Goal: Transaction & Acquisition: Purchase product/service

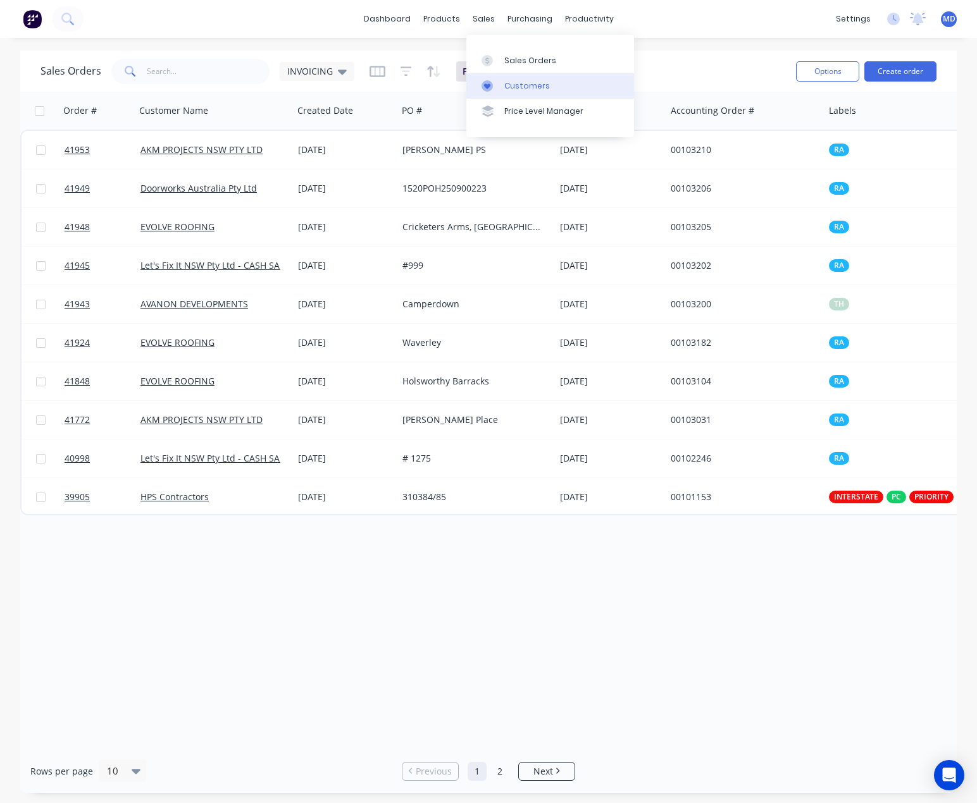
click at [514, 82] on div "Customers" at bounding box center [527, 85] width 46 height 11
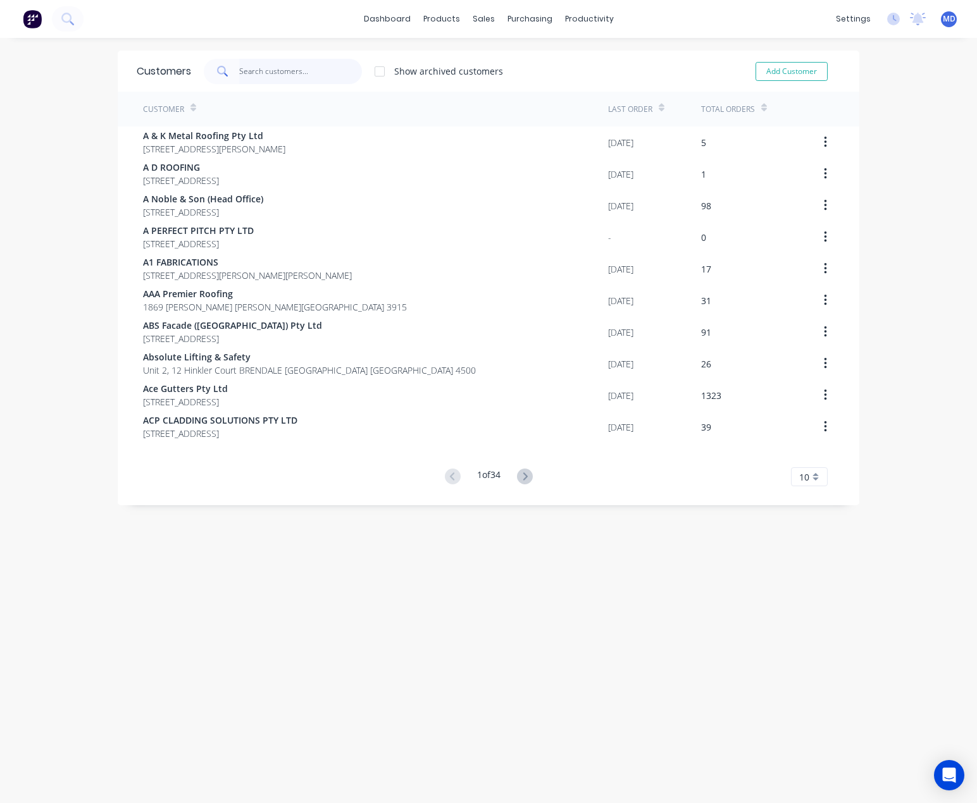
click at [285, 71] on input "text" at bounding box center [300, 71] width 123 height 25
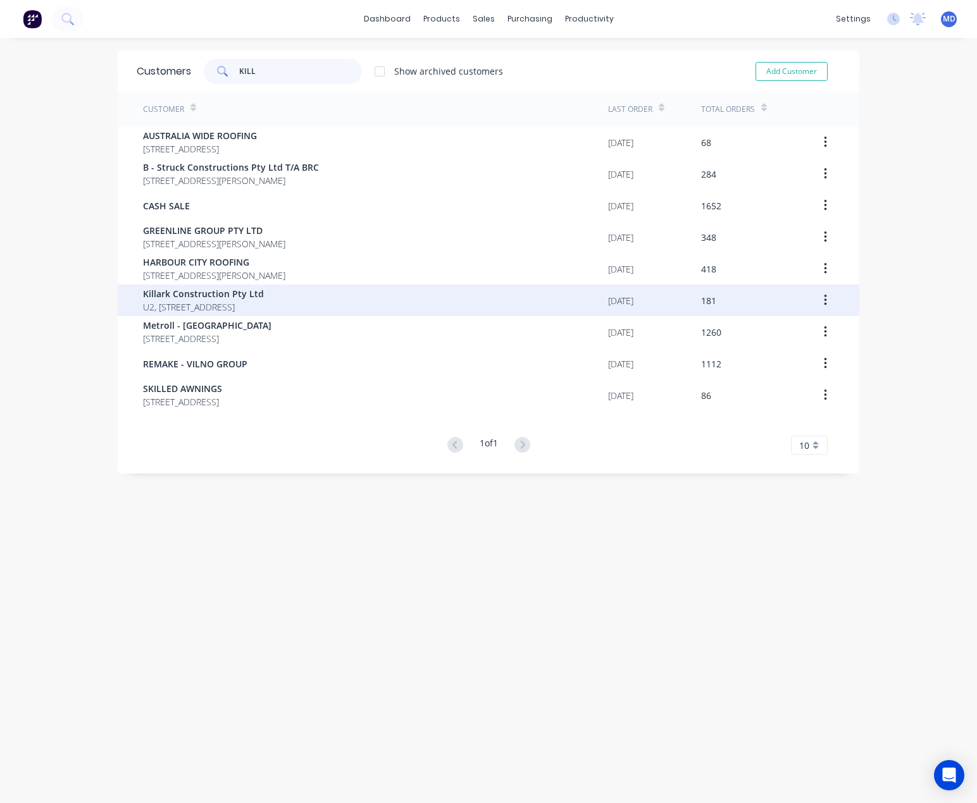
type input "KILL"
click at [199, 294] on span "Killark Construction Pty Ltd" at bounding box center [203, 293] width 121 height 13
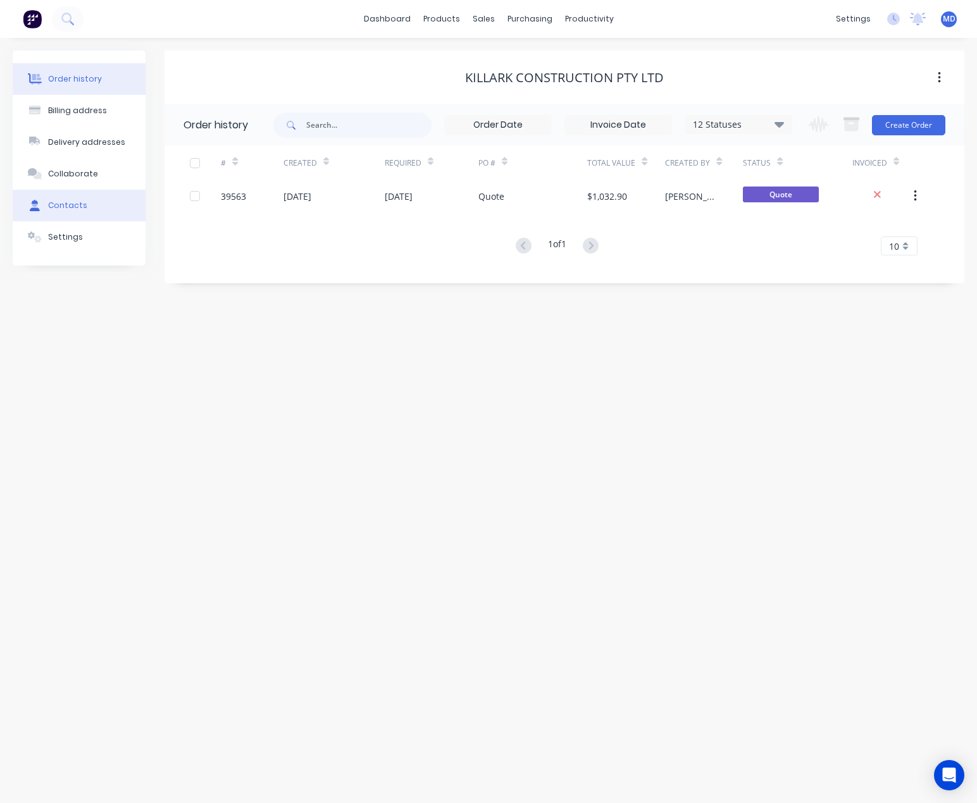
click at [68, 209] on div "Contacts" at bounding box center [67, 205] width 39 height 11
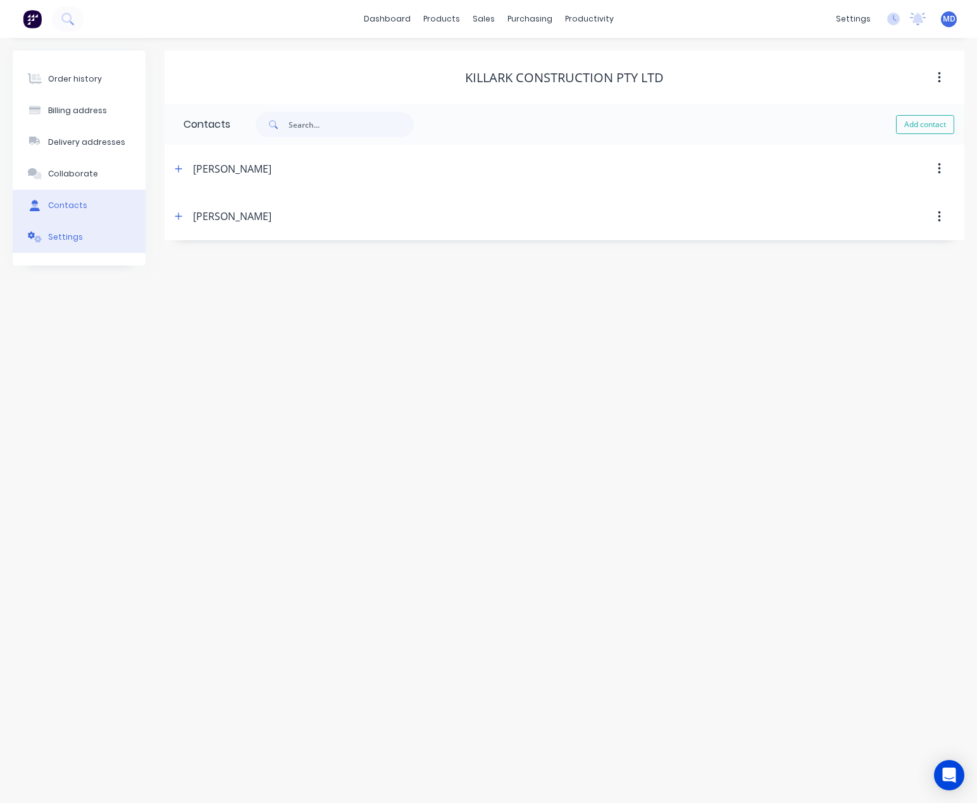
click at [69, 237] on div "Settings" at bounding box center [65, 237] width 35 height 11
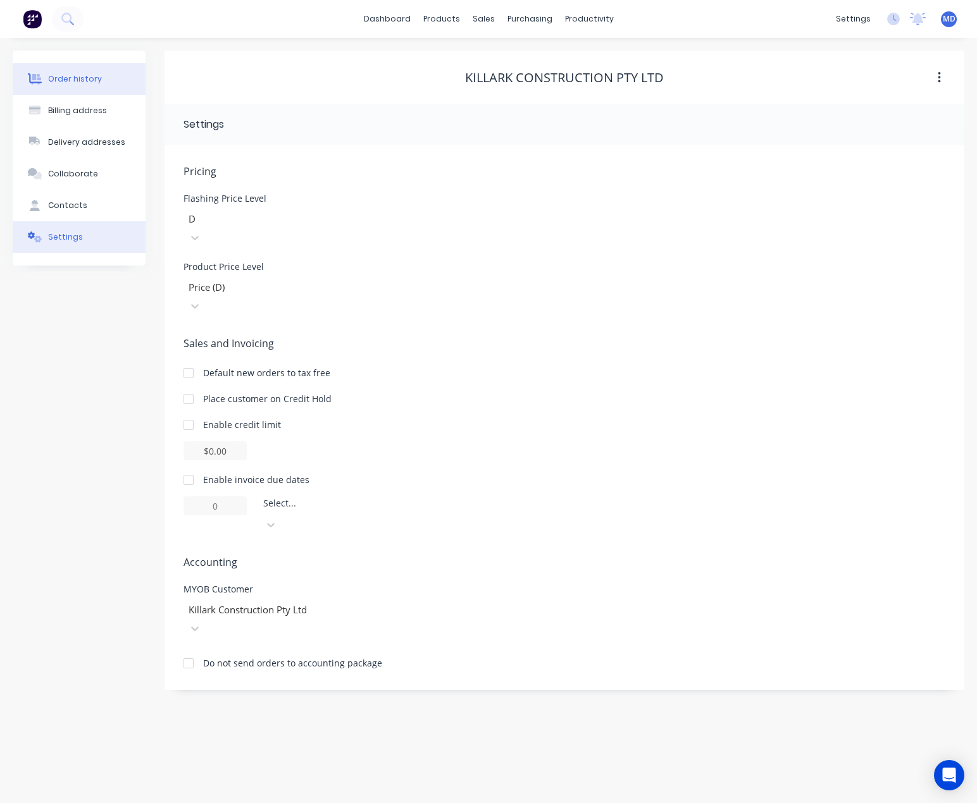
click at [67, 75] on div "Order history" at bounding box center [75, 78] width 54 height 11
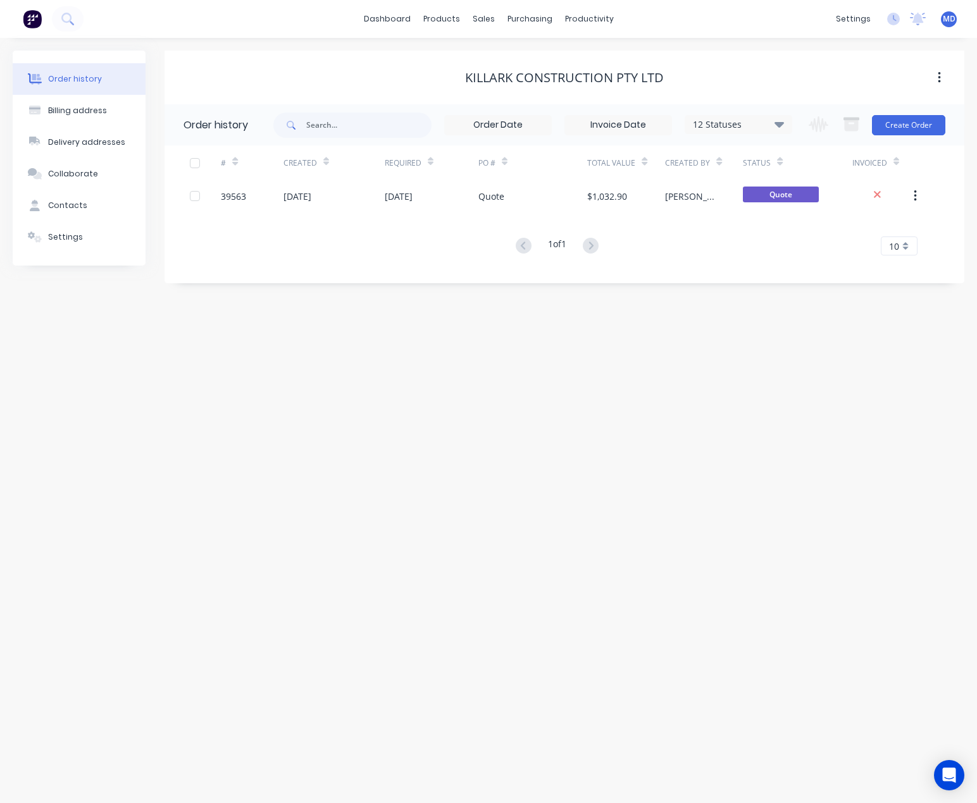
click at [73, 236] on div "Settings" at bounding box center [65, 237] width 35 height 11
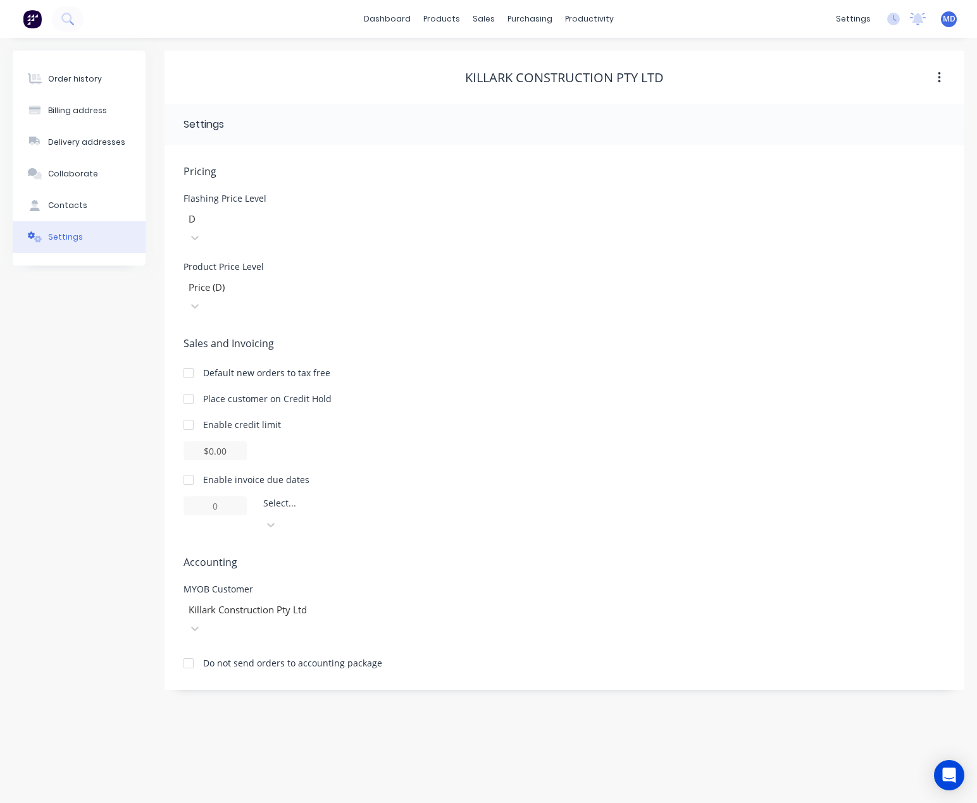
click at [189, 387] on div at bounding box center [188, 399] width 25 height 25
click at [618, 295] on div "Pricing Flashing Price Level D Product Price Level Price (D) Sales and Invoicin…" at bounding box center [564, 427] width 762 height 526
click at [521, 84] on div "Customers" at bounding box center [527, 85] width 46 height 11
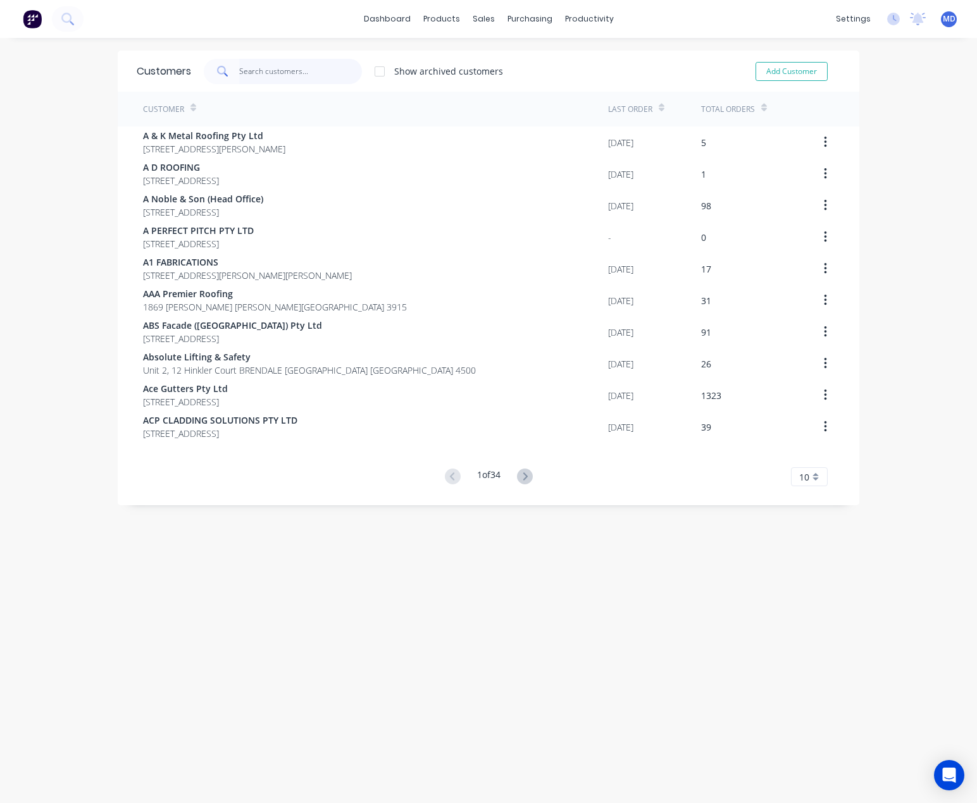
click at [283, 65] on input "text" at bounding box center [300, 71] width 123 height 25
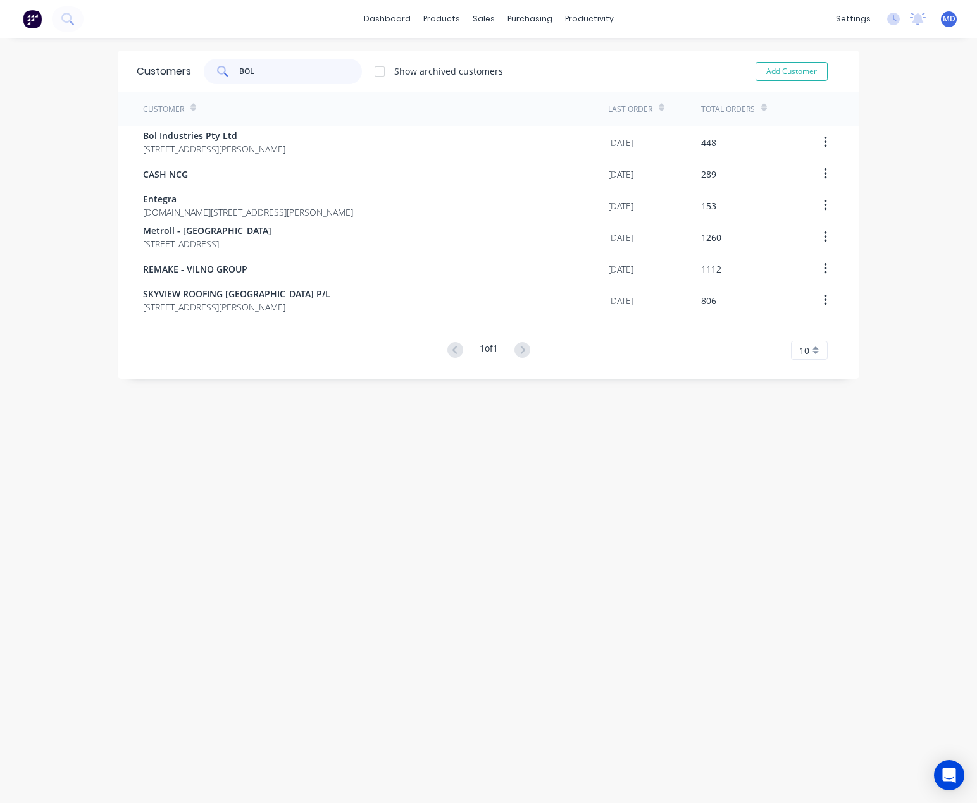
type input "BOL"
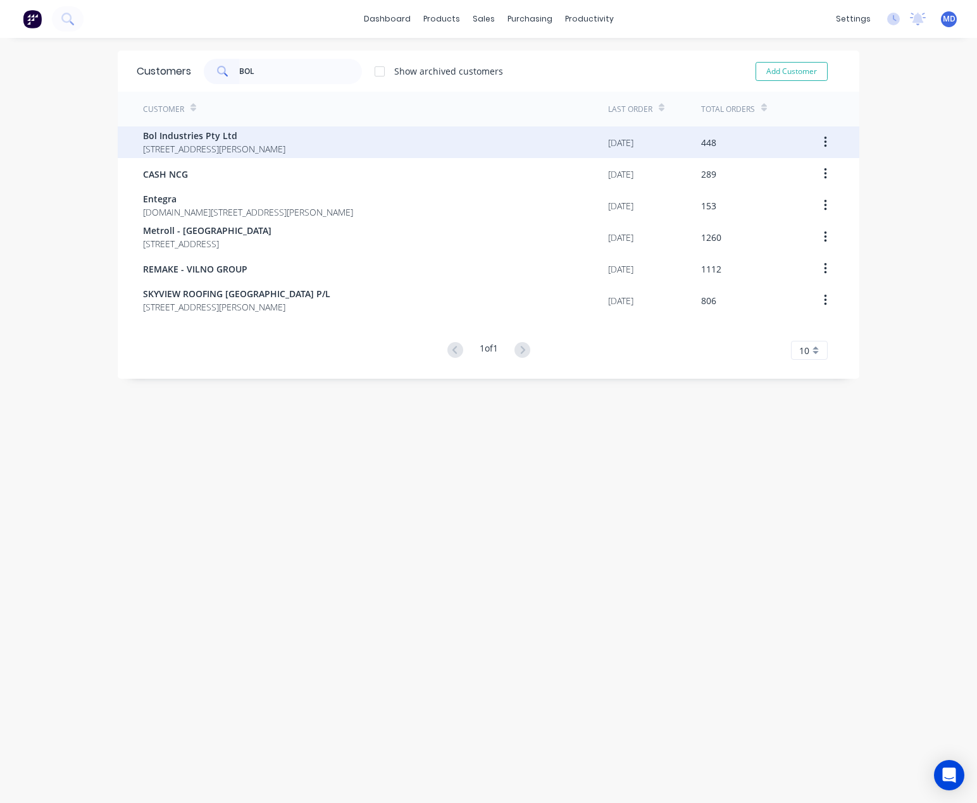
click at [262, 143] on span "33 Halloran Drive JERRABOMBERRA New South Wales Australia 2619" at bounding box center [214, 148] width 142 height 13
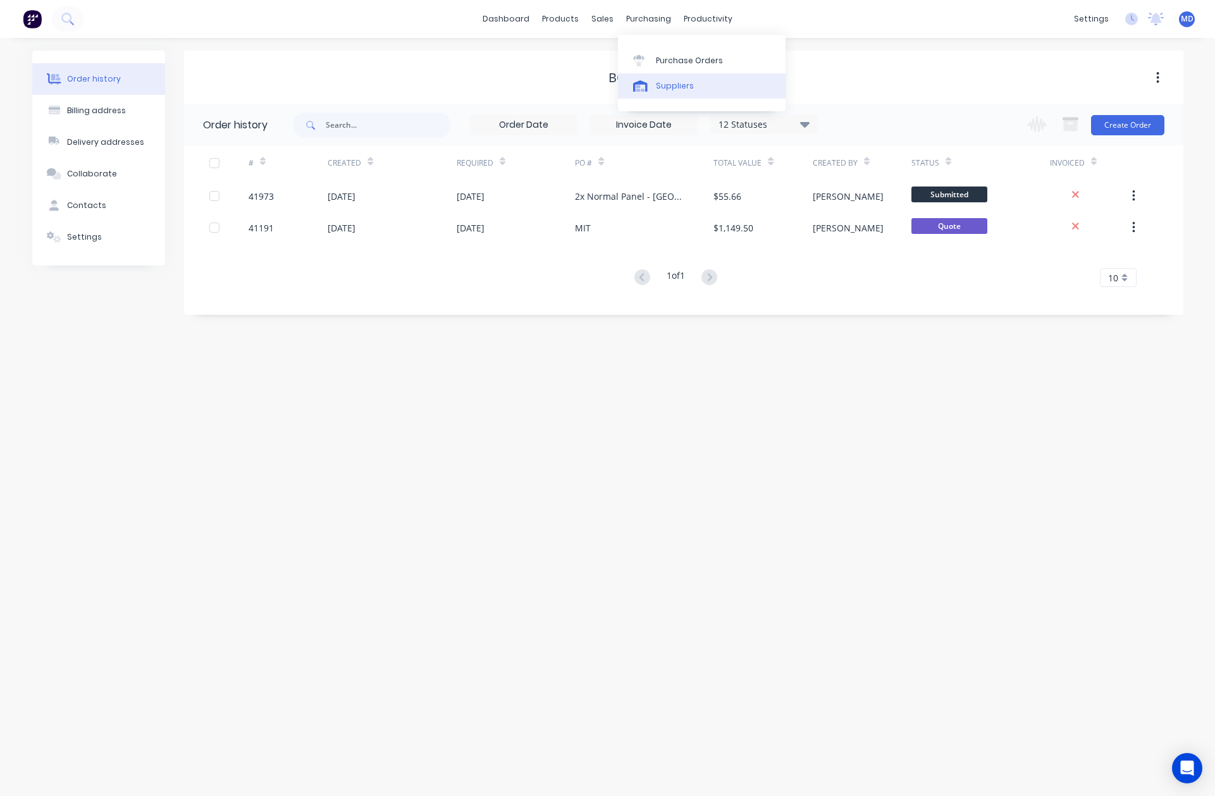
click at [669, 87] on div "Suppliers" at bounding box center [675, 85] width 38 height 11
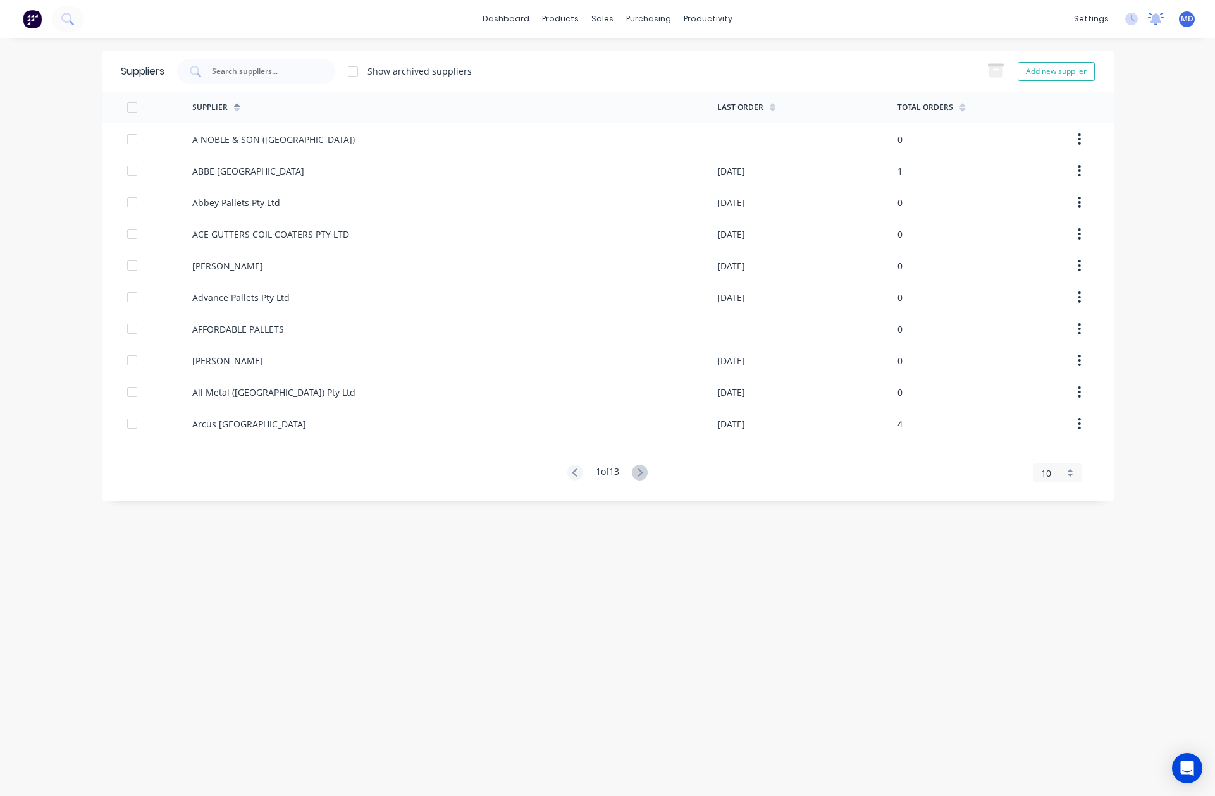
click at [976, 18] on icon at bounding box center [1156, 18] width 11 height 10
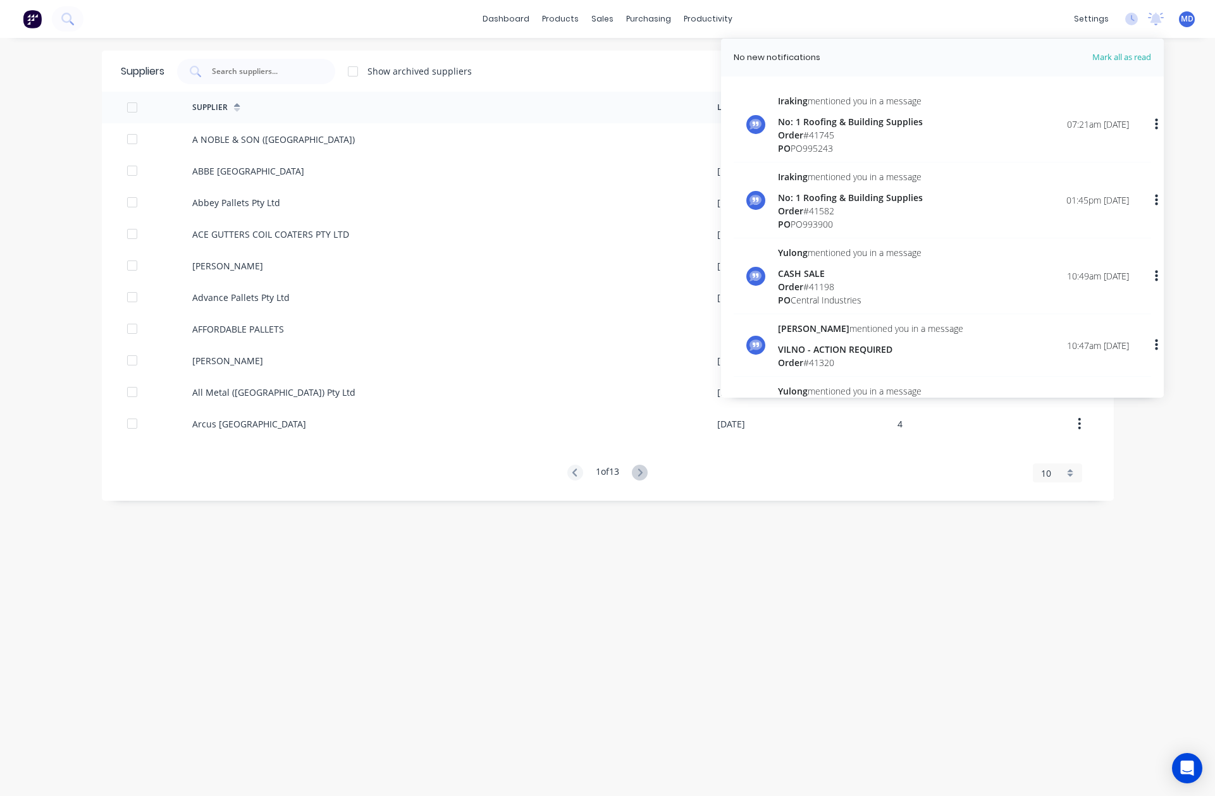
click at [429, 25] on div "dashboard products sales purchasing productivity dashboard products Product Cat…" at bounding box center [607, 19] width 1215 height 38
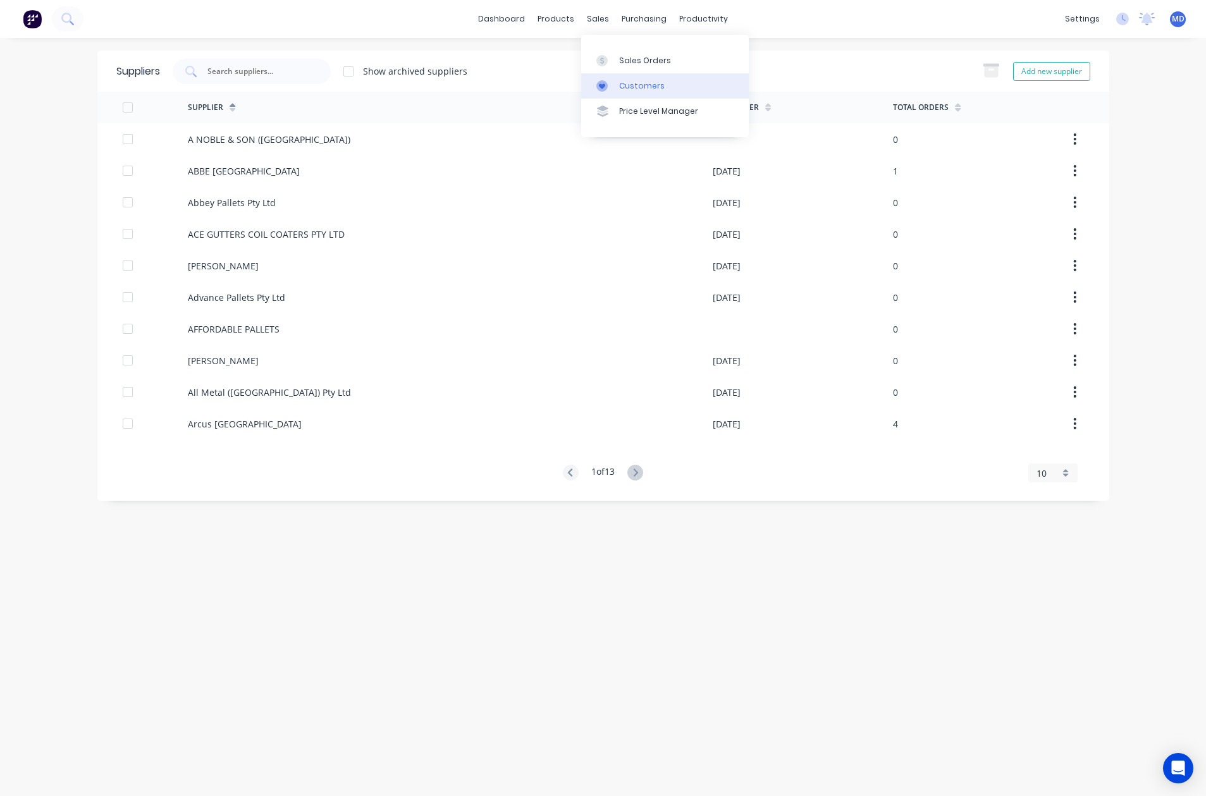
click at [640, 82] on div "Customers" at bounding box center [642, 85] width 46 height 11
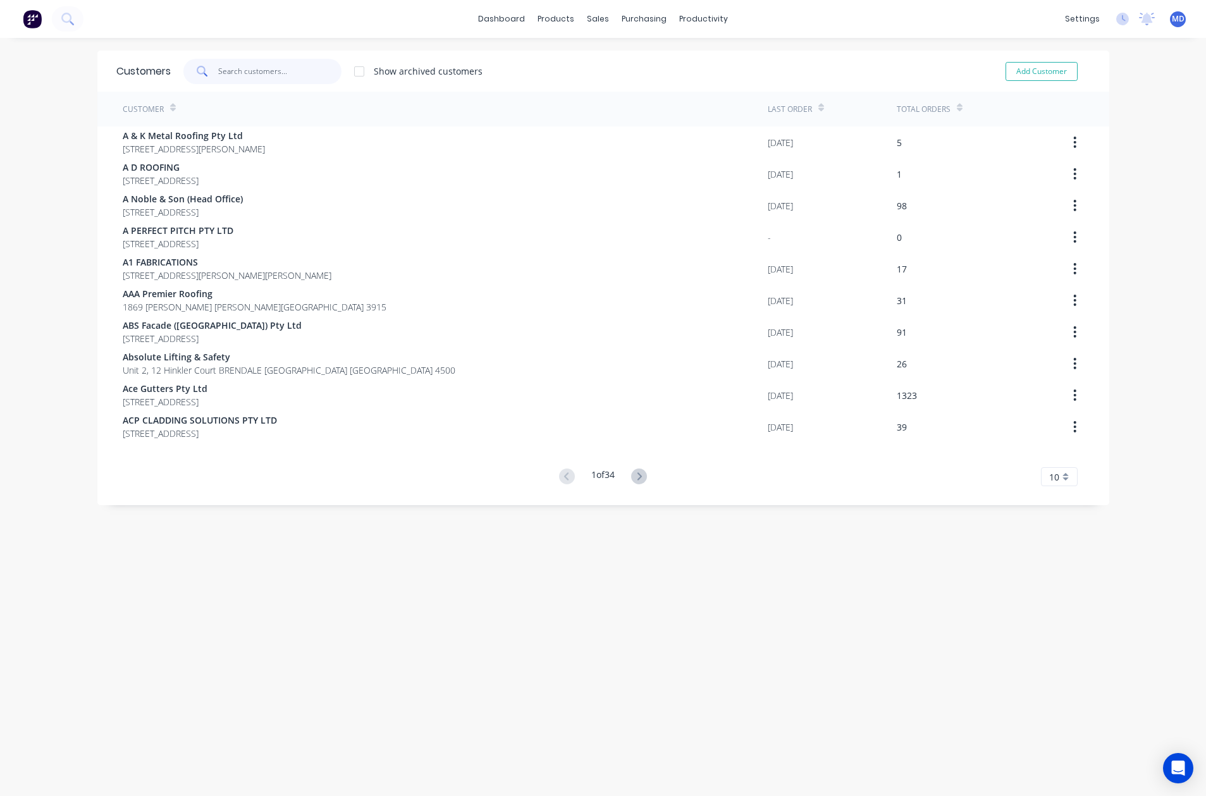
click at [247, 75] on input "text" at bounding box center [279, 71] width 123 height 25
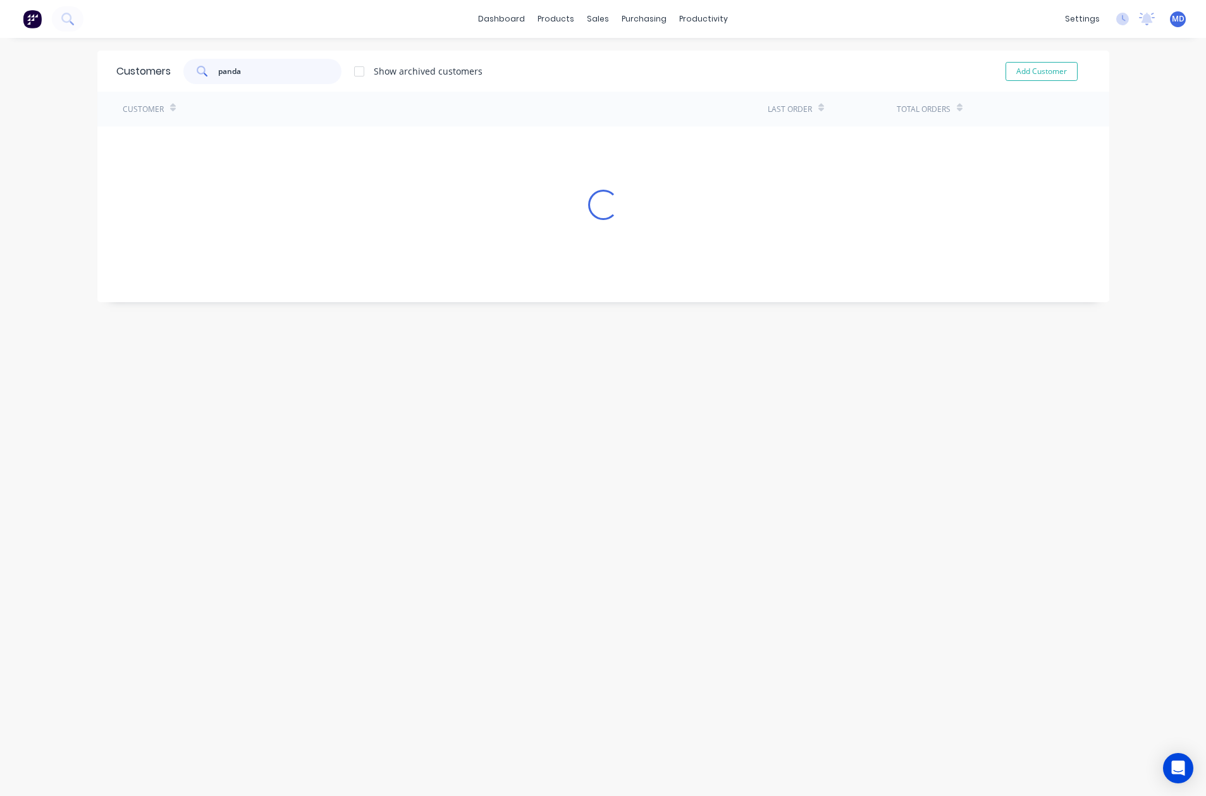
type input "panda"
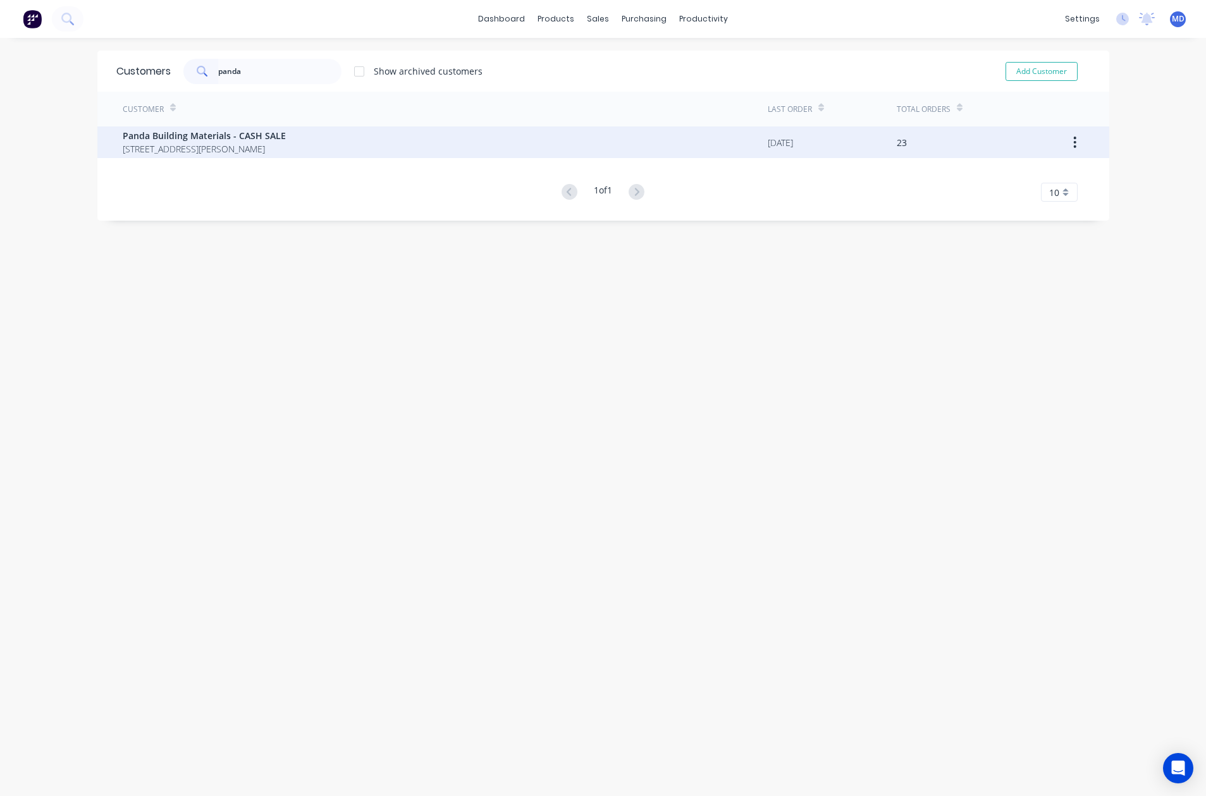
click at [211, 143] on span "8 Pat Devlin Close CHIPPING NORTON New South Wales Australia 2170" at bounding box center [204, 148] width 163 height 13
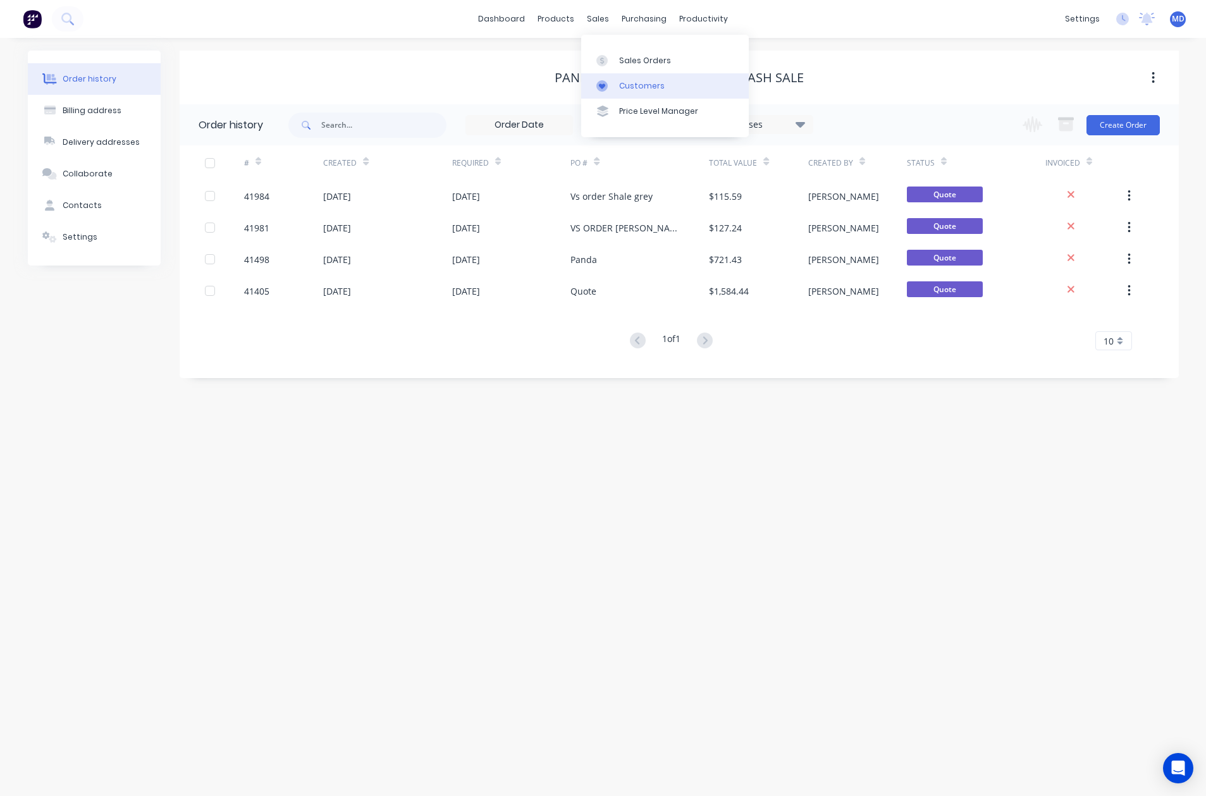
click at [632, 84] on div "Customers" at bounding box center [642, 85] width 46 height 11
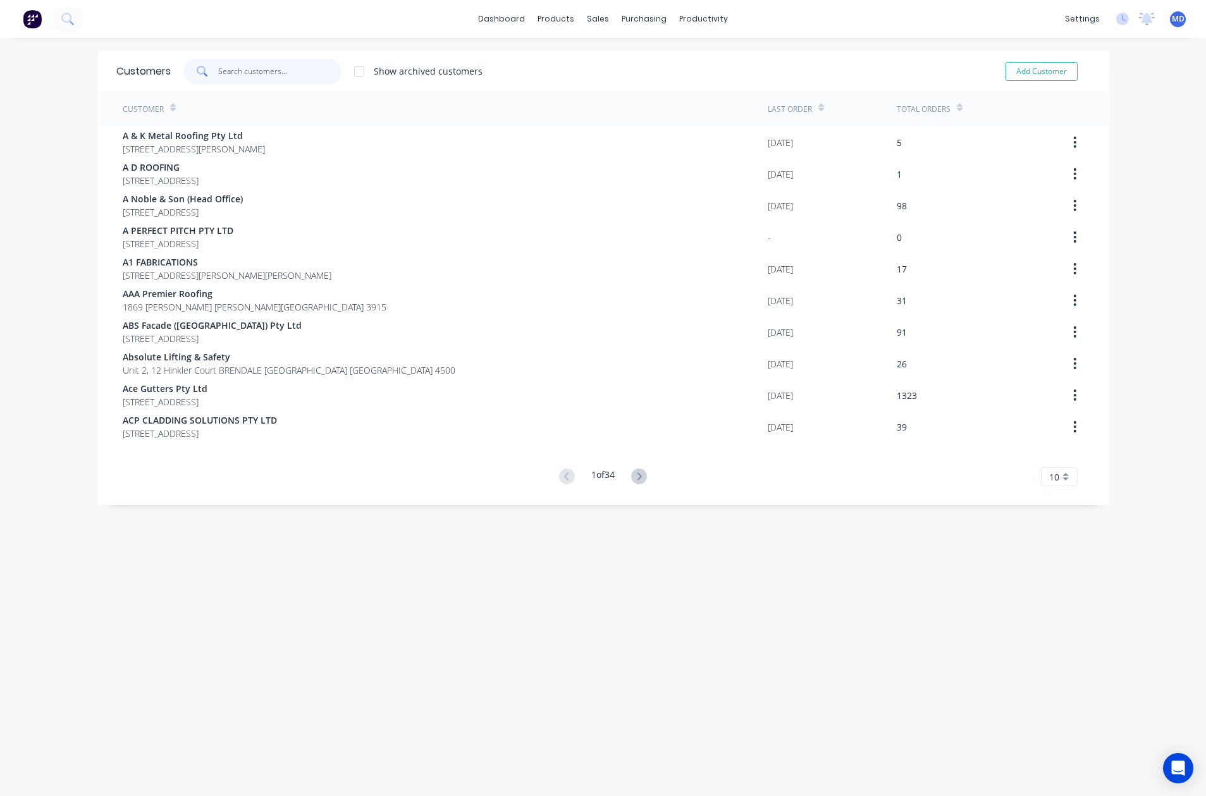
click at [253, 73] on input "text" at bounding box center [279, 71] width 123 height 25
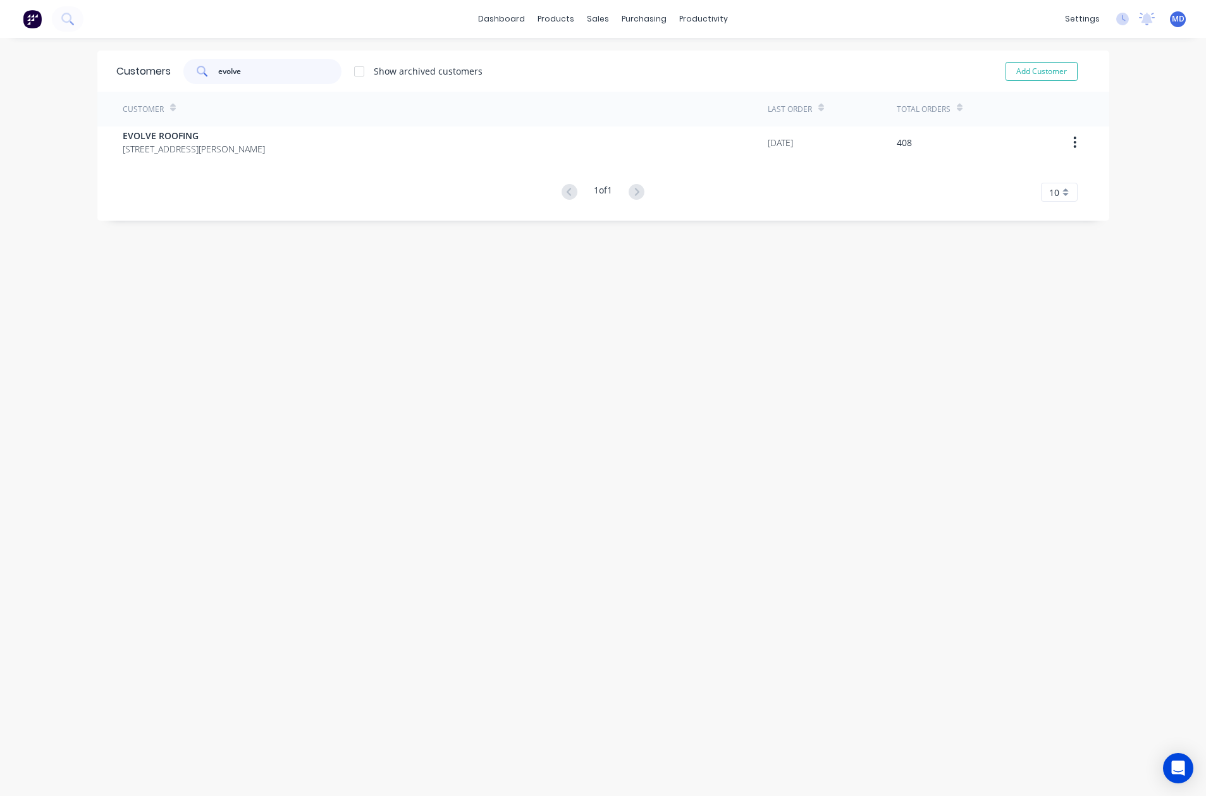
type input "evolve"
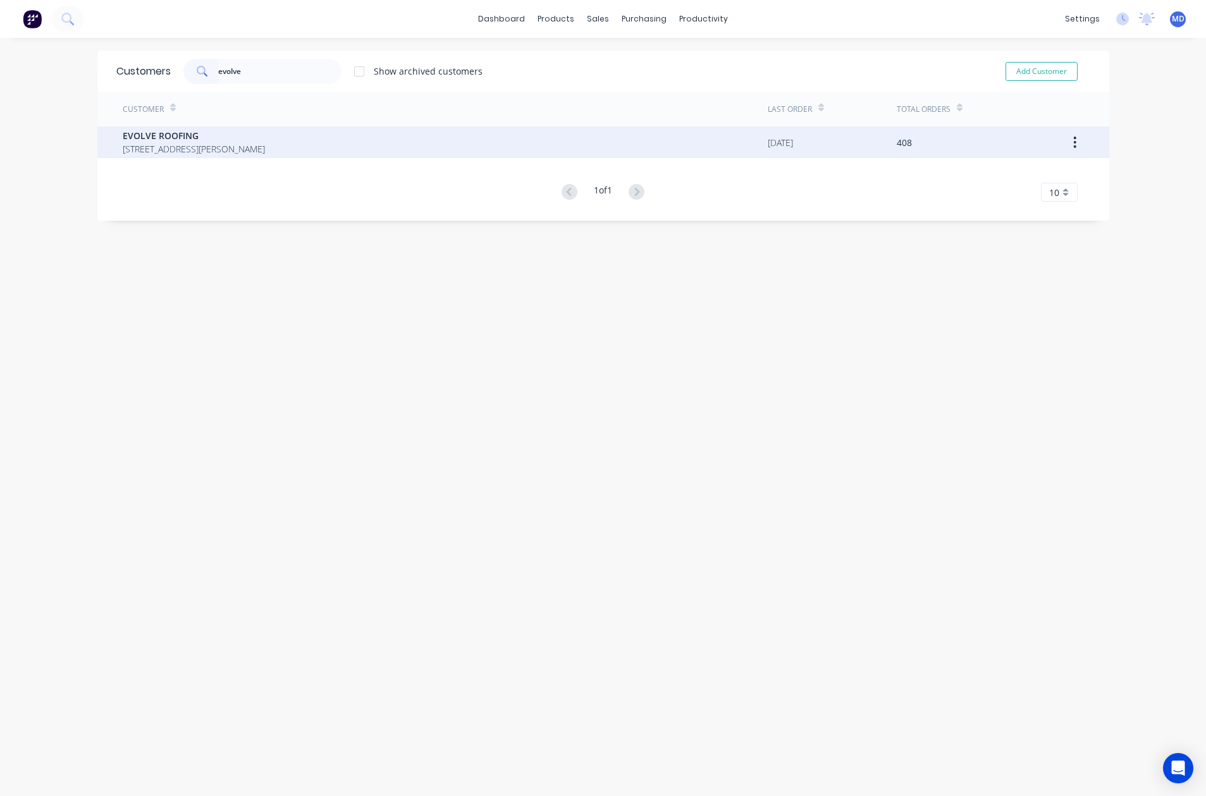
click at [161, 140] on span "EVOLVE ROOFING" at bounding box center [194, 135] width 142 height 13
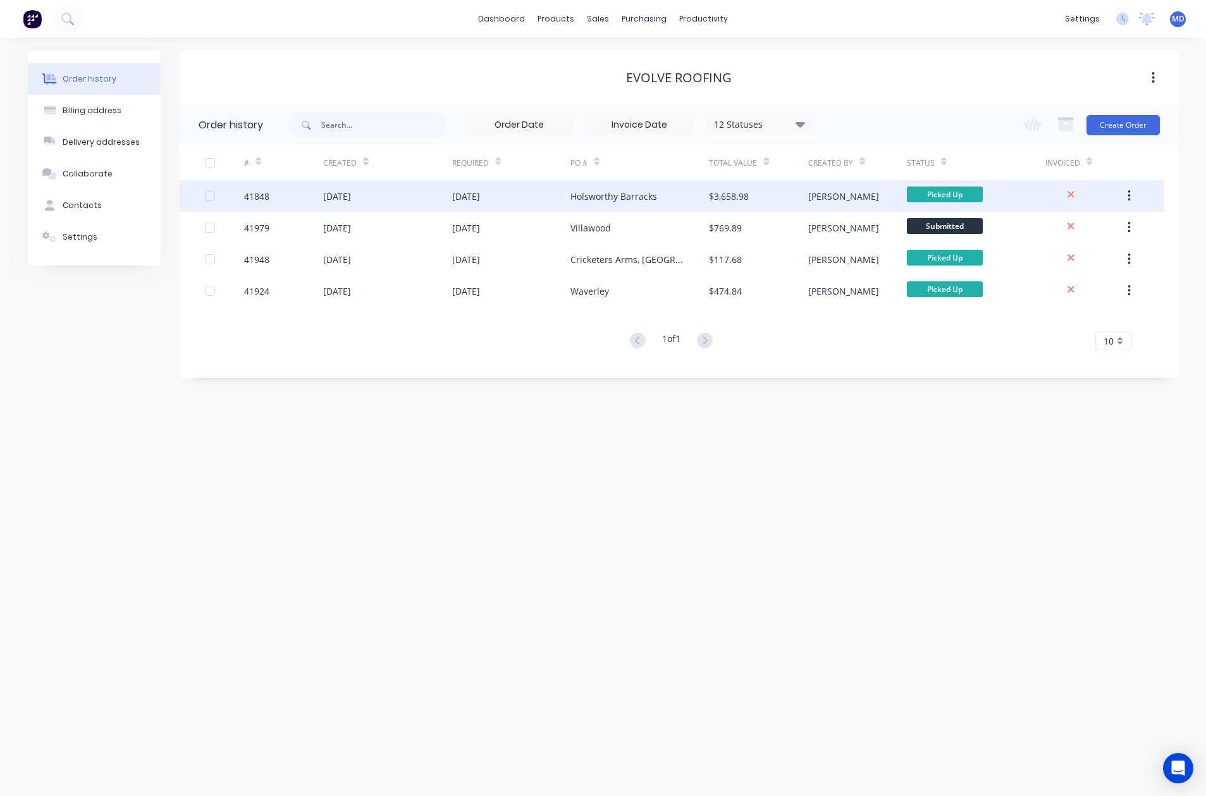
click at [413, 194] on div "[DATE]" at bounding box center [387, 196] width 128 height 32
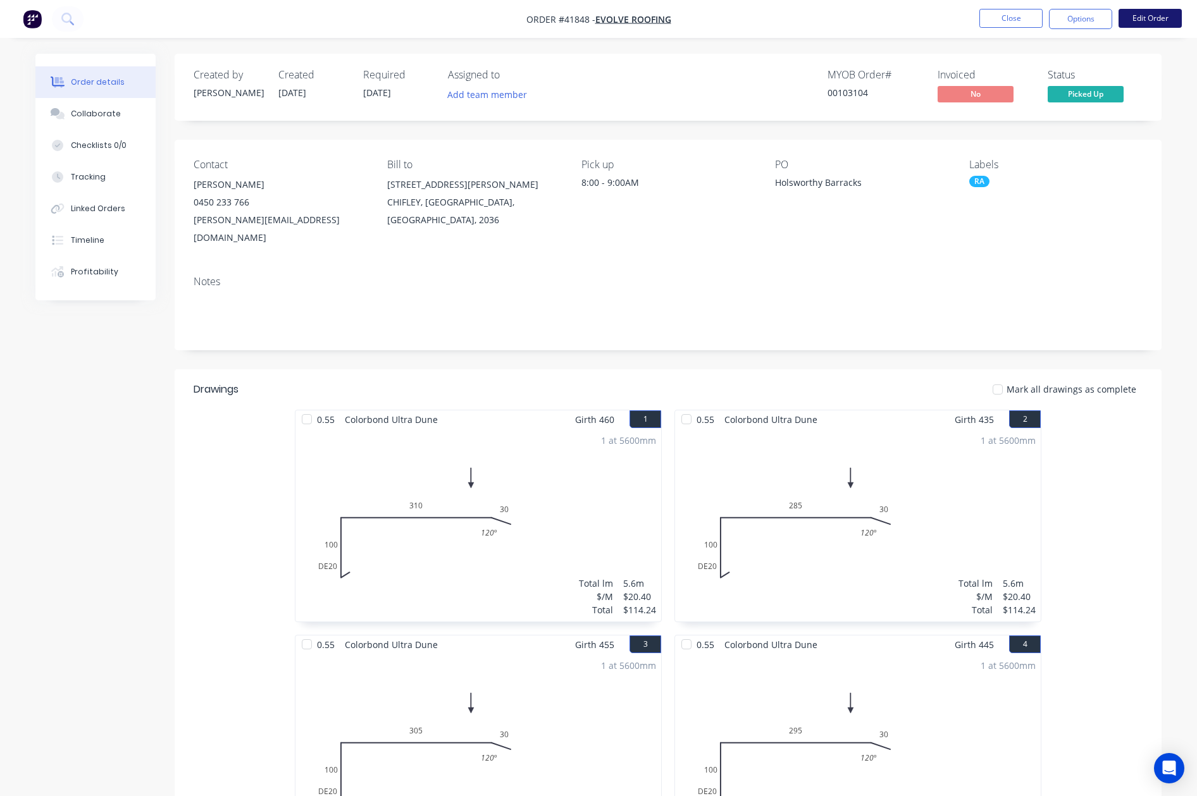
click at [976, 19] on button "Edit Order" at bounding box center [1149, 18] width 63 height 19
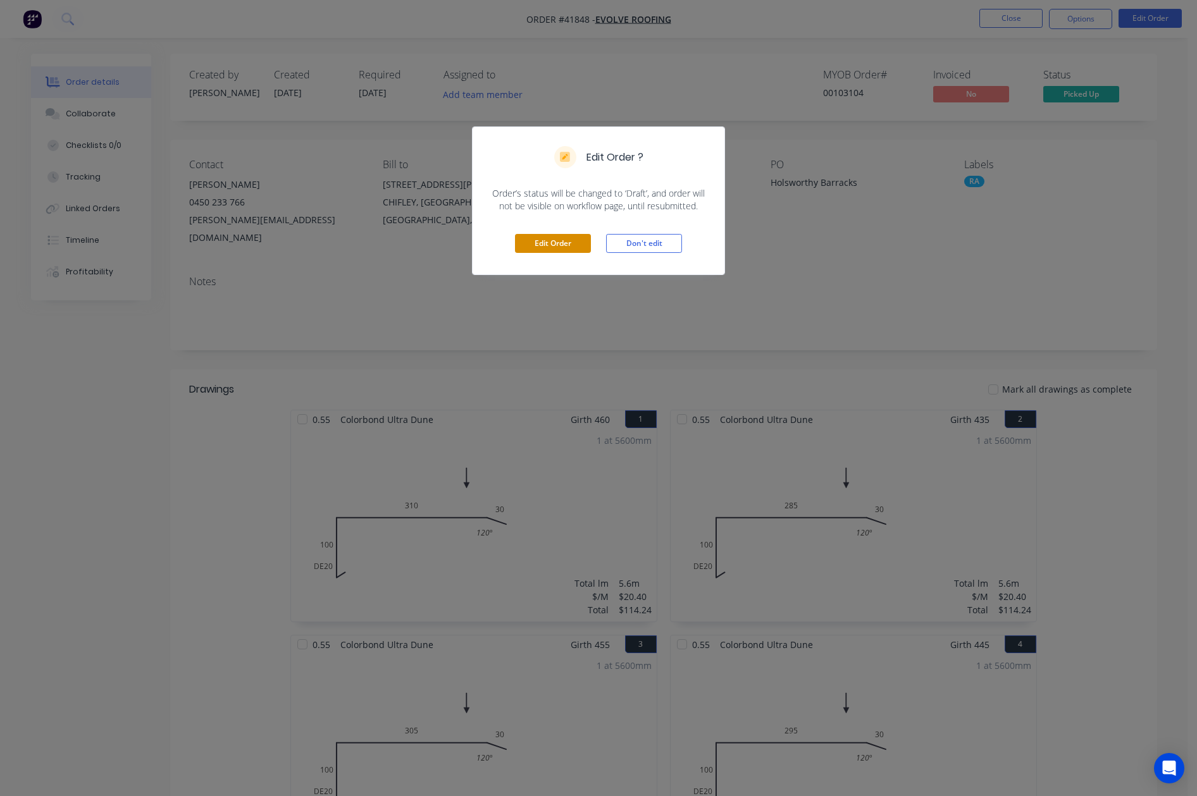
click at [559, 244] on button "Edit Order" at bounding box center [553, 243] width 76 height 19
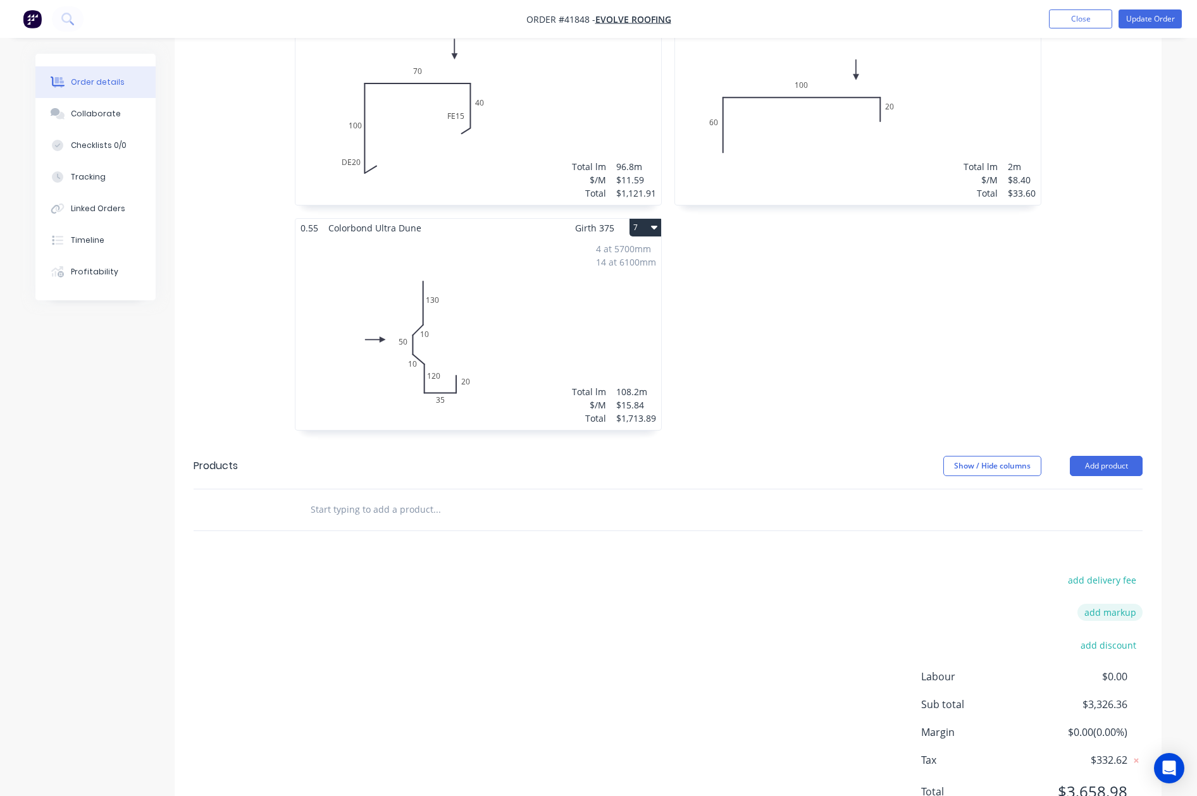
scroll to position [915, 0]
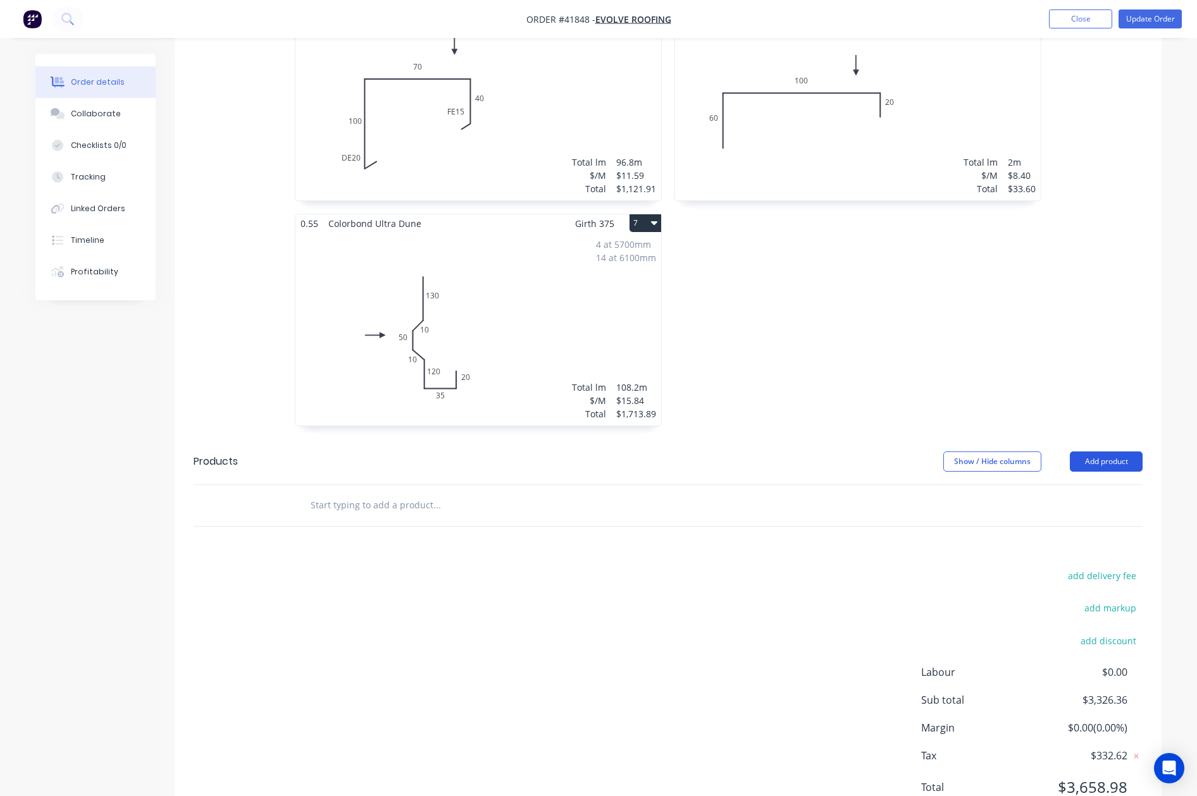
click at [976, 452] on button "Add product" at bounding box center [1106, 462] width 73 height 20
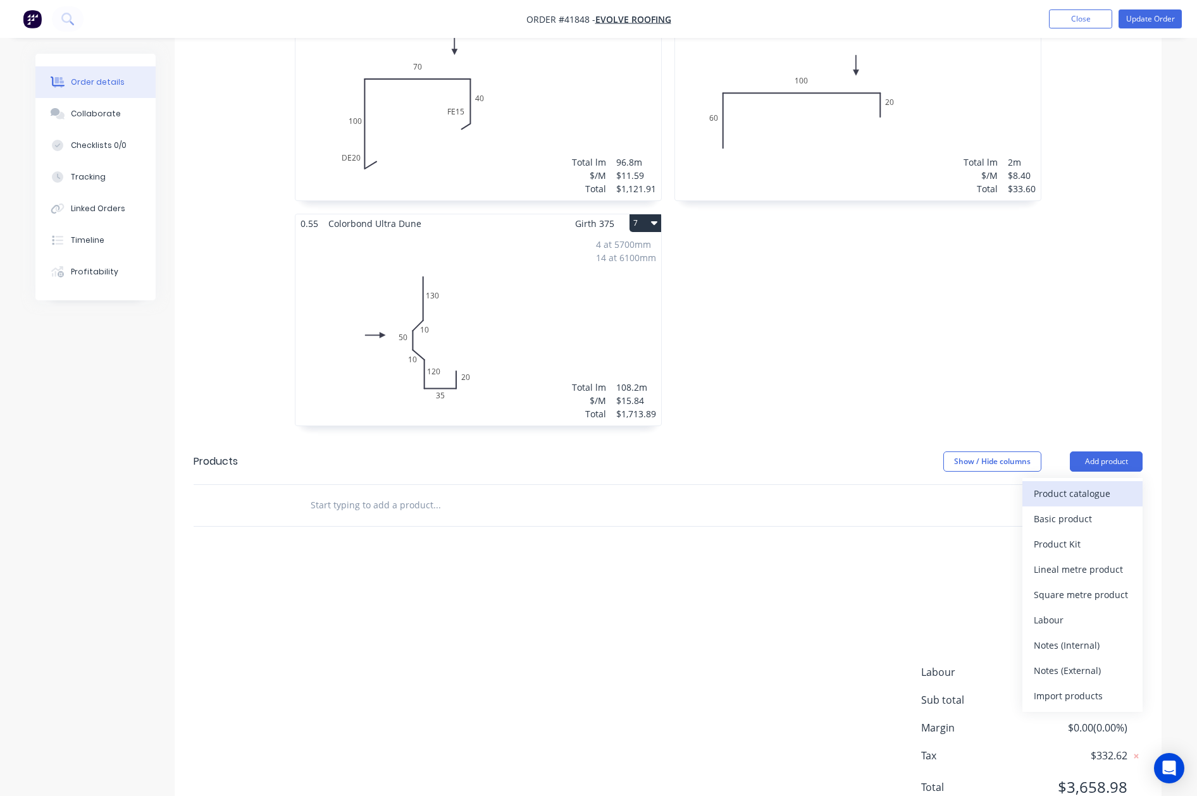
click at [976, 485] on div "Product catalogue" at bounding box center [1082, 494] width 97 height 18
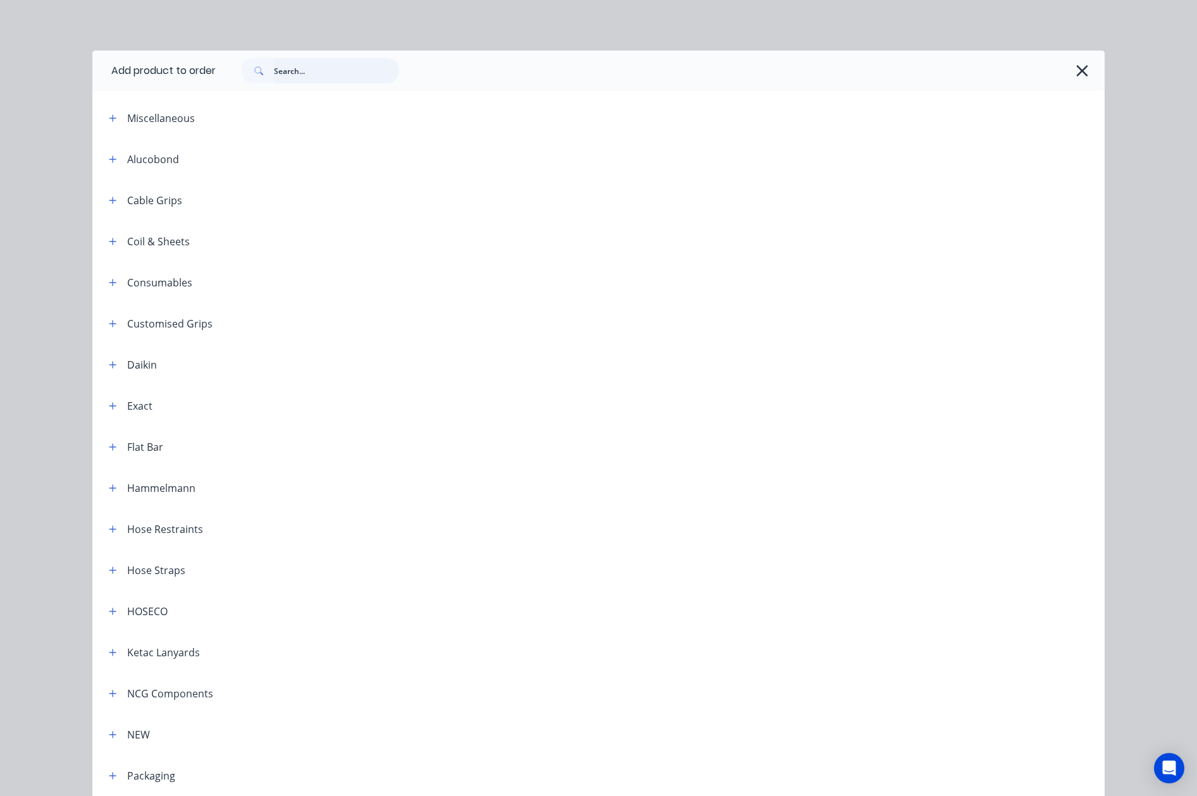
click at [338, 71] on input "text" at bounding box center [336, 70] width 125 height 25
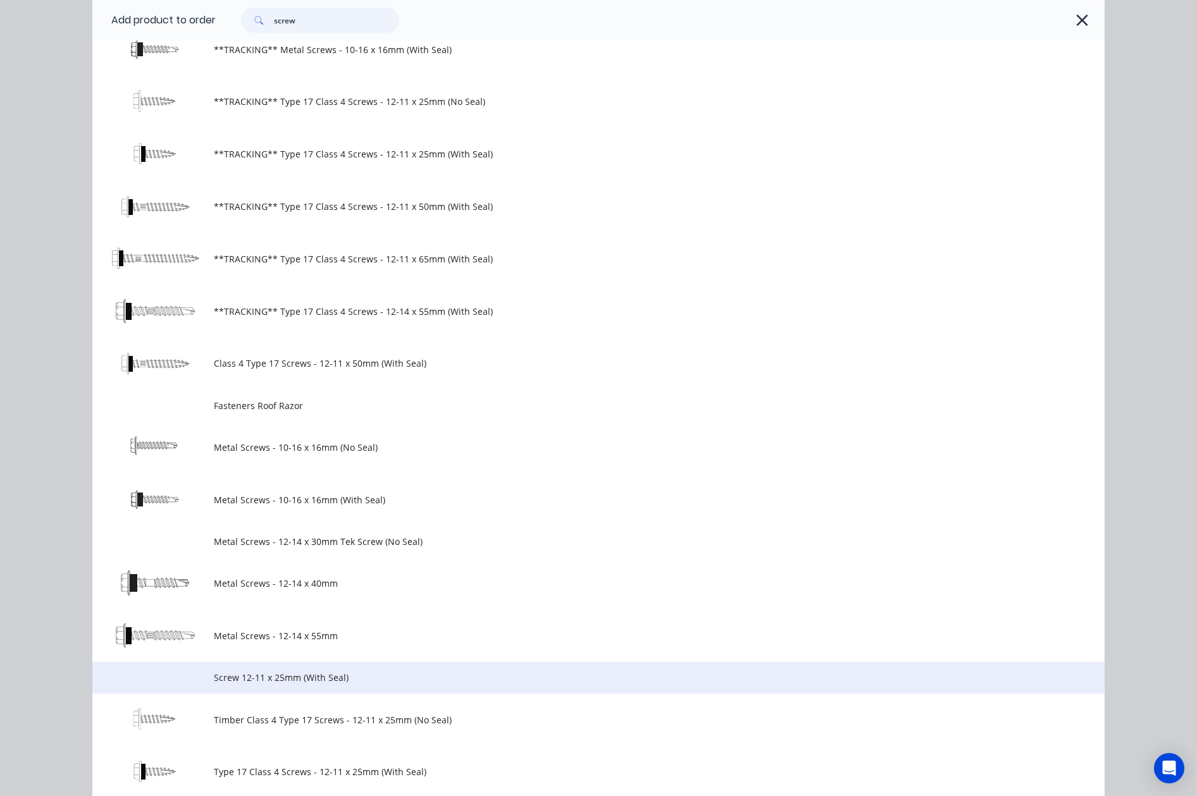
scroll to position [382, 0]
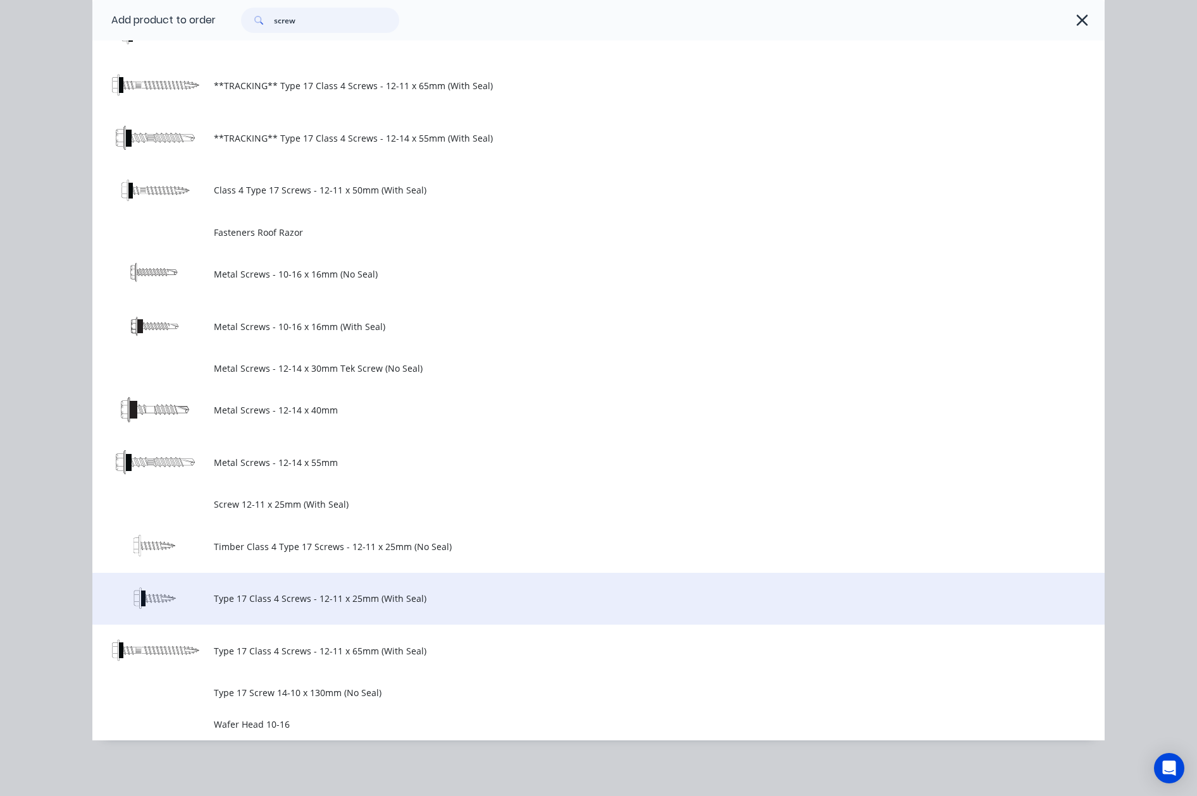
type input "screw"
click at [369, 598] on span "Type 17 Class 4 Screws - 12-11 x 25mm (With Seal)" at bounding box center [570, 598] width 712 height 13
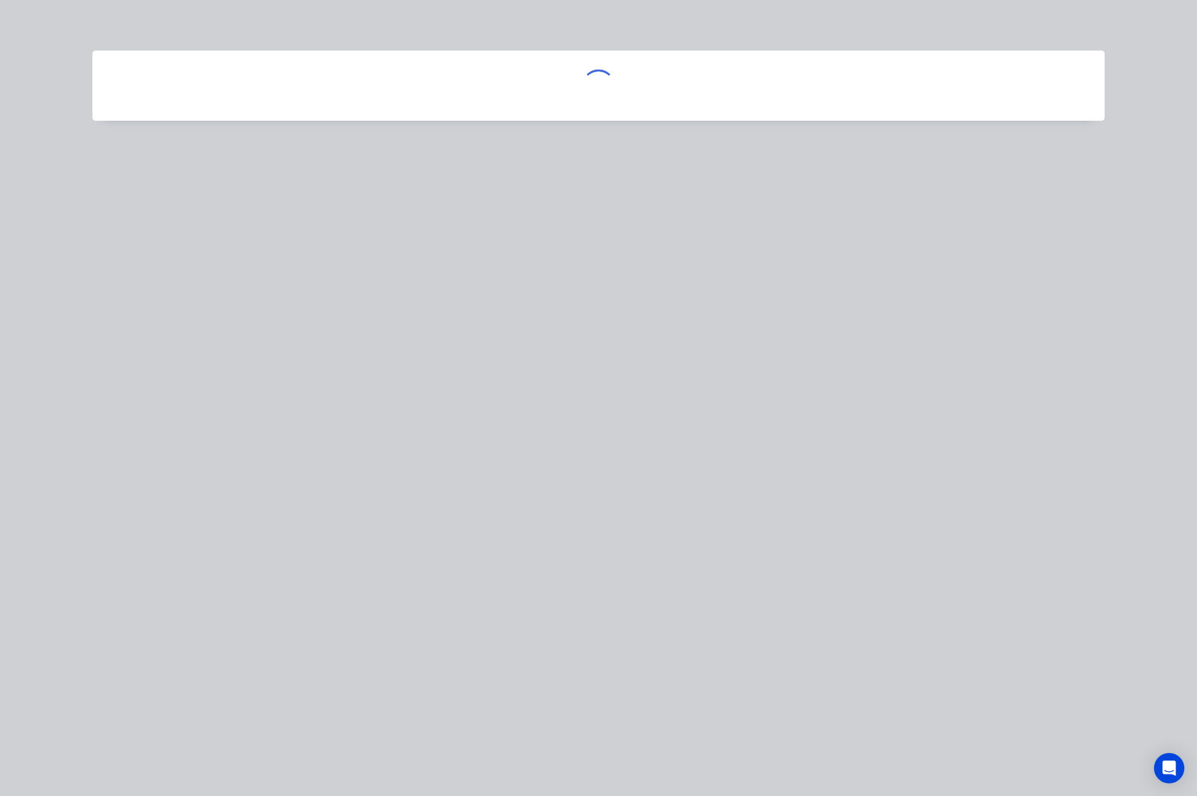
scroll to position [0, 0]
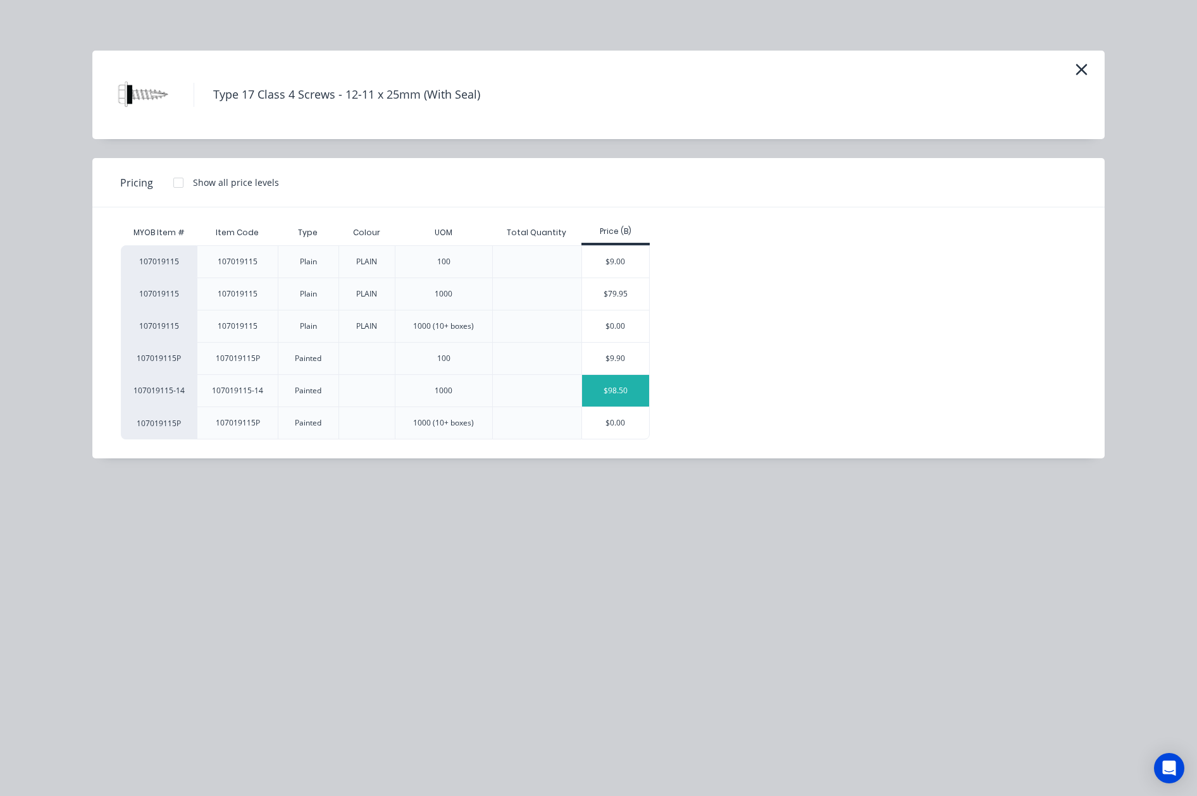
click at [631, 386] on div "$98.50" at bounding box center [616, 391] width 68 height 32
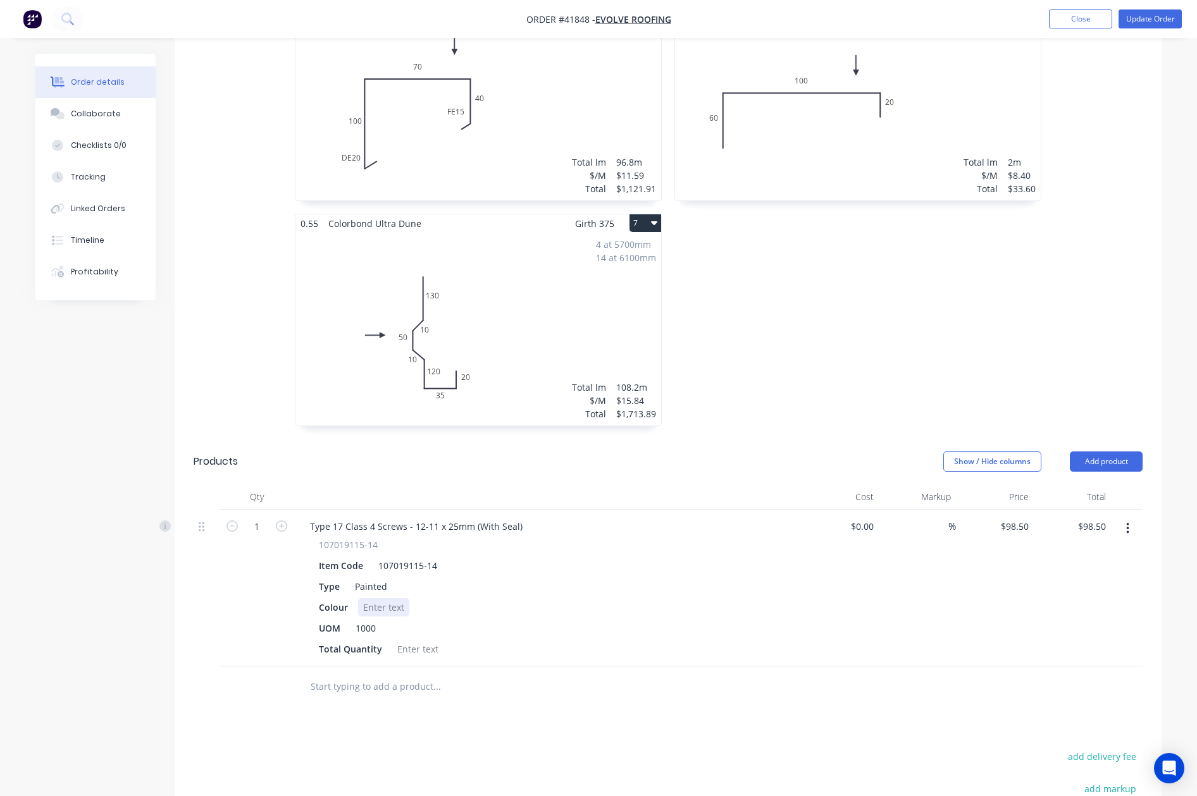
click at [380, 598] on div at bounding box center [383, 607] width 51 height 18
click at [415, 640] on div at bounding box center [417, 649] width 51 height 18
click at [976, 452] on button "Add product" at bounding box center [1106, 462] width 73 height 20
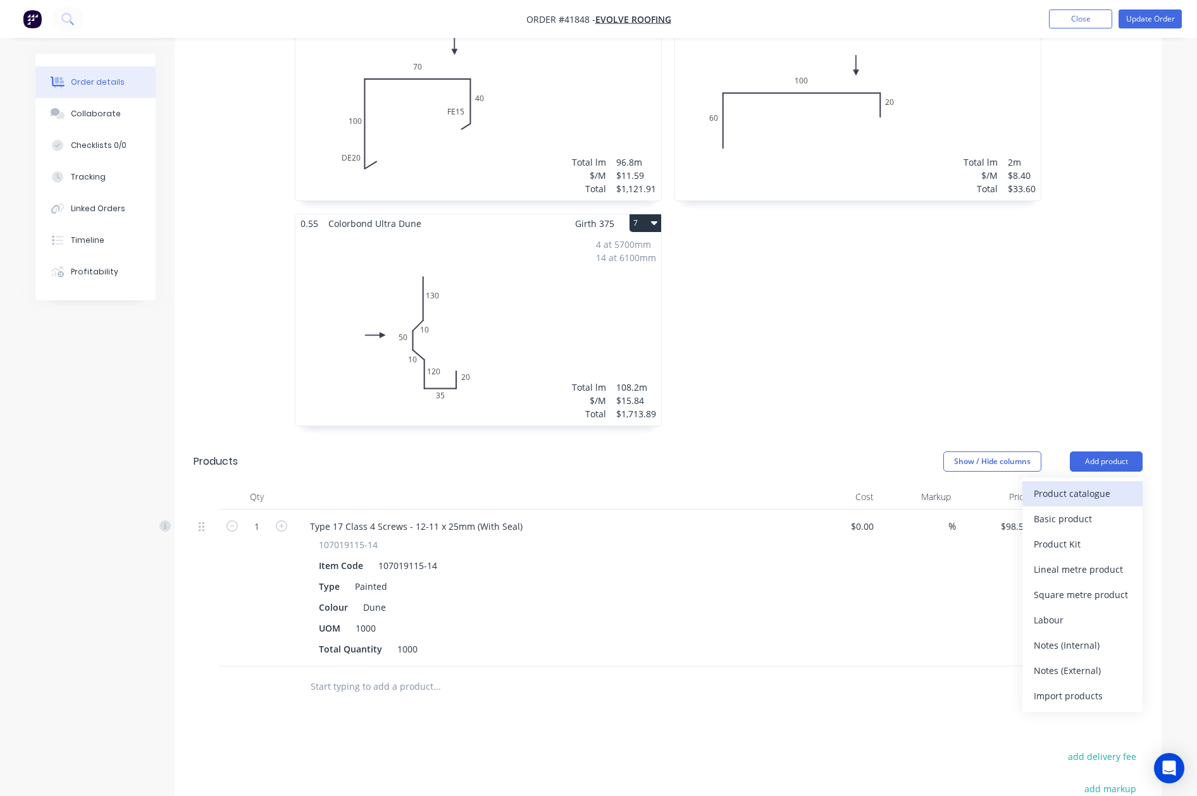
click at [976, 485] on div "Product catalogue" at bounding box center [1082, 494] width 97 height 18
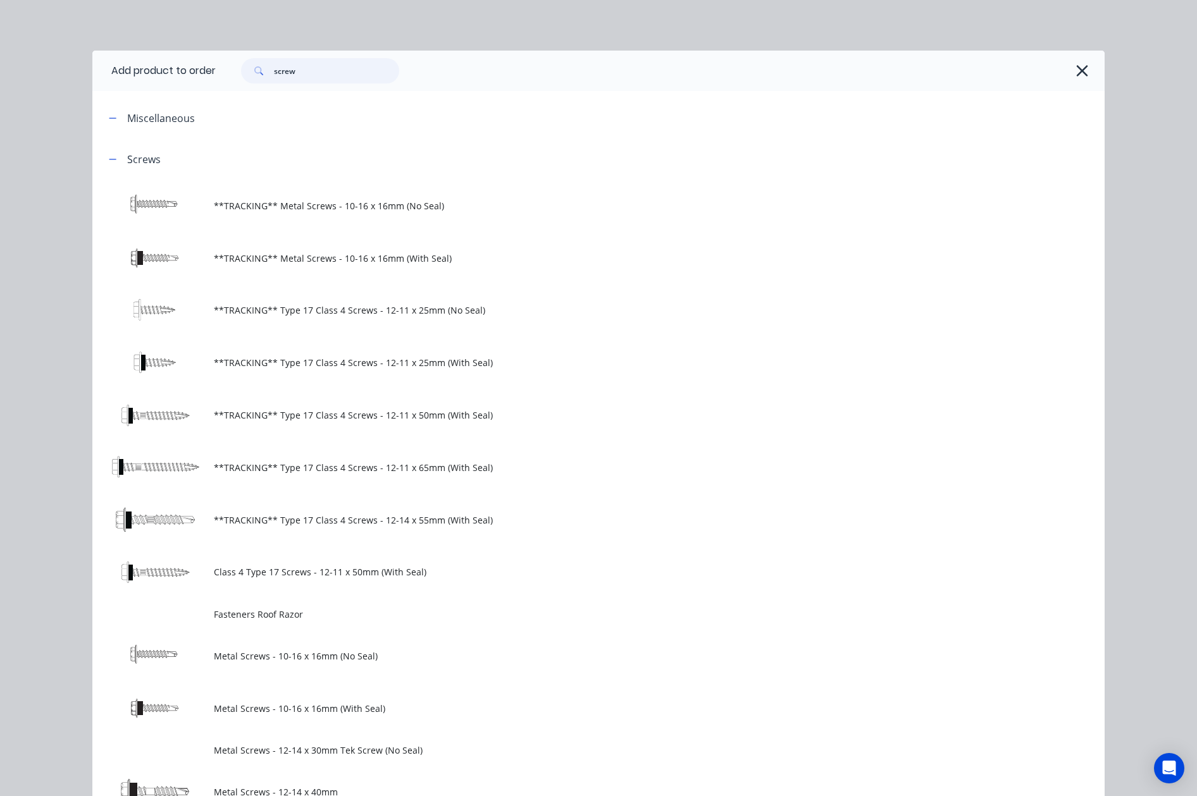
drag, startPoint x: 333, startPoint y: 75, endPoint x: 8, endPoint y: 49, distance: 326.8
click at [95, 68] on header "Add product to order screw" at bounding box center [598, 71] width 1012 height 40
type input "rivet"
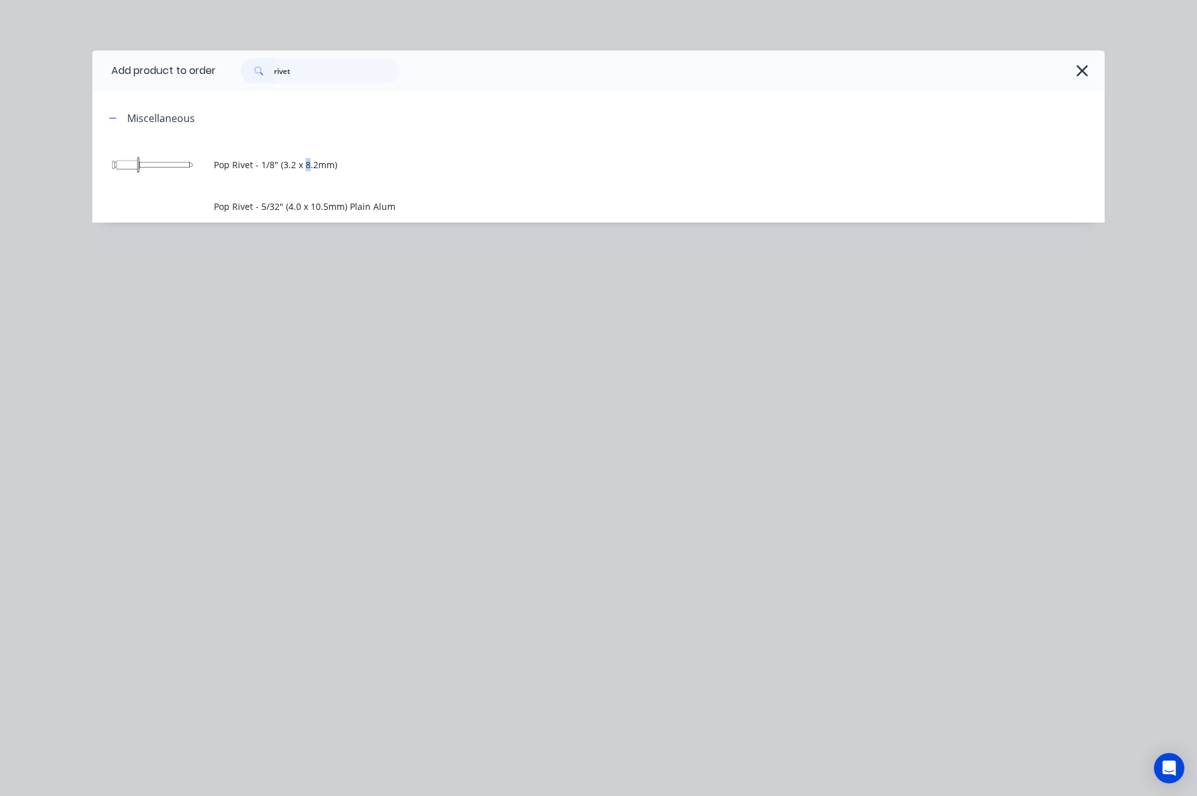
click at [307, 158] on span "Pop Rivet - 1/8" (3.2 x 8.2mm)" at bounding box center [570, 164] width 712 height 13
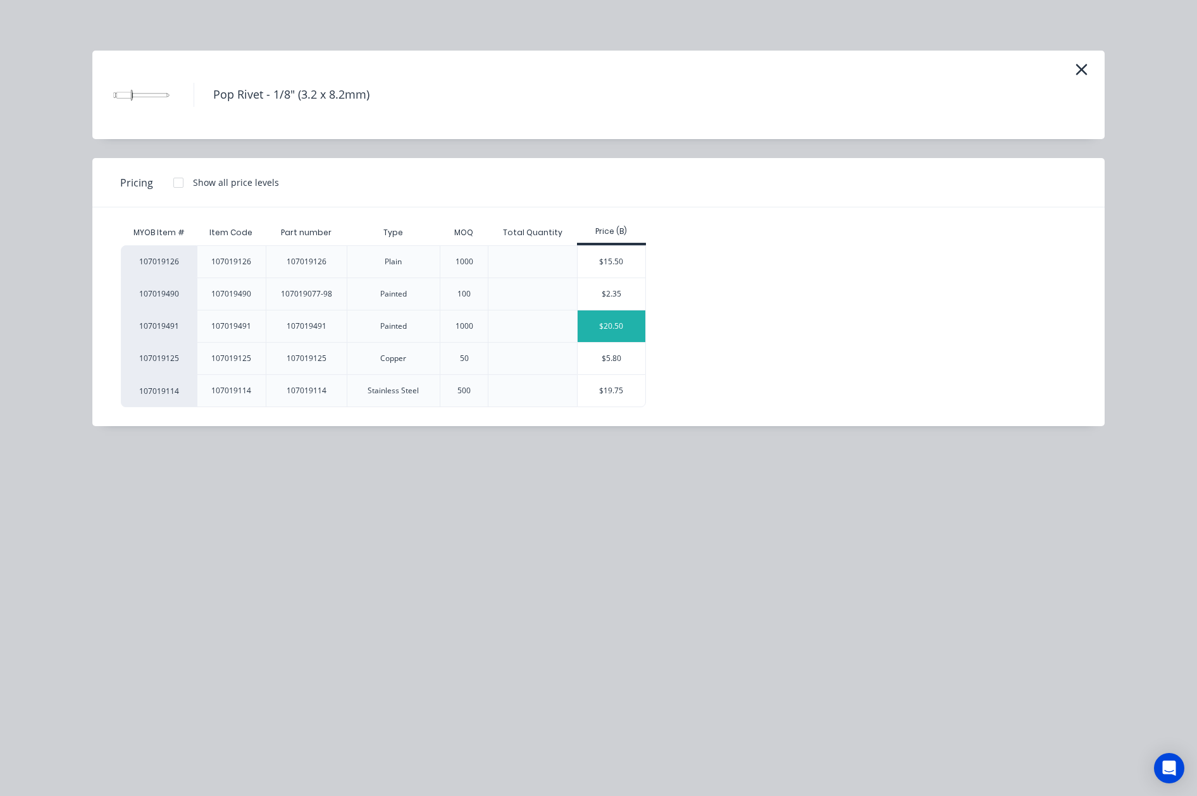
click at [616, 325] on div "$20.50" at bounding box center [612, 327] width 68 height 32
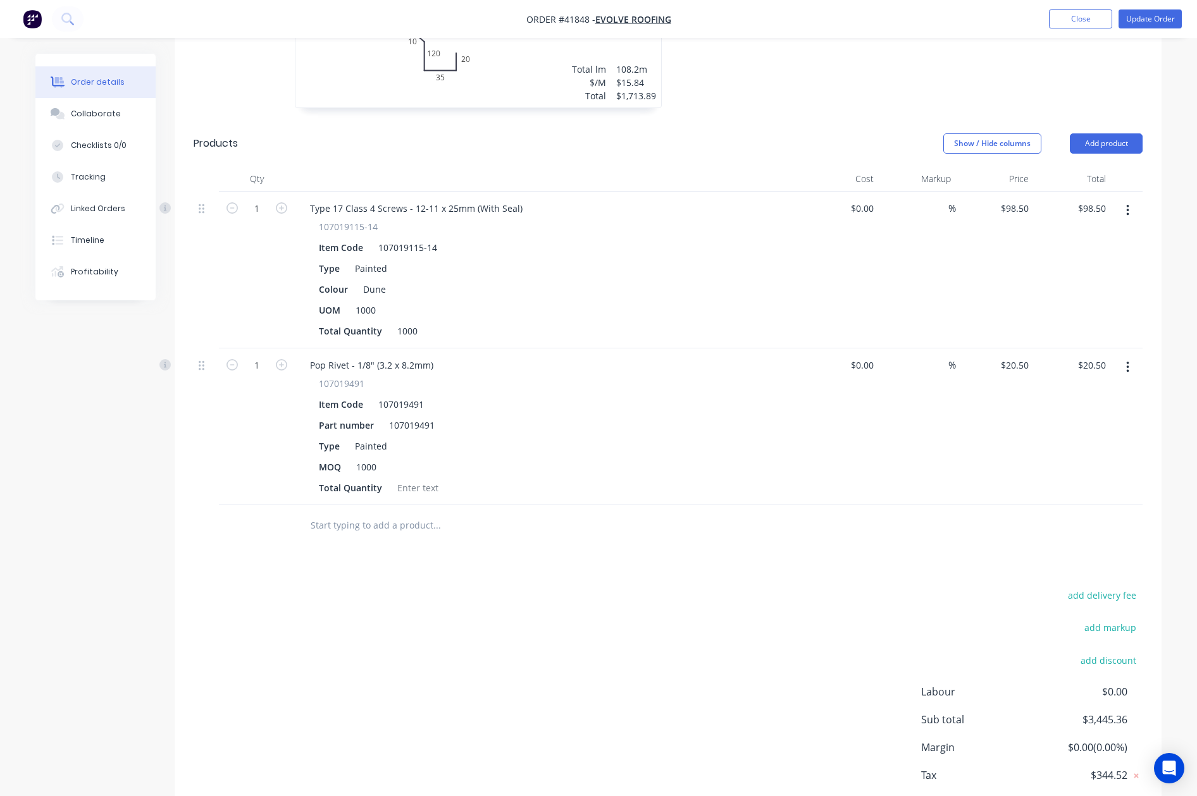
scroll to position [1253, 0]
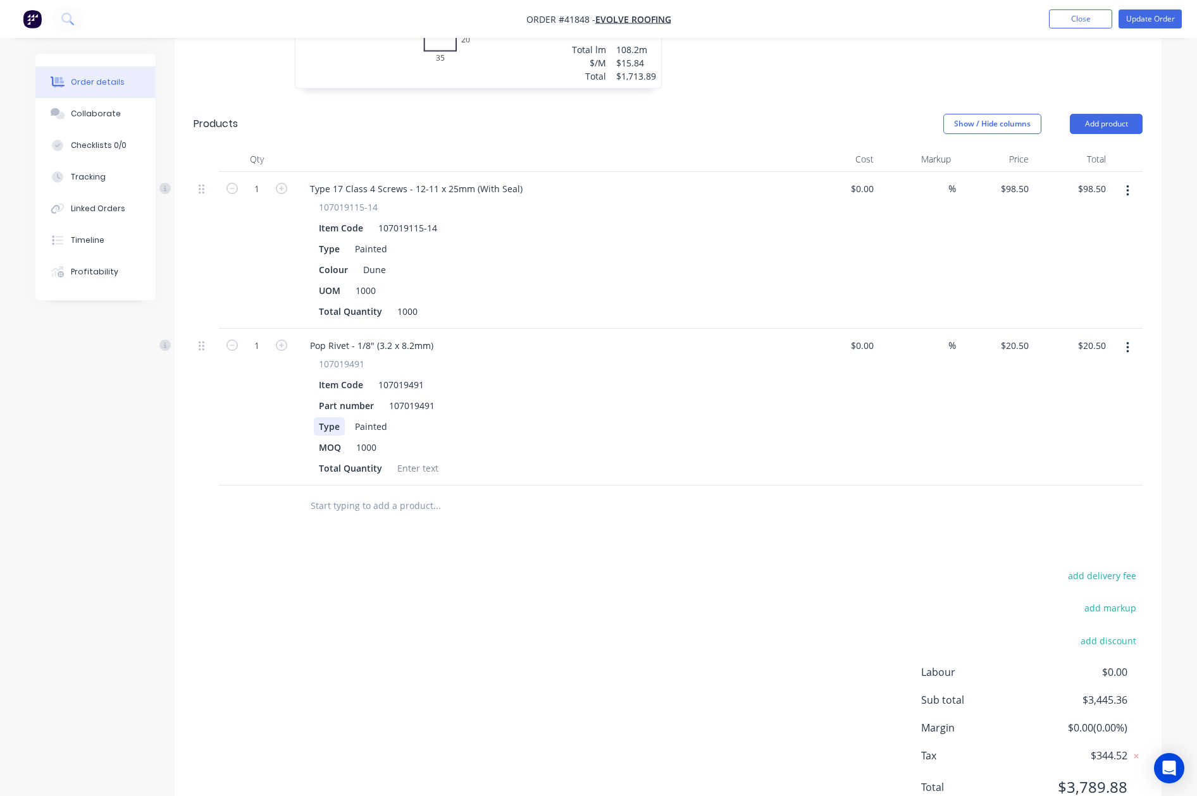
click at [337, 418] on div "Type" at bounding box center [329, 427] width 31 height 18
drag, startPoint x: 393, startPoint y: 374, endPoint x: 415, endPoint y: 395, distance: 29.5
click at [394, 418] on div "Painted" at bounding box center [379, 427] width 42 height 18
click at [403, 459] on div at bounding box center [417, 468] width 51 height 18
click at [976, 22] on button "Update Order" at bounding box center [1149, 18] width 63 height 19
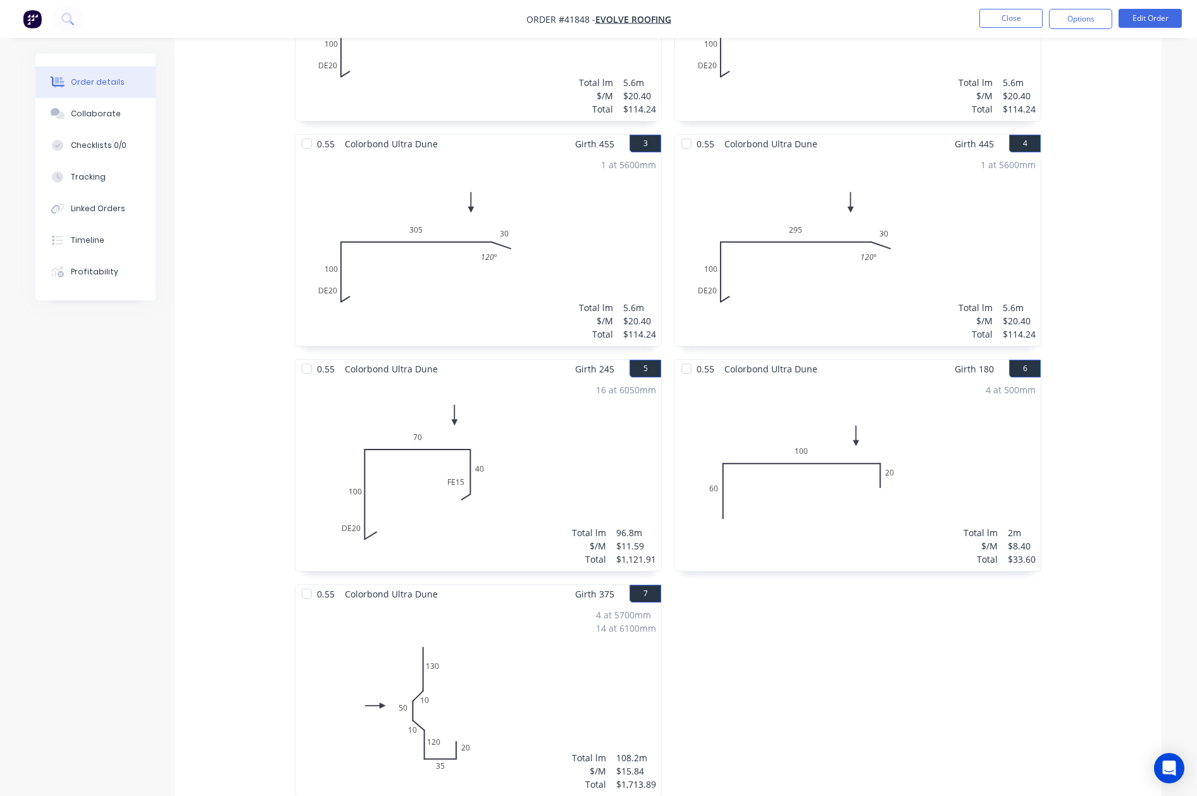
scroll to position [1096, 0]
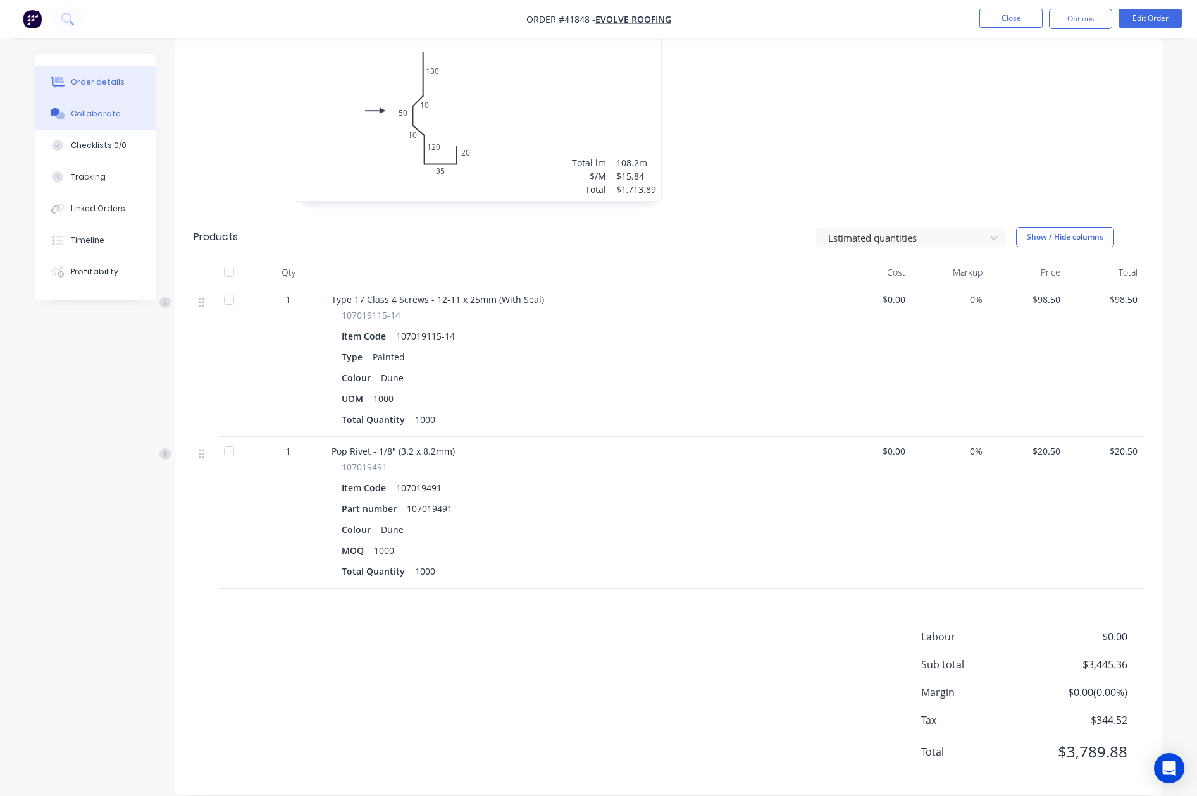
click at [87, 113] on div "Collaborate" at bounding box center [96, 113] width 50 height 11
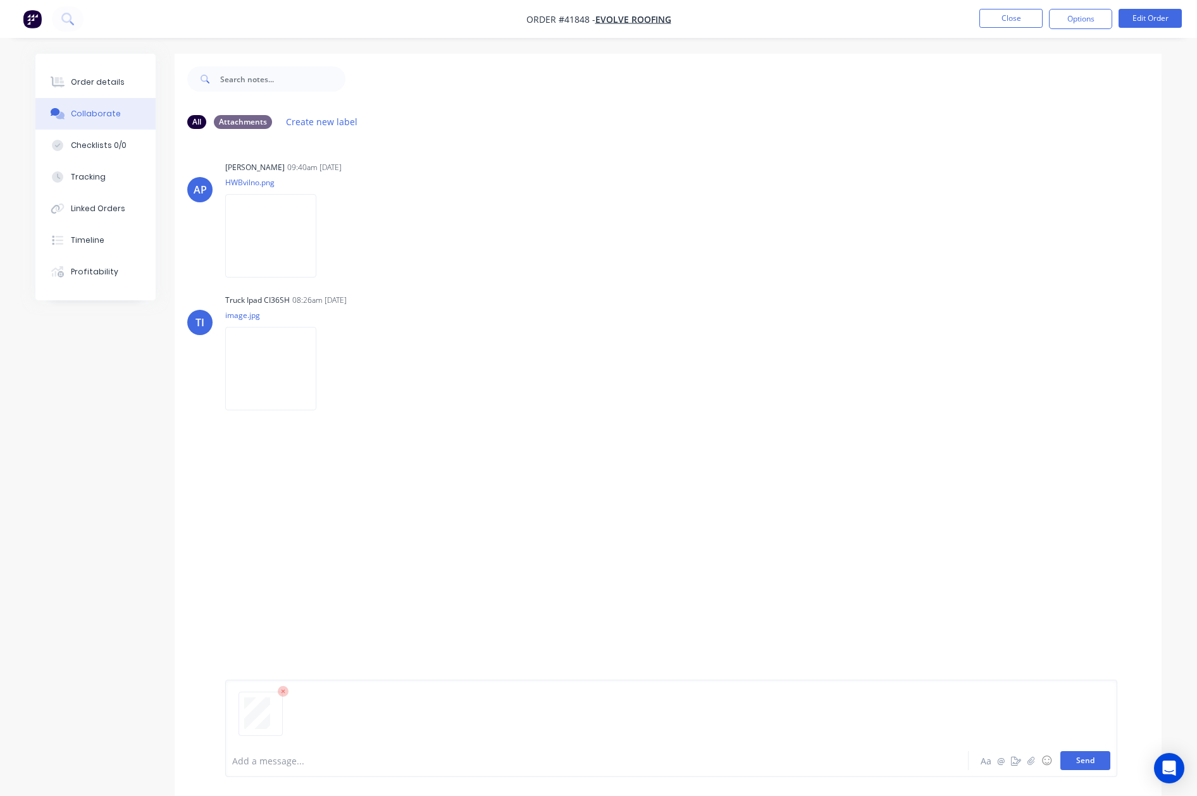
click at [976, 764] on button "Send" at bounding box center [1085, 761] width 50 height 19
click at [976, 759] on button "Send" at bounding box center [1085, 761] width 50 height 19
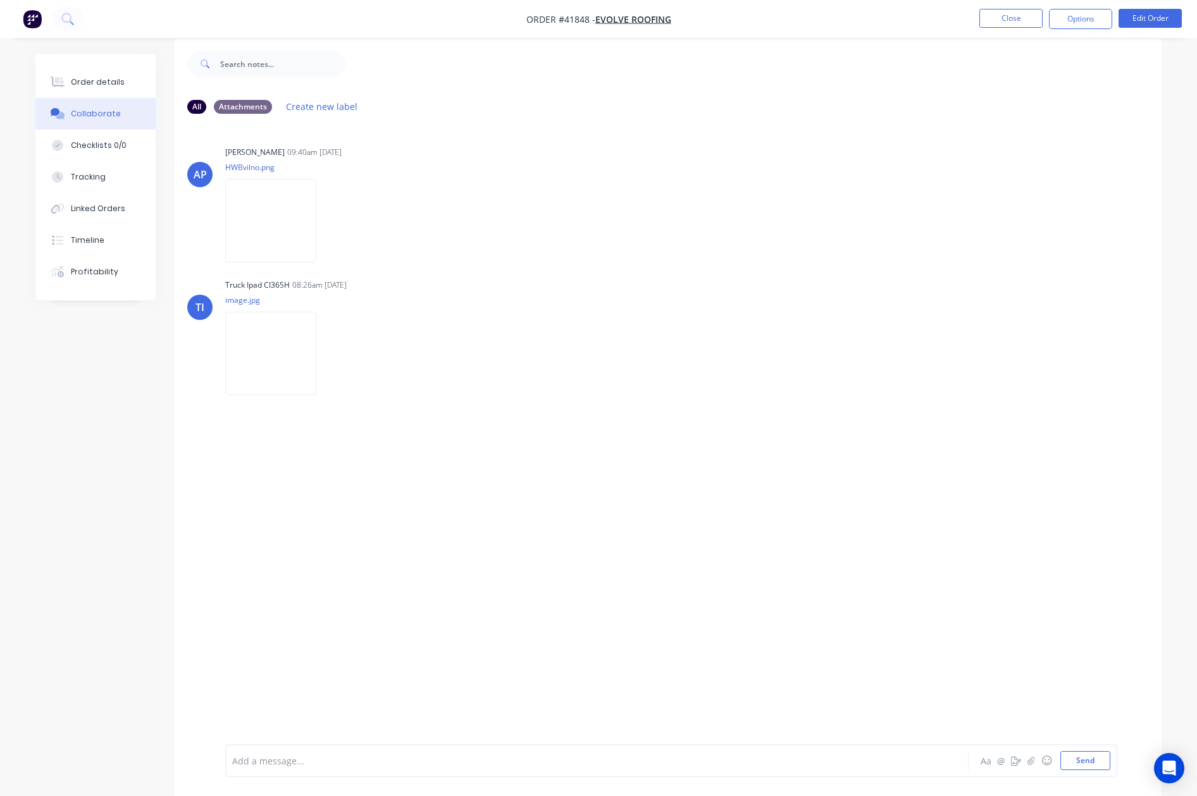
scroll to position [19, 0]
click at [99, 78] on div "Order details" at bounding box center [98, 82] width 54 height 11
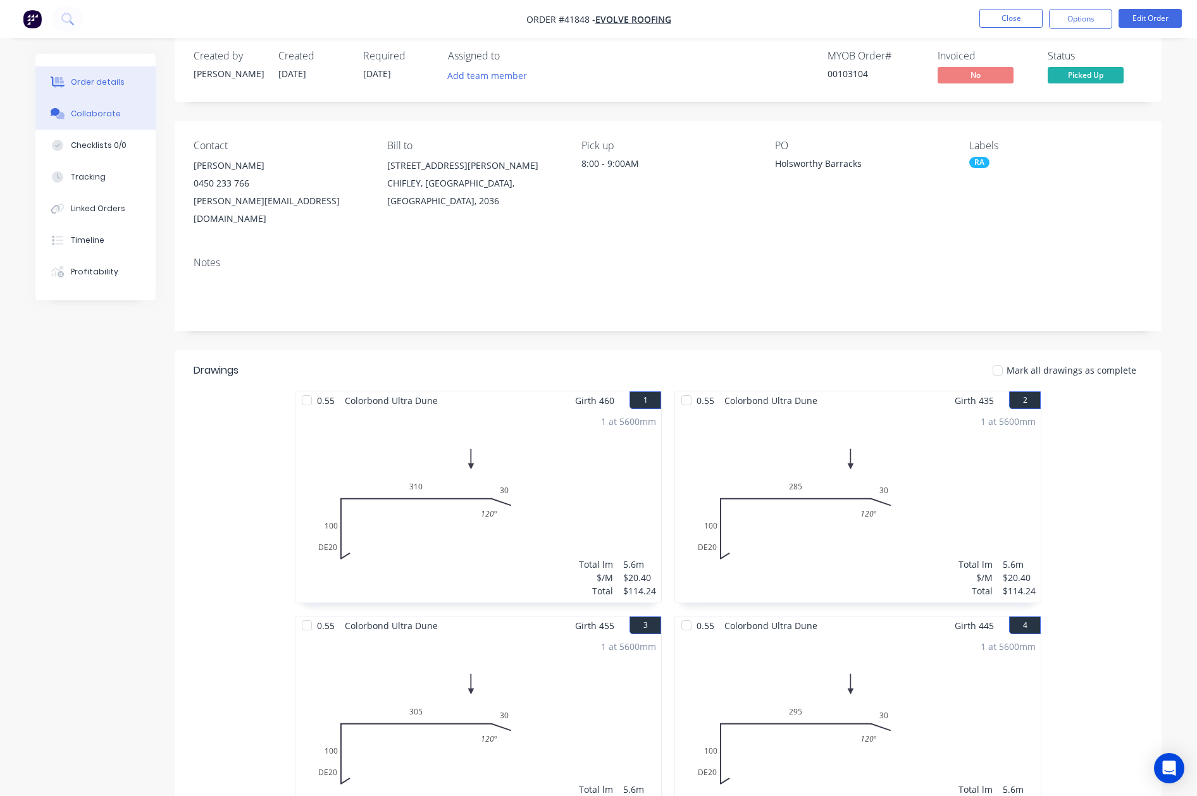
click at [94, 107] on button "Collaborate" at bounding box center [95, 114] width 120 height 32
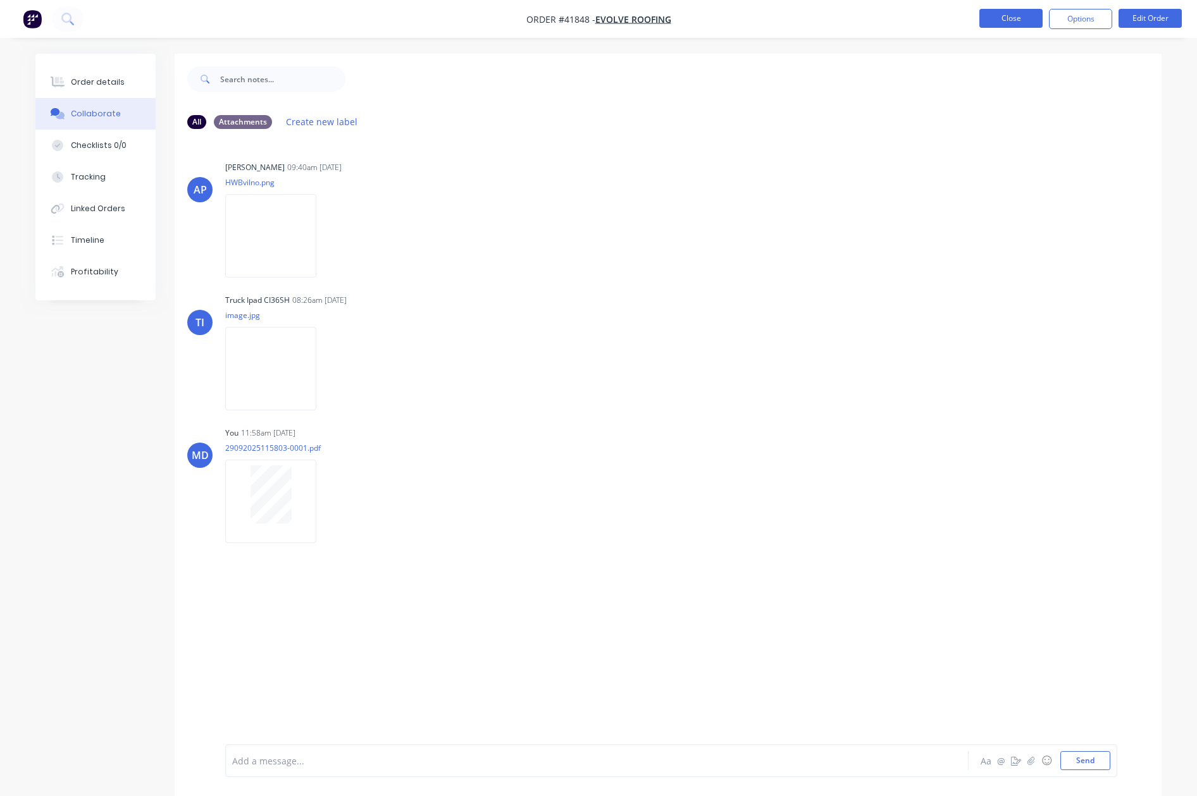
click at [1011, 20] on button "Close" at bounding box center [1010, 18] width 63 height 19
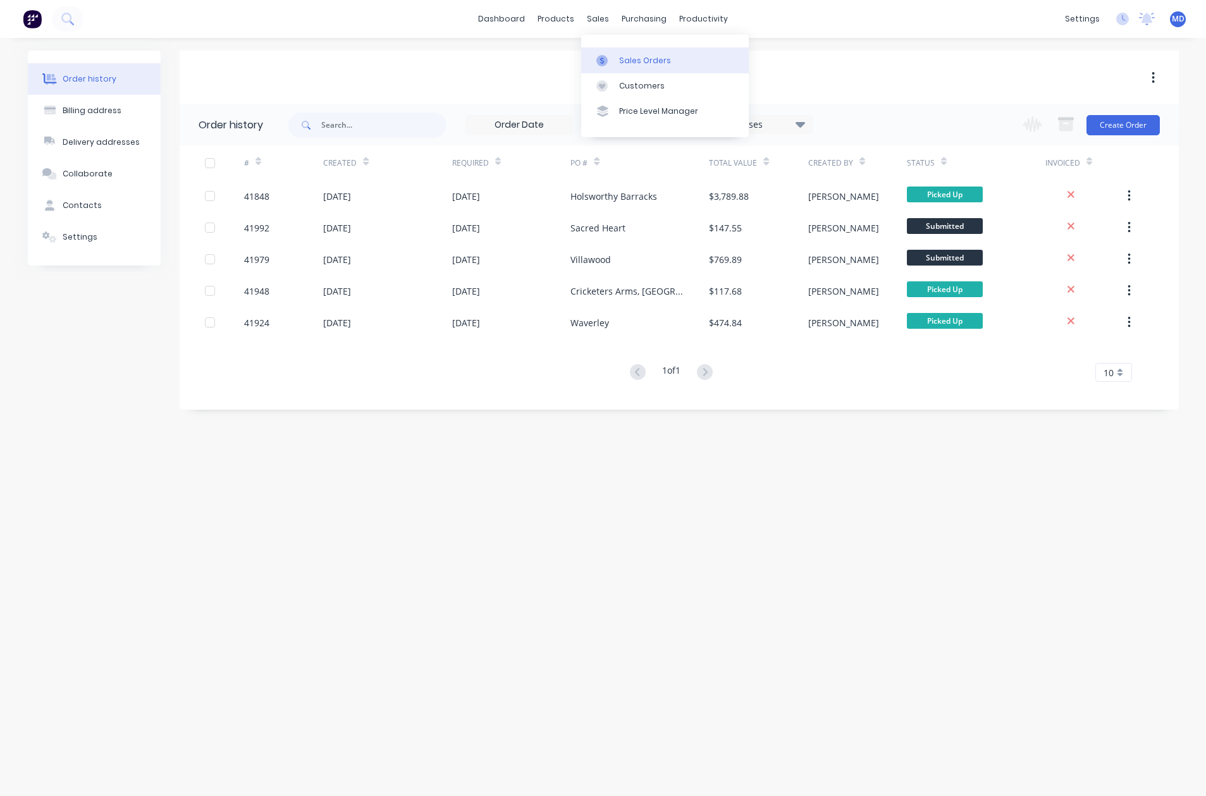
drag, startPoint x: 638, startPoint y: 60, endPoint x: 585, endPoint y: 66, distance: 53.4
click at [638, 59] on div "Sales Orders" at bounding box center [645, 60] width 52 height 11
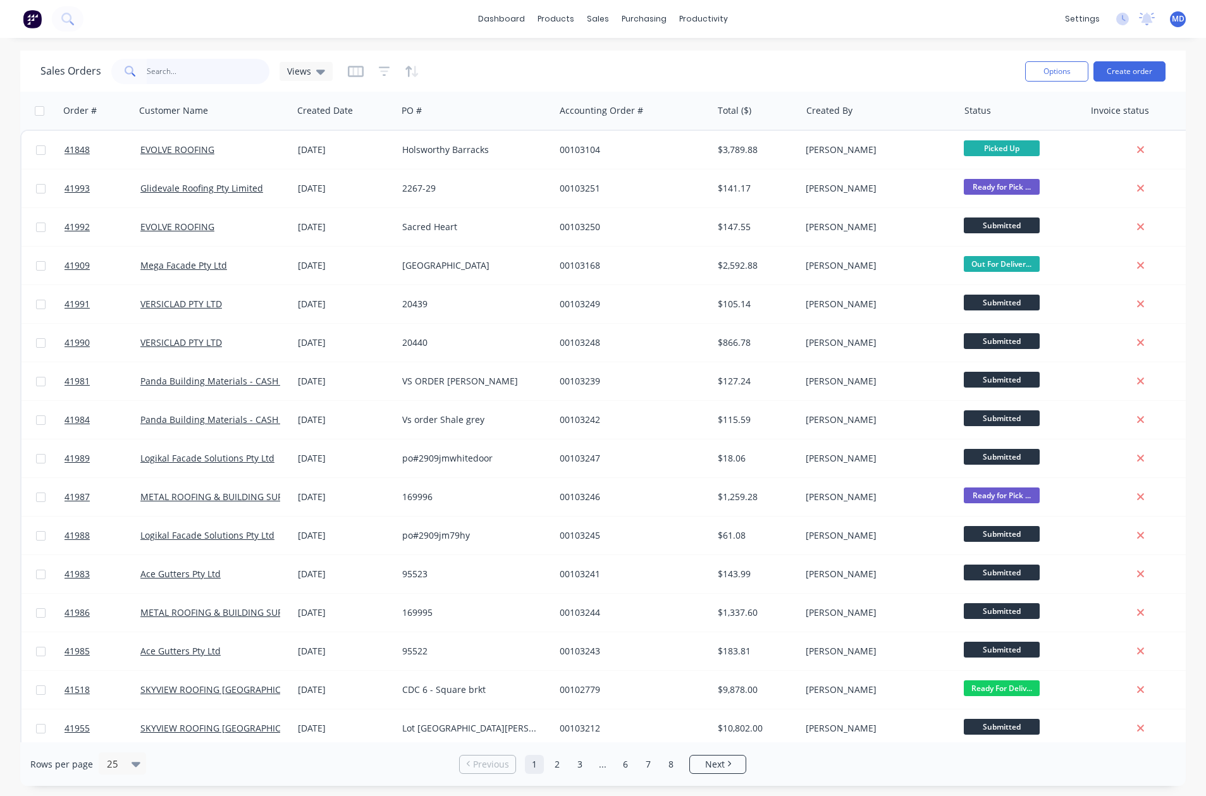
click at [178, 70] on input "text" at bounding box center [208, 71] width 123 height 25
type input "41772"
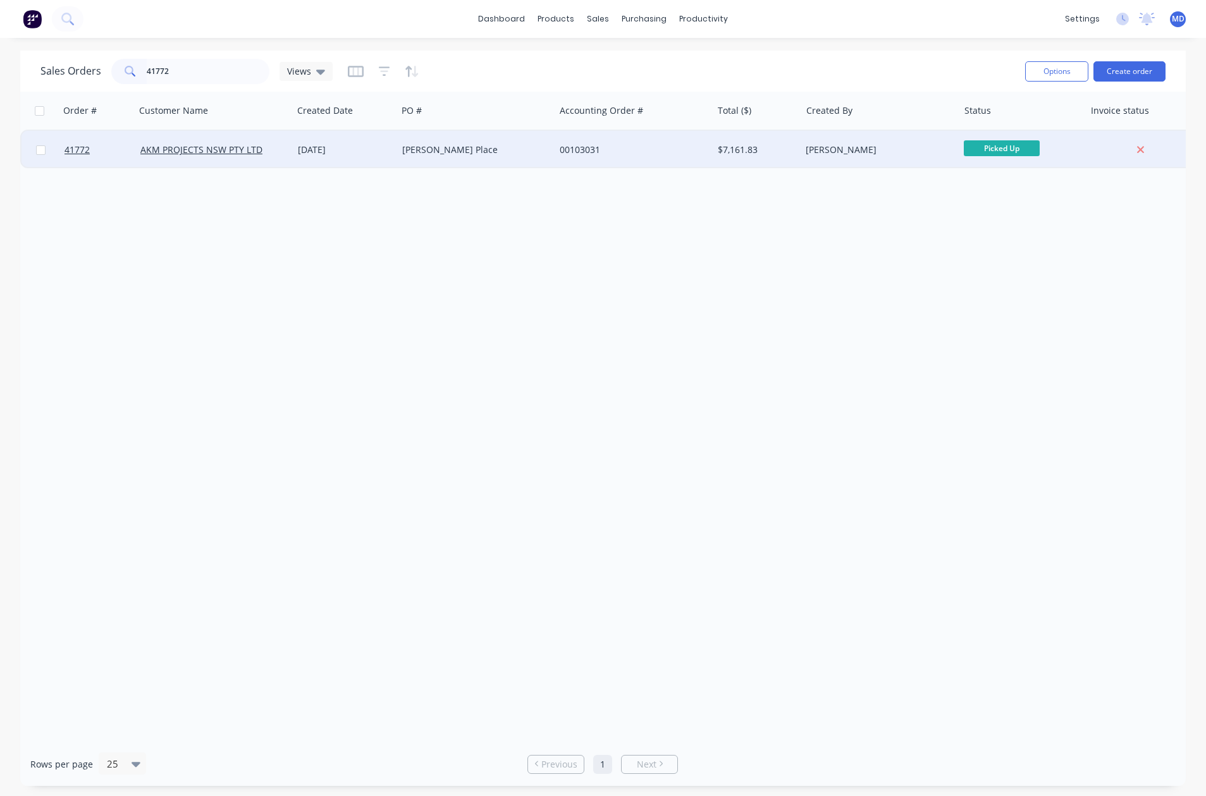
click at [505, 154] on div "[PERSON_NAME] Place" at bounding box center [472, 150] width 140 height 13
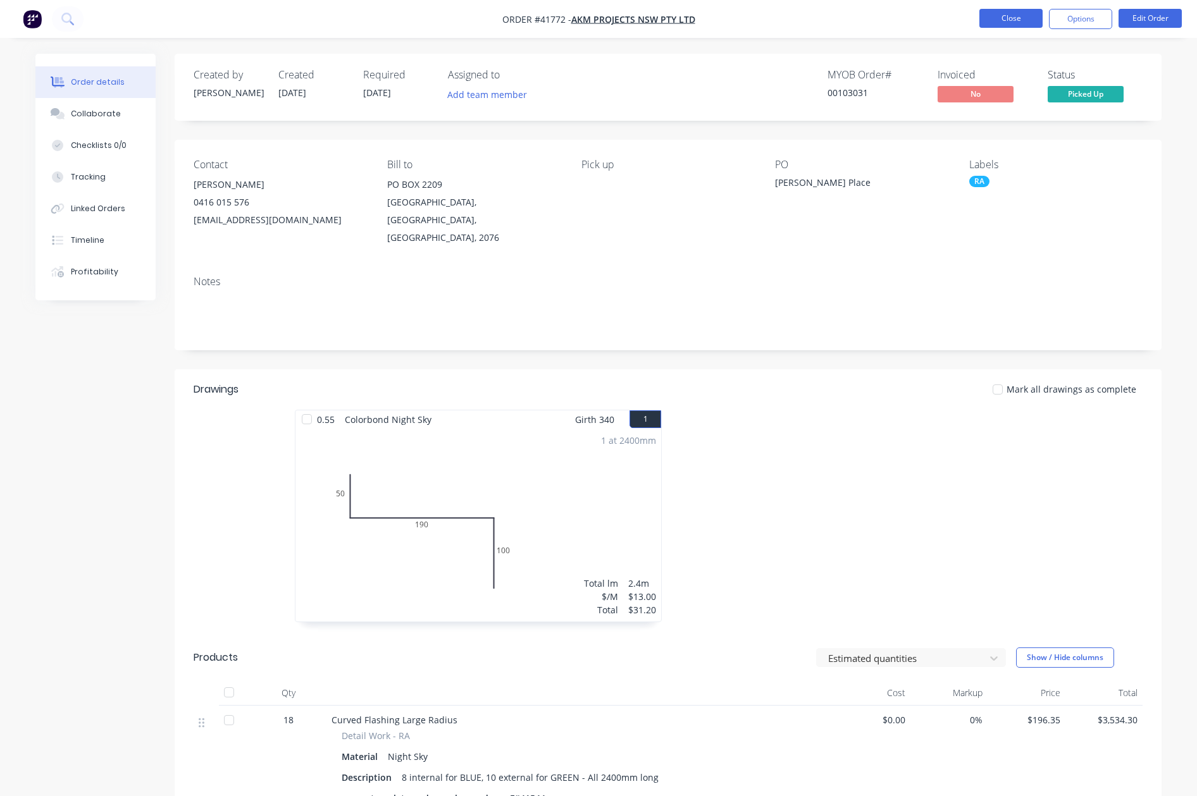
click at [1005, 20] on button "Close" at bounding box center [1010, 18] width 63 height 19
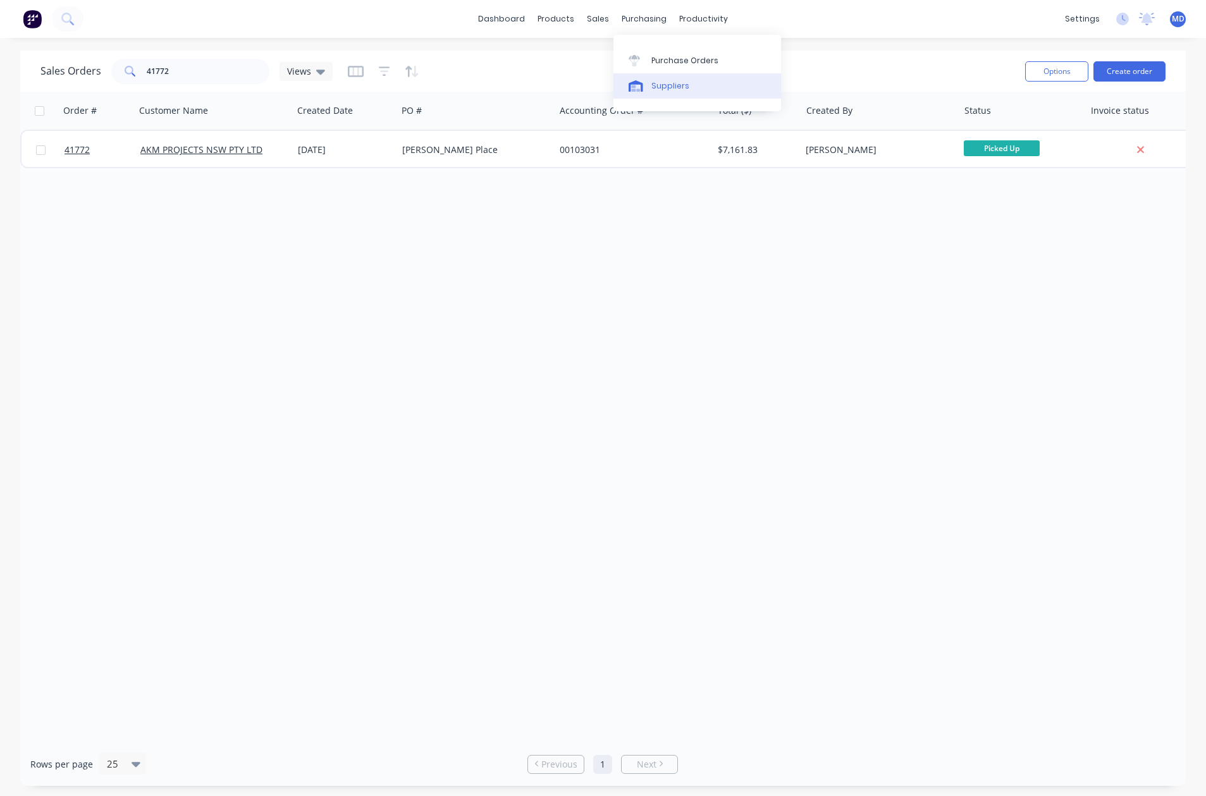
click at [679, 86] on div "Suppliers" at bounding box center [671, 85] width 38 height 11
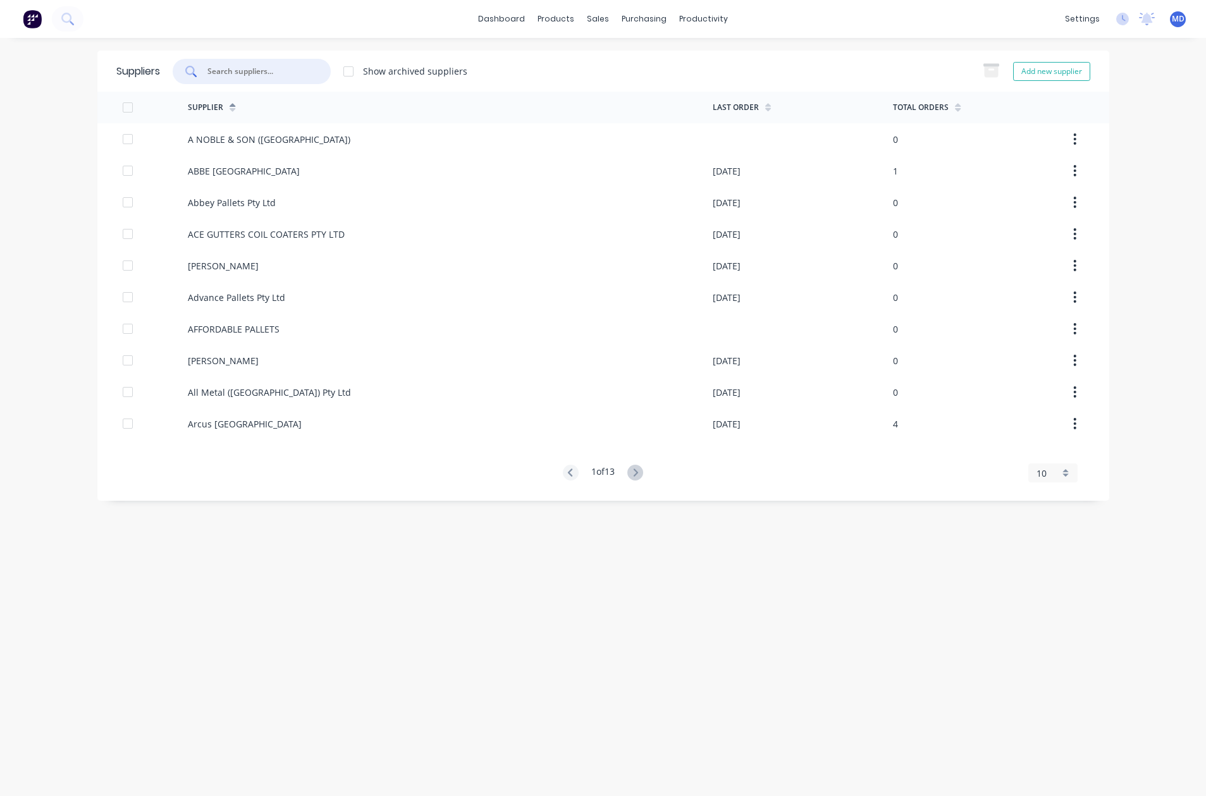
click at [261, 73] on input "text" at bounding box center [258, 71] width 105 height 13
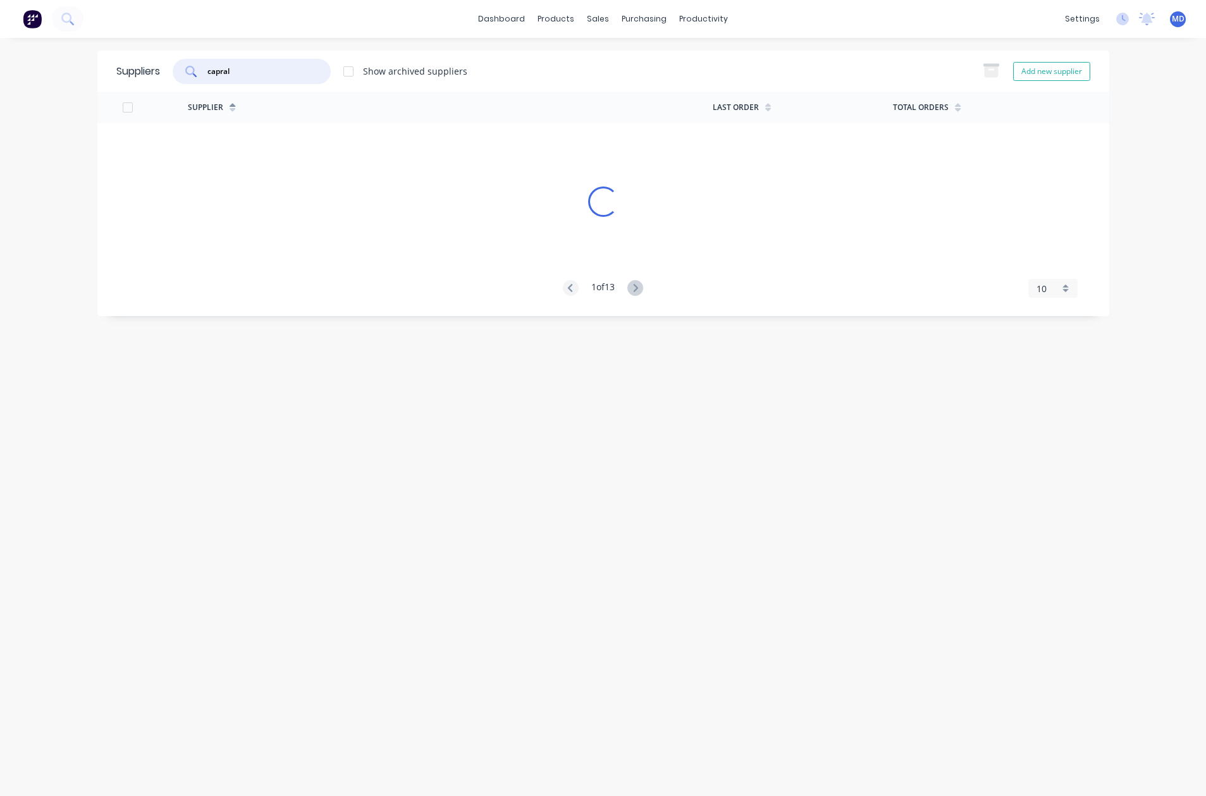
type input "capral"
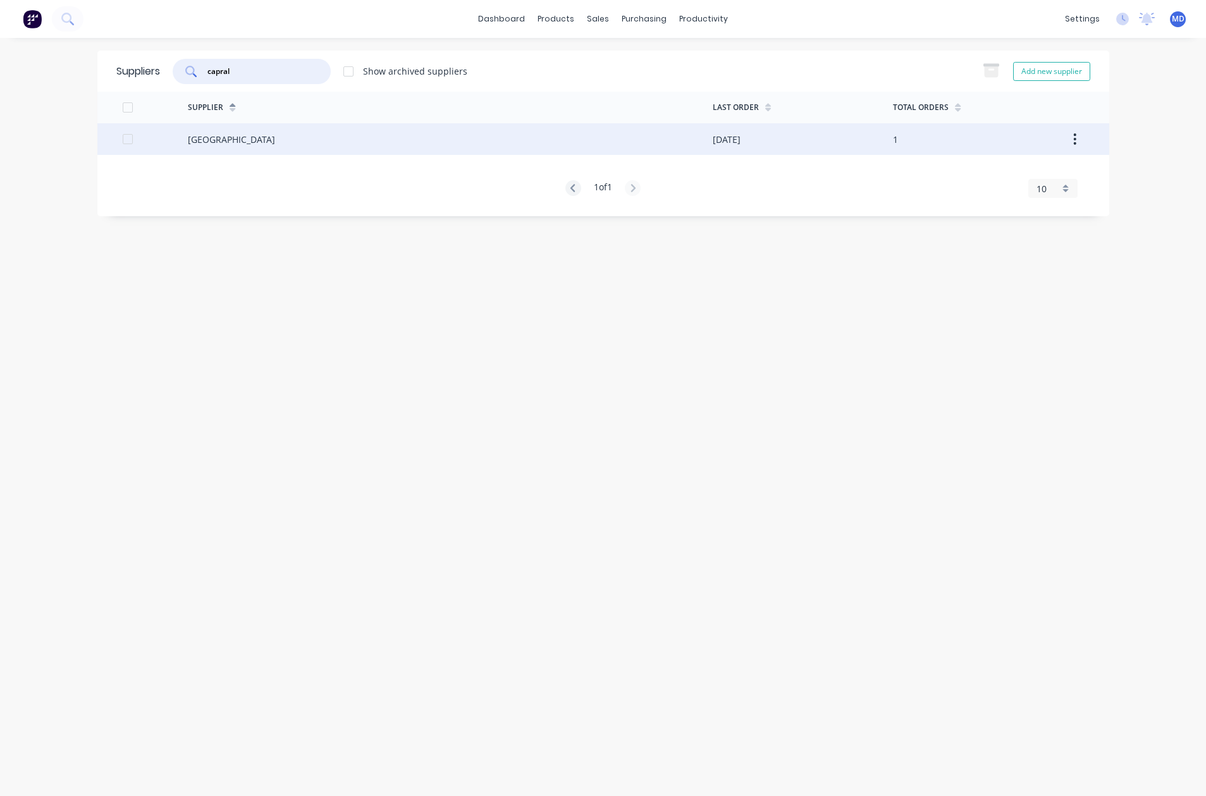
click at [199, 132] on div "[GEOGRAPHIC_DATA]" at bounding box center [450, 139] width 525 height 32
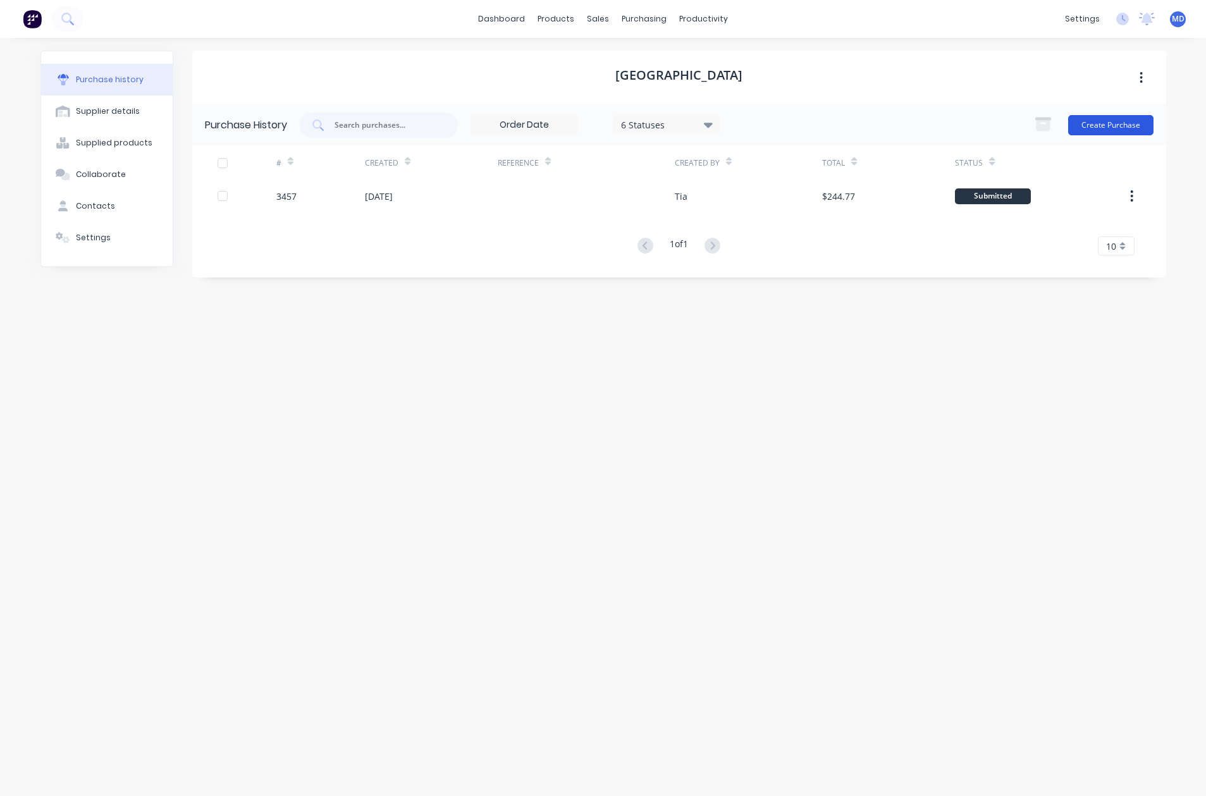
click at [1129, 125] on button "Create Purchase" at bounding box center [1110, 125] width 85 height 20
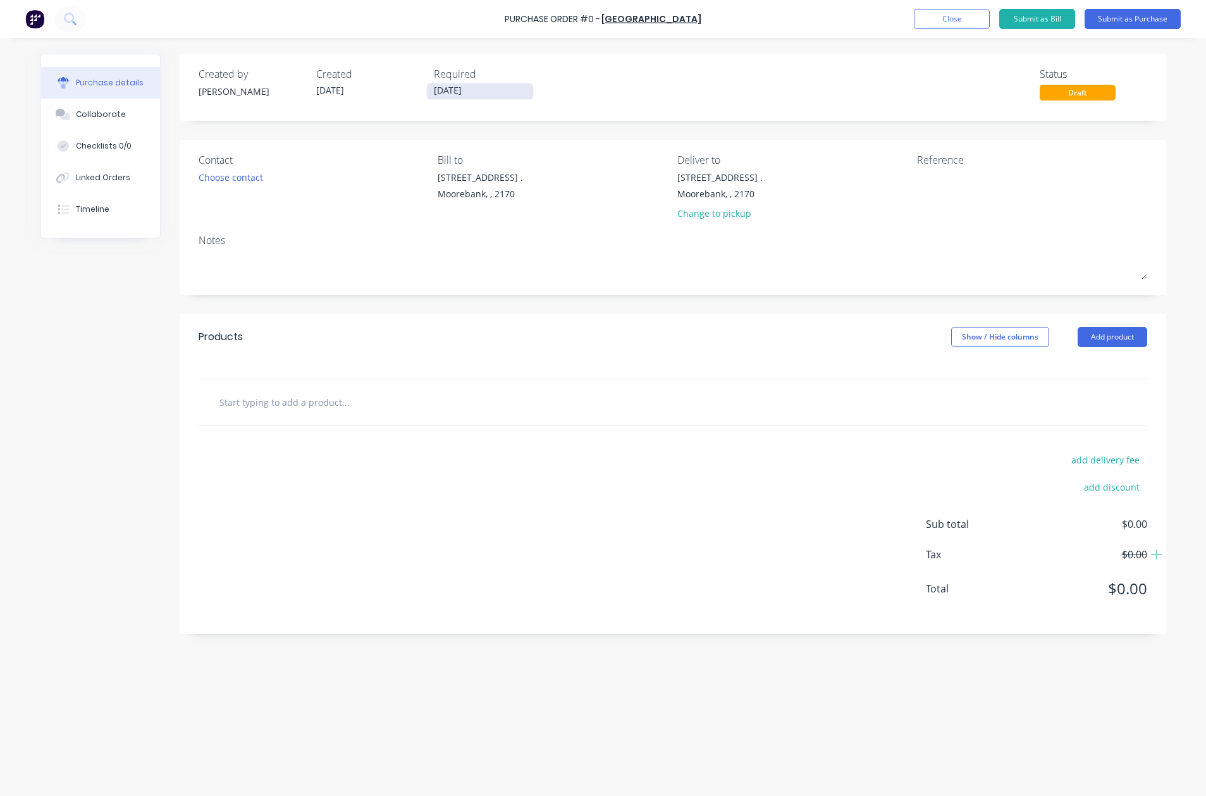
click at [458, 90] on input "[DATE]" at bounding box center [480, 92] width 106 height 16
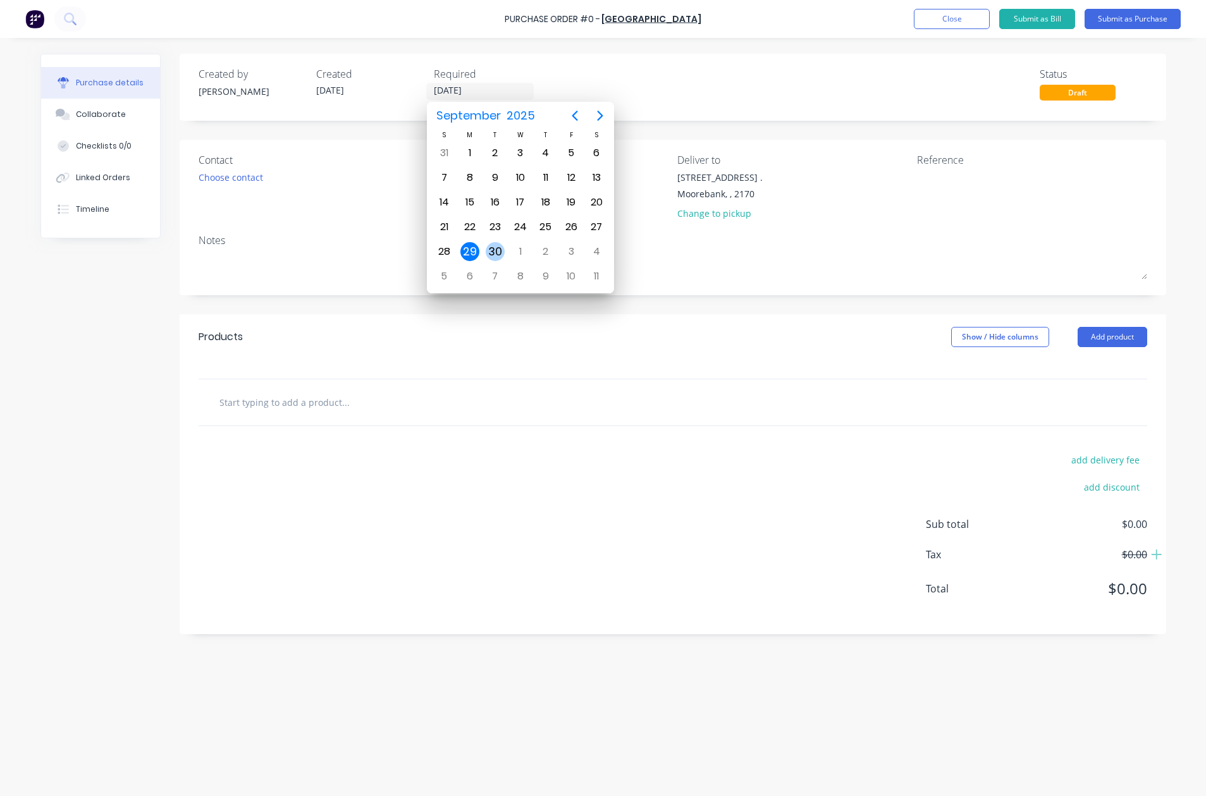
click at [492, 249] on div "30" at bounding box center [495, 251] width 19 height 19
type input "[DATE]"
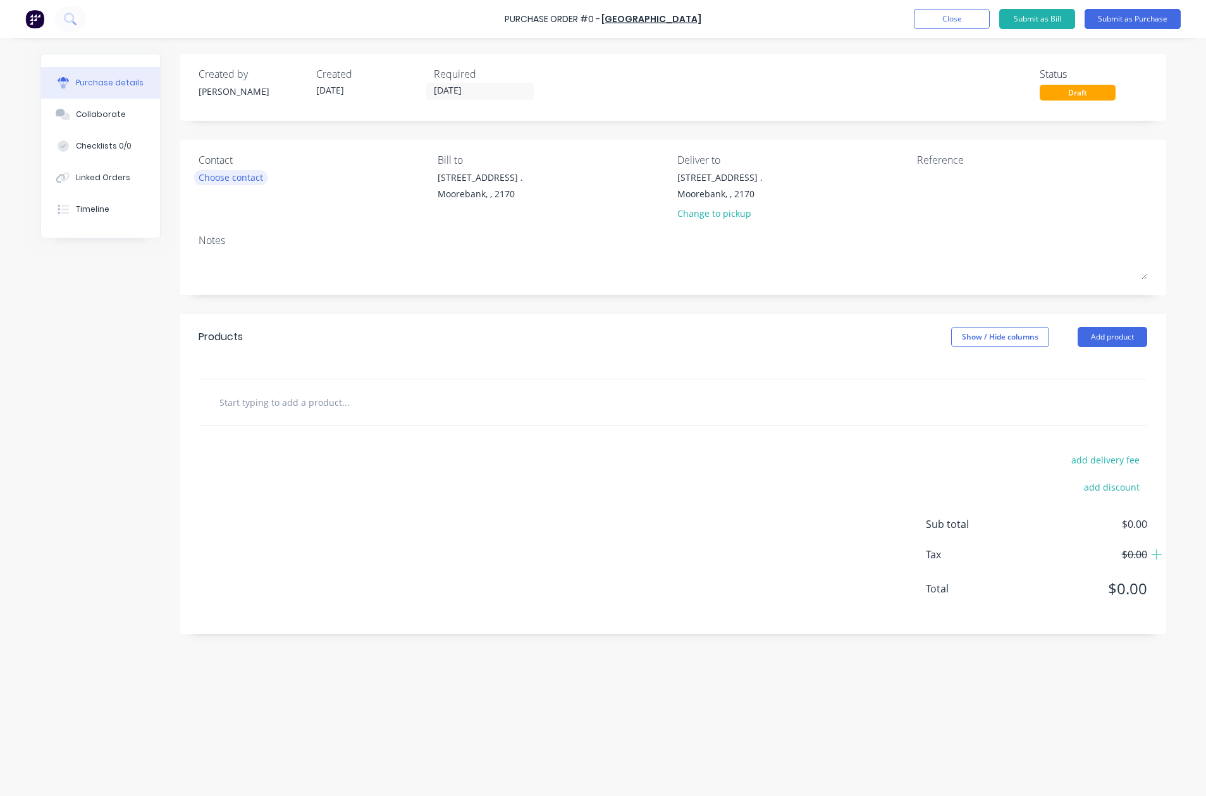
click at [219, 179] on div "Choose contact" at bounding box center [231, 177] width 65 height 13
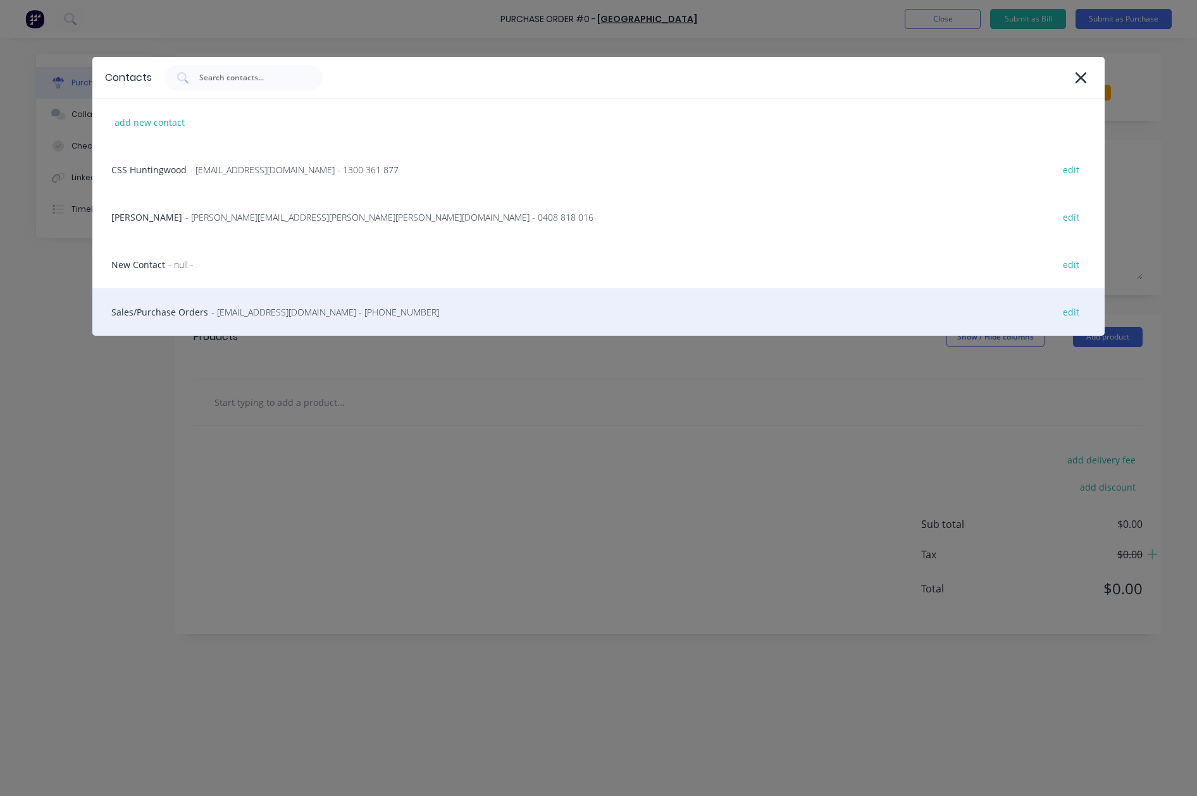
click at [234, 309] on span "- [EMAIL_ADDRESS][DOMAIN_NAME] - [PHONE_NUMBER]" at bounding box center [325, 312] width 228 height 13
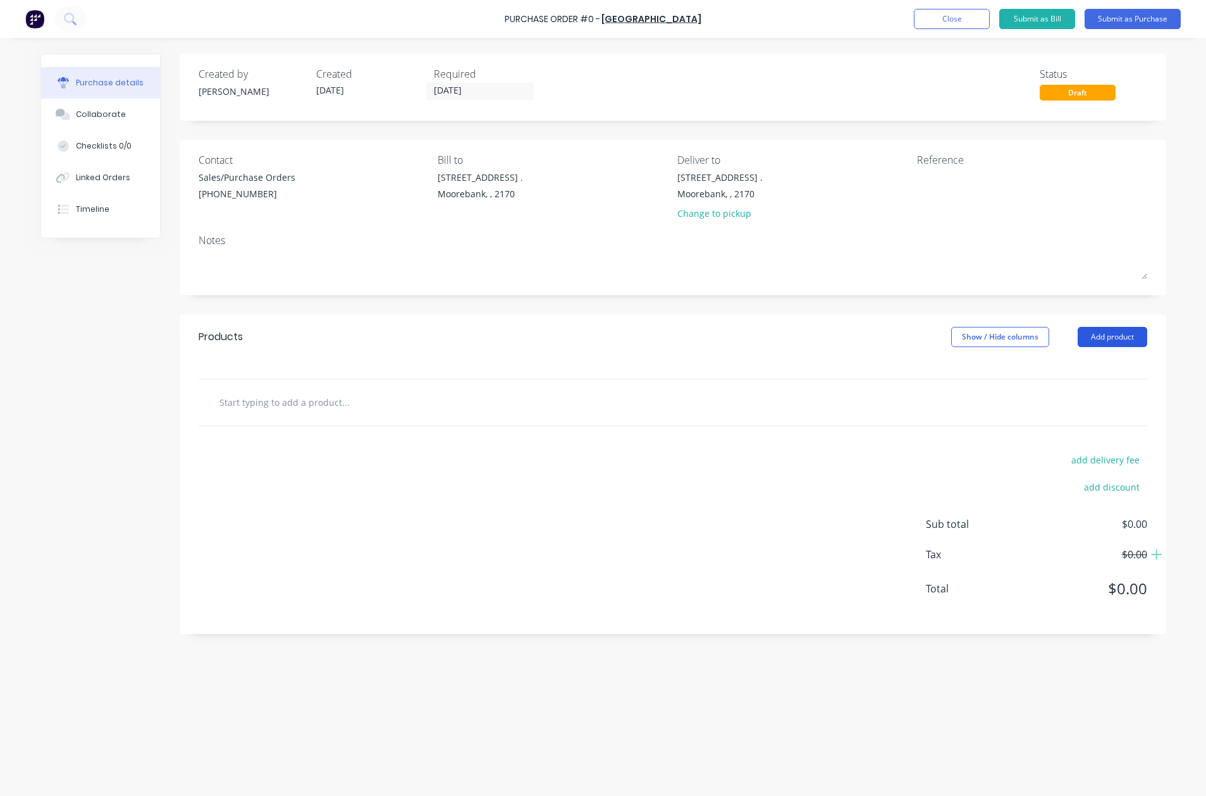
click at [1113, 336] on button "Add product" at bounding box center [1113, 337] width 70 height 20
click at [1104, 369] on div "Product catalogue" at bounding box center [1087, 370] width 97 height 18
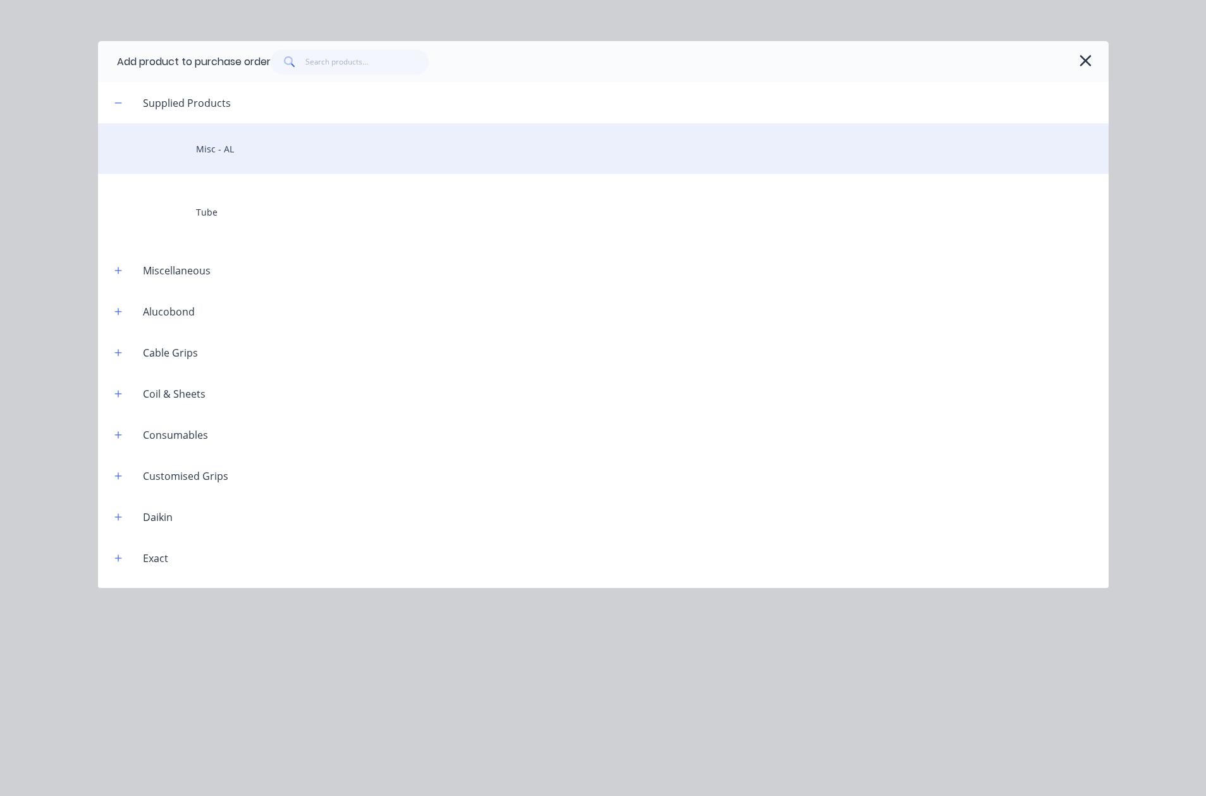
click at [223, 148] on div "Misc - AL" at bounding box center [603, 148] width 1011 height 51
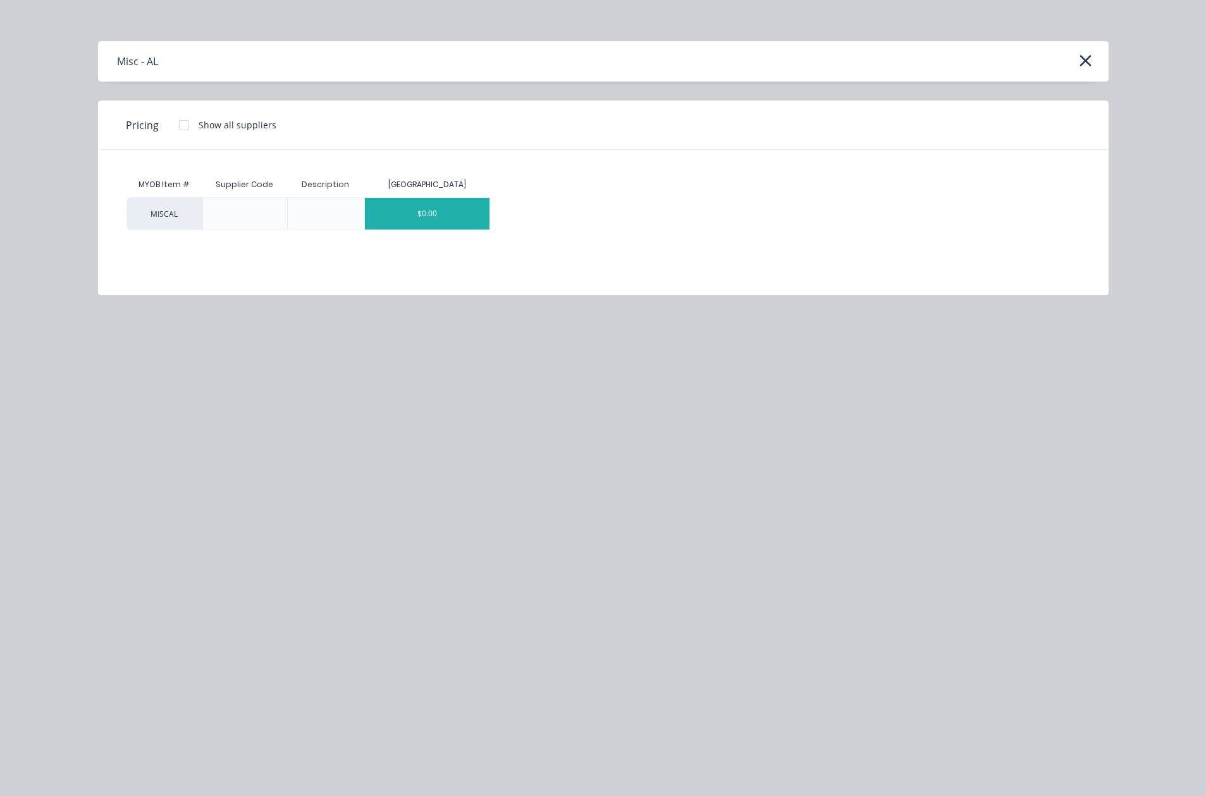
click at [454, 202] on div "$0.00" at bounding box center [427, 214] width 125 height 32
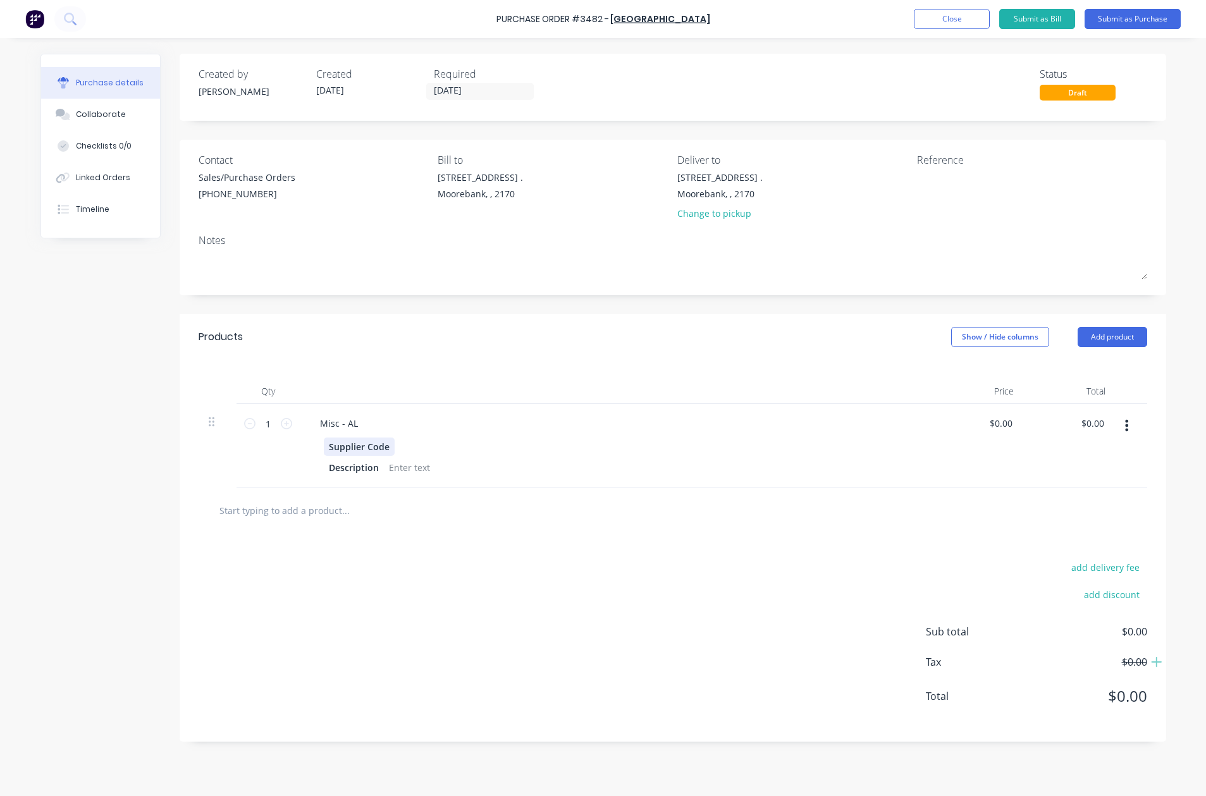
click at [389, 449] on div "Supplier Code" at bounding box center [359, 447] width 71 height 18
click at [397, 450] on div at bounding box center [404, 447] width 19 height 18
click at [946, 18] on button "Close" at bounding box center [952, 19] width 76 height 20
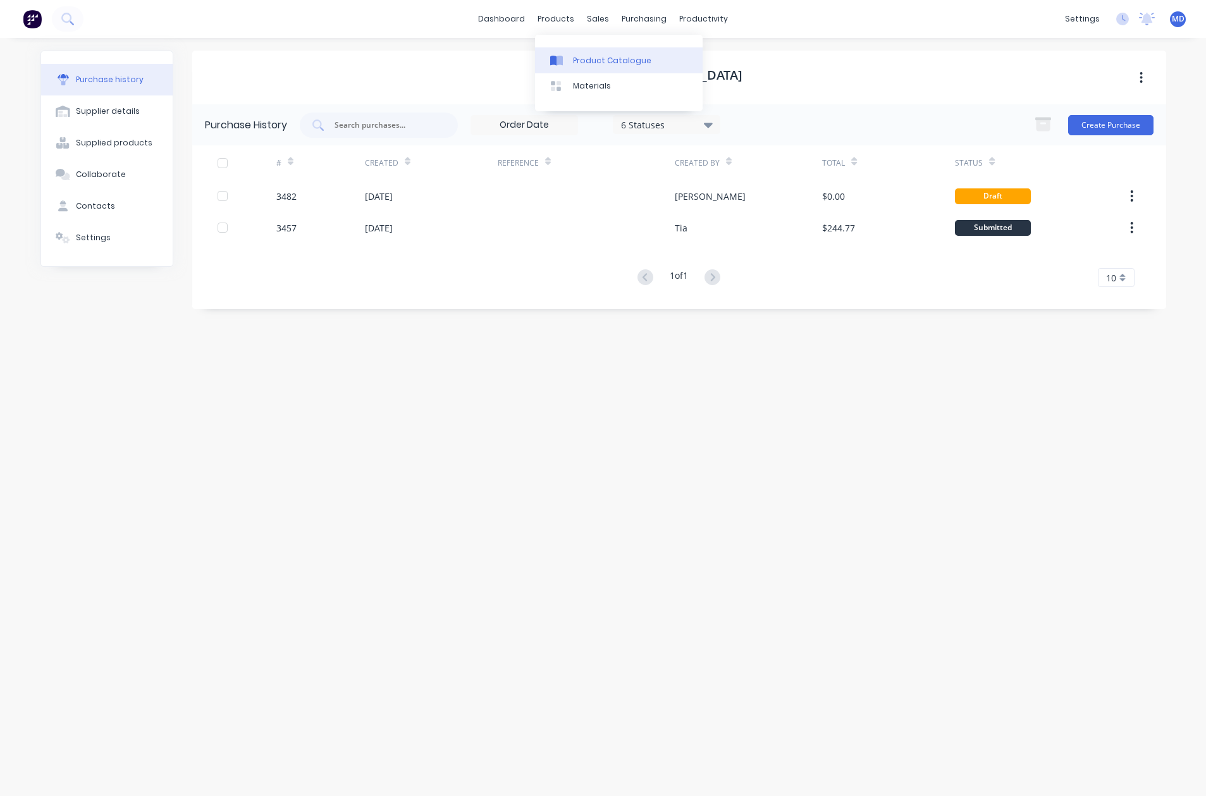
click at [583, 57] on div "Product Catalogue" at bounding box center [612, 60] width 78 height 11
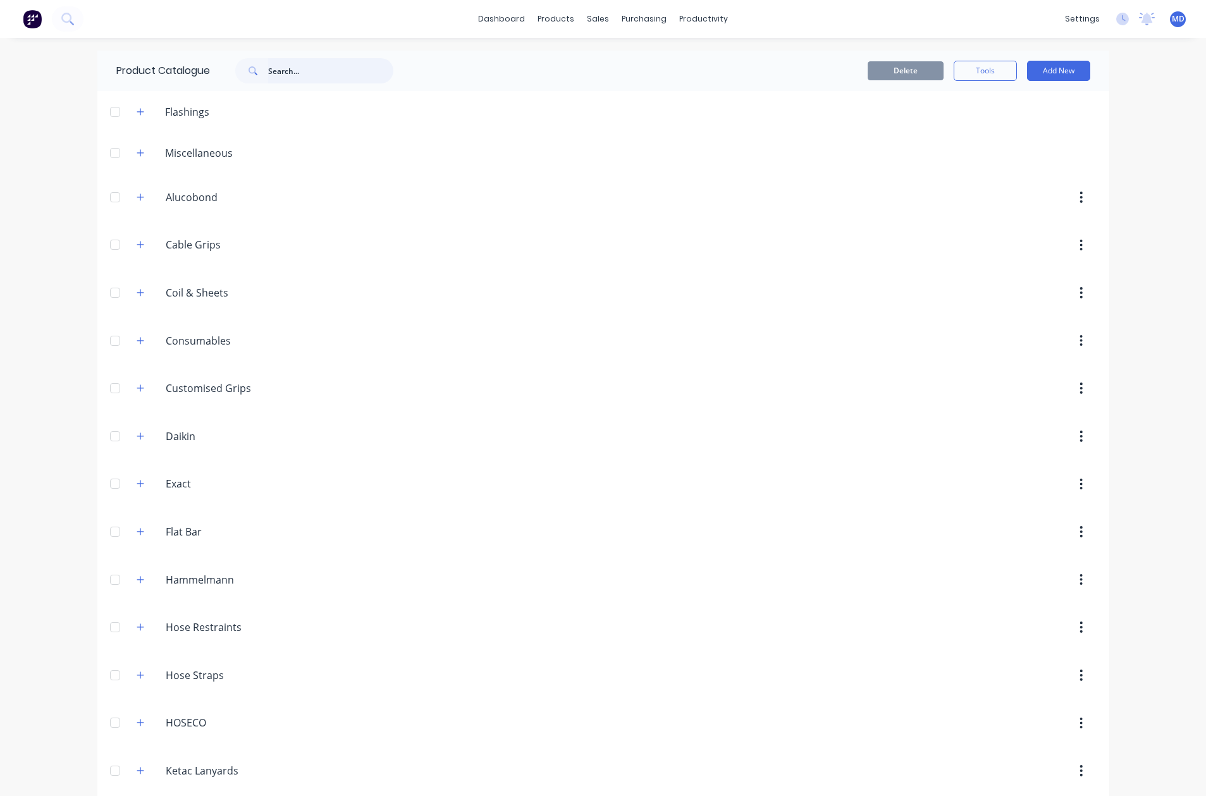
click at [305, 77] on input "text" at bounding box center [330, 70] width 125 height 25
type input "downpipe"
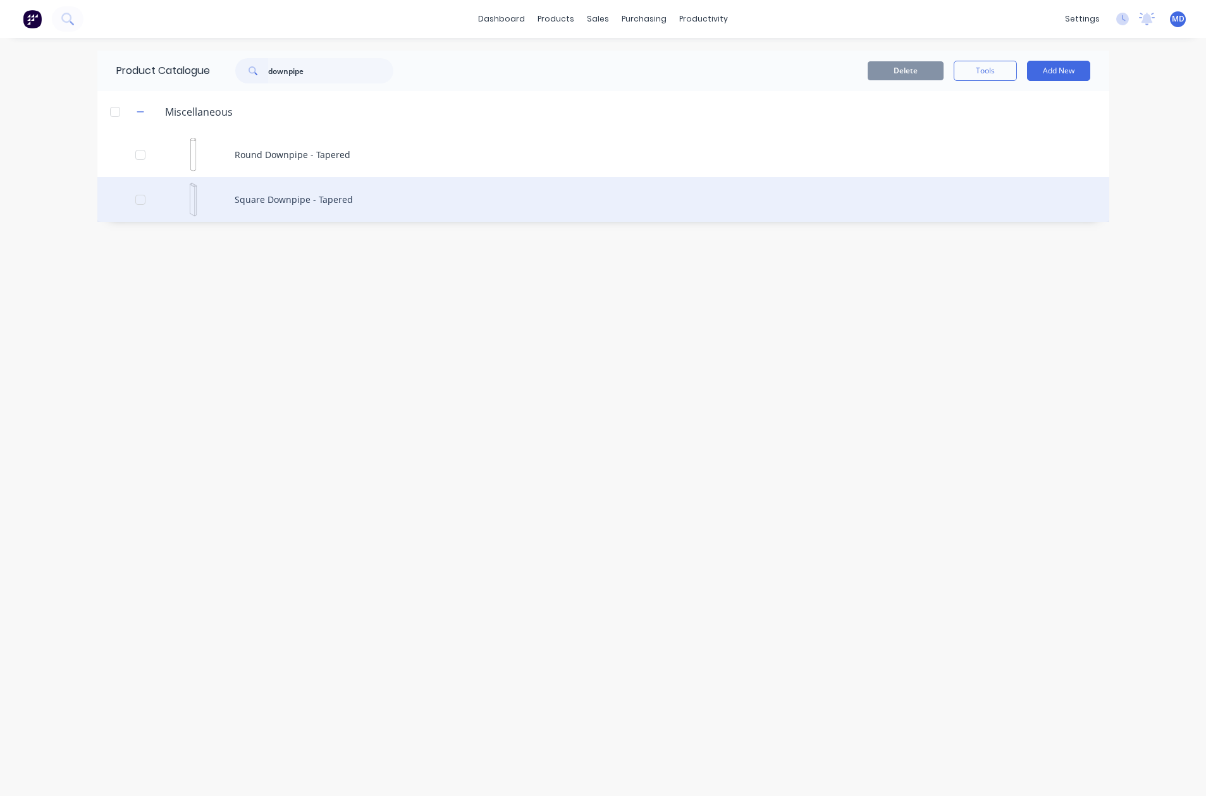
click at [276, 205] on div "Square Downpipe - Tapered" at bounding box center [603, 199] width 1012 height 45
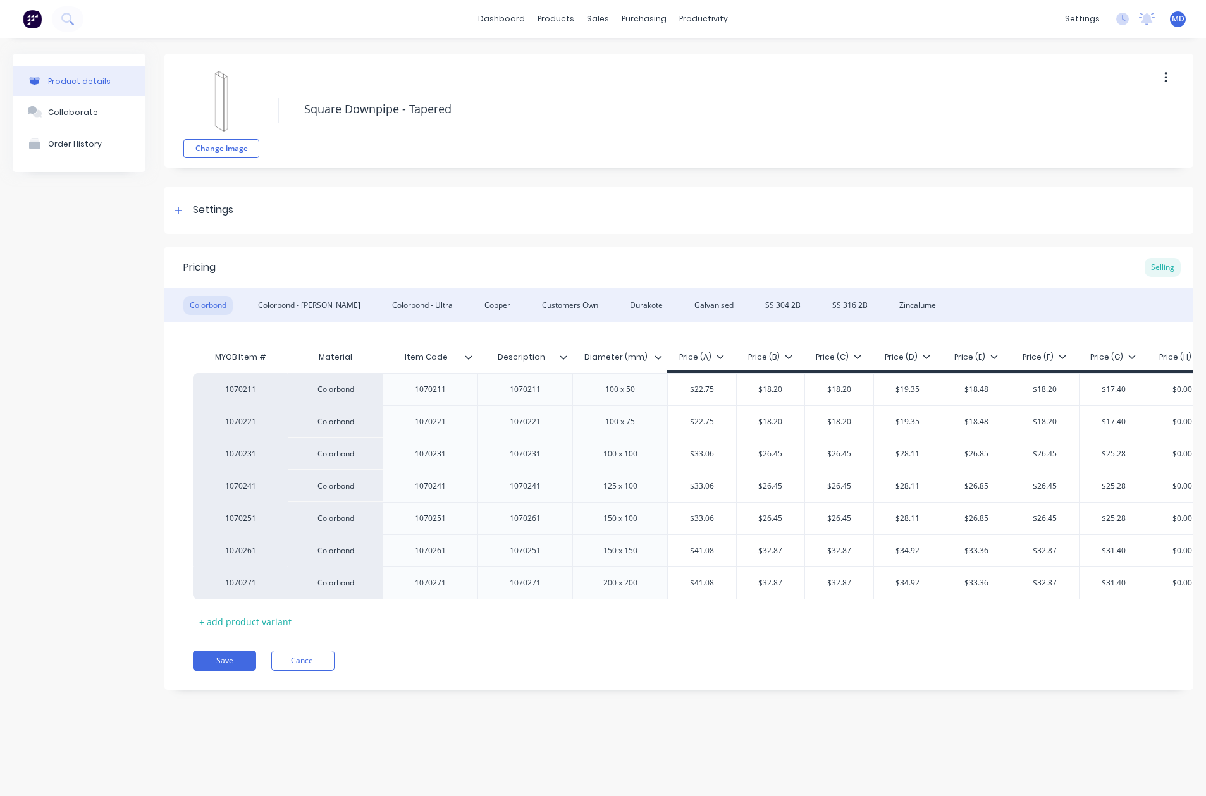
type textarea "x"
click at [312, 671] on button "Cancel" at bounding box center [302, 661] width 63 height 20
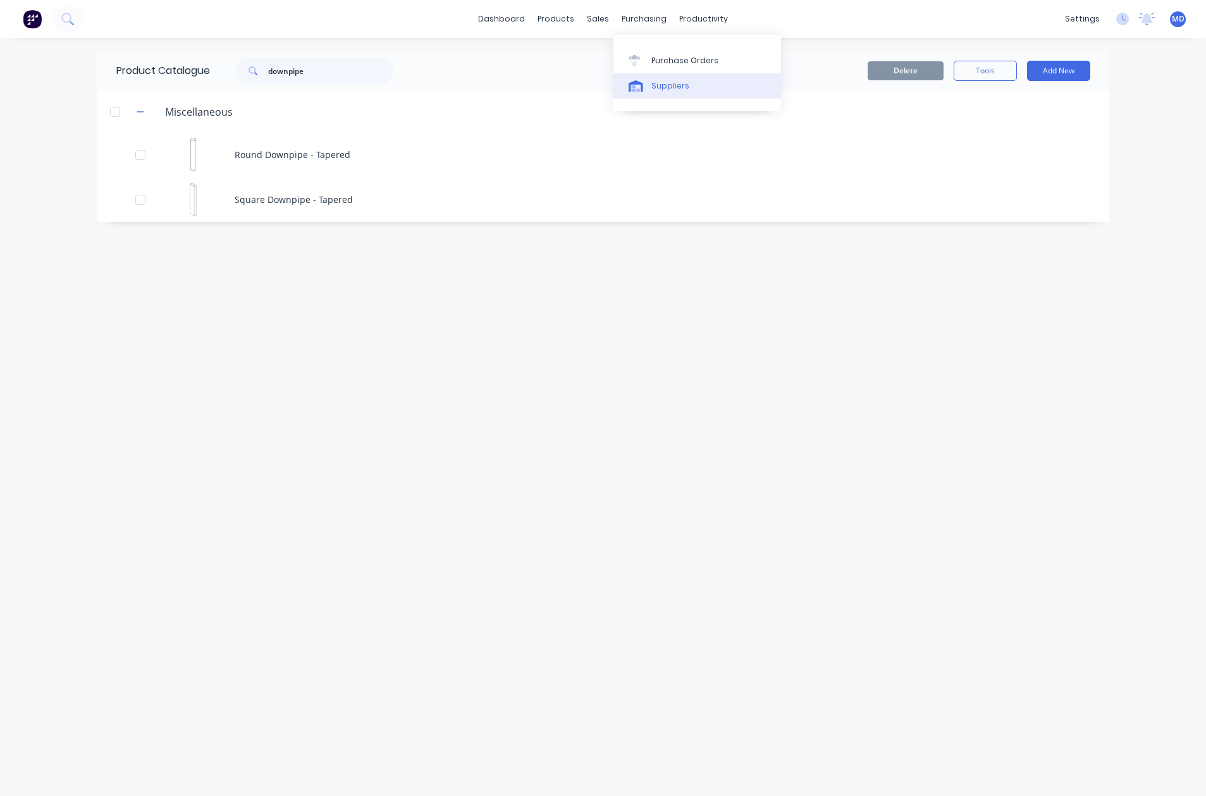
click at [668, 80] on div "Suppliers" at bounding box center [671, 85] width 38 height 11
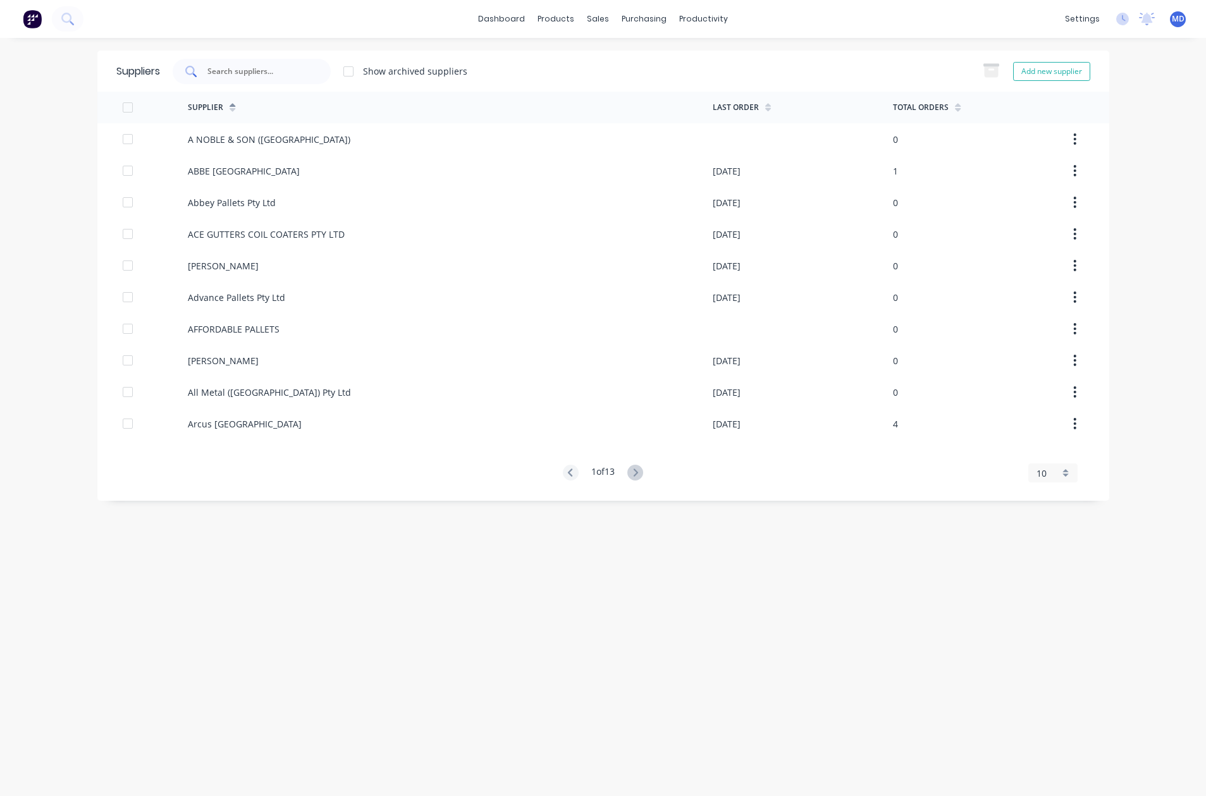
click at [282, 79] on div at bounding box center [252, 71] width 158 height 25
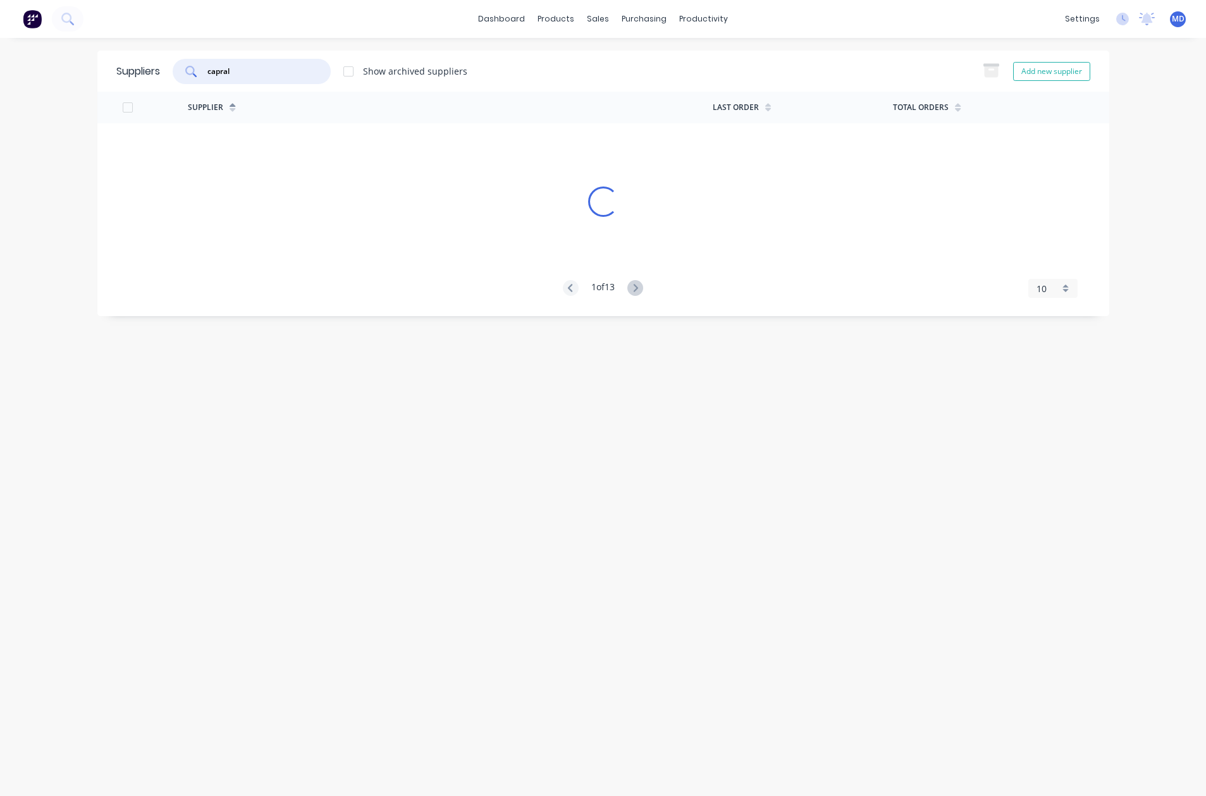
type input "capral"
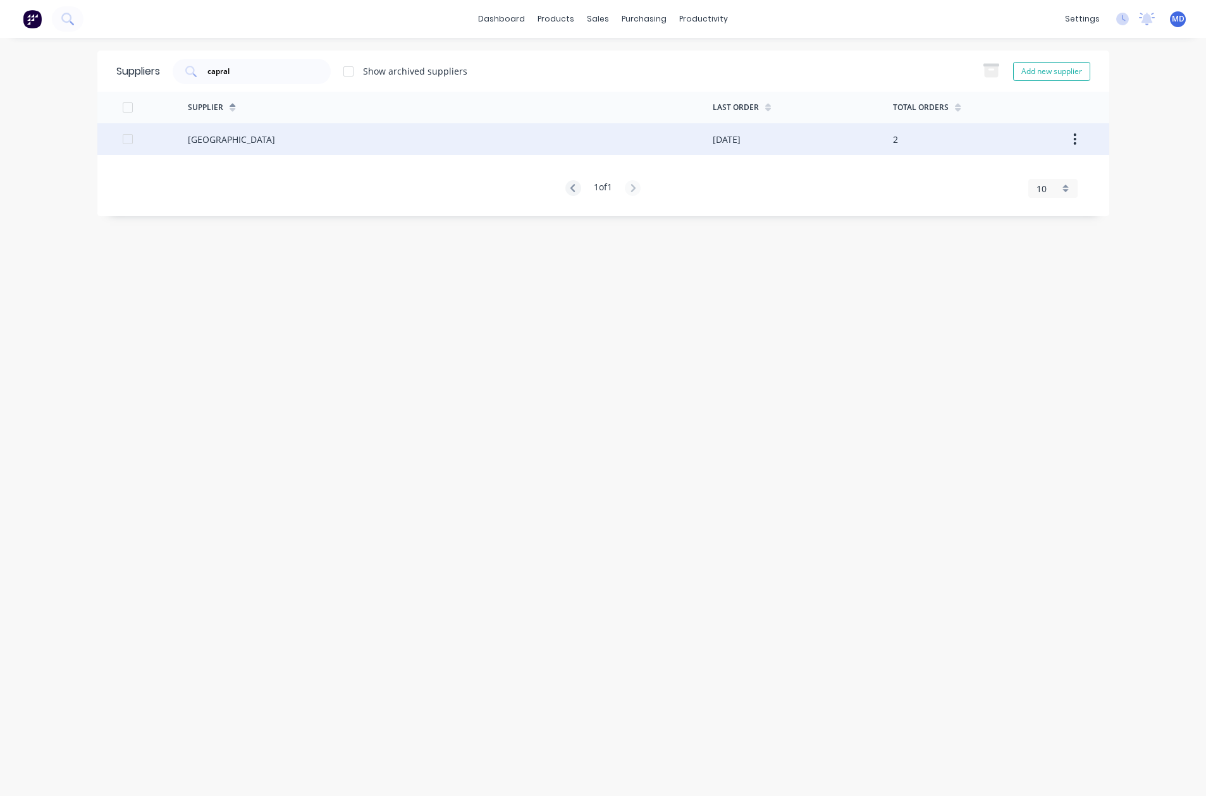
click at [262, 138] on div "[GEOGRAPHIC_DATA]" at bounding box center [231, 139] width 87 height 13
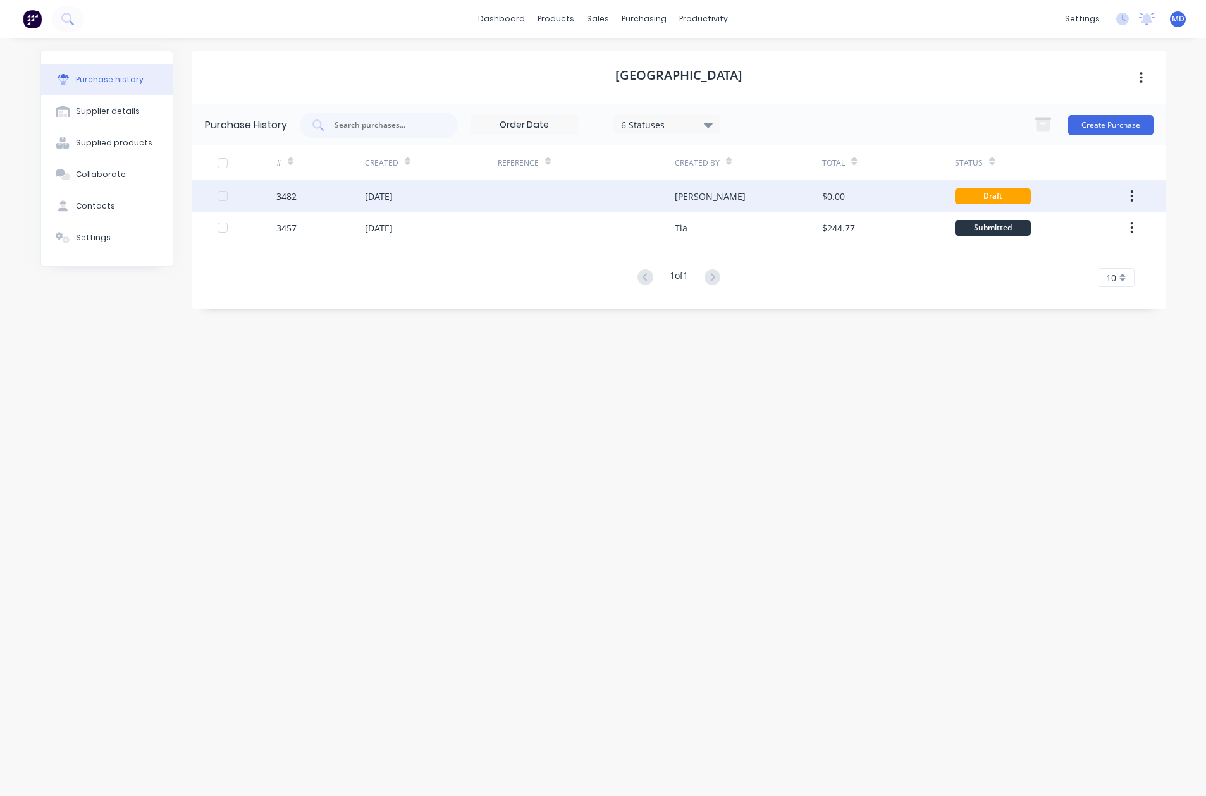
click at [593, 196] on div at bounding box center [586, 196] width 177 height 32
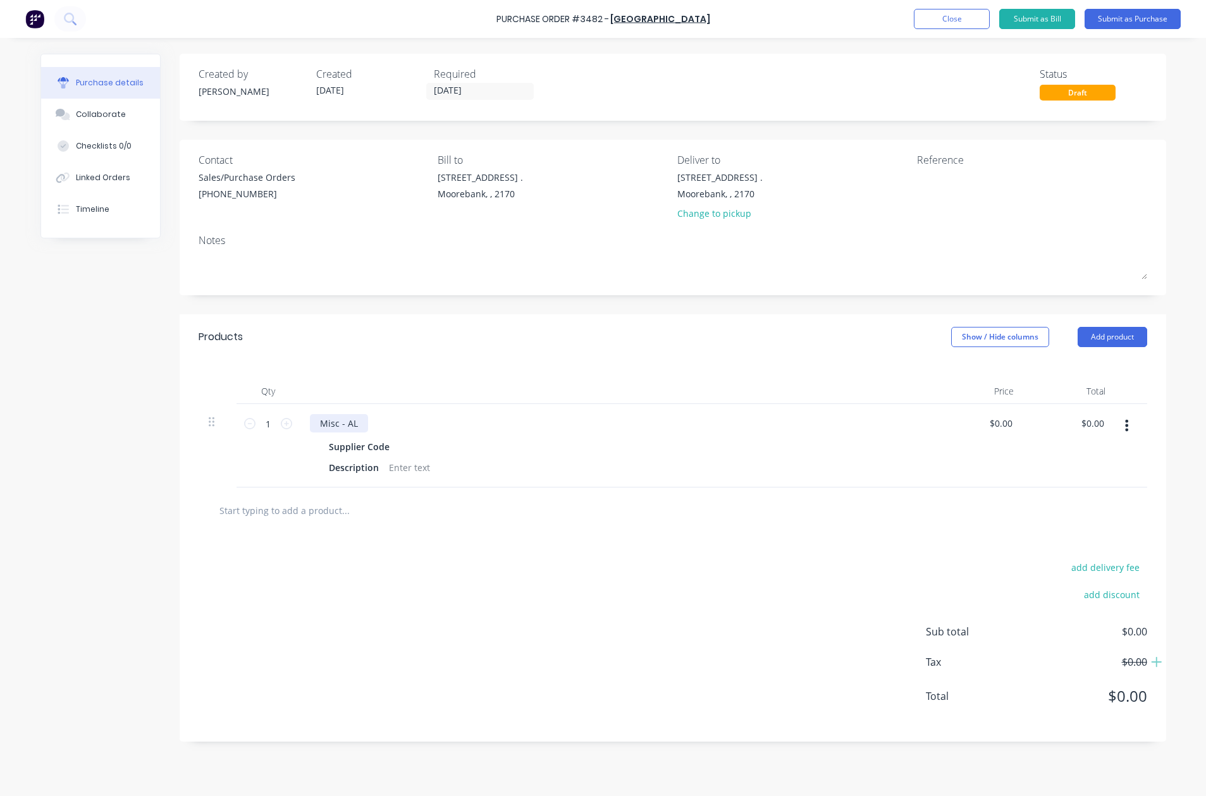
click at [356, 424] on div "Misc - AL" at bounding box center [339, 423] width 58 height 18
click at [400, 446] on div at bounding box center [404, 447] width 19 height 18
drag, startPoint x: 392, startPoint y: 426, endPoint x: 409, endPoint y: 430, distance: 16.9
click at [393, 426] on div "SQUARE HOLLOW" at bounding box center [357, 423] width 95 height 18
click at [408, 470] on div at bounding box center [409, 468] width 51 height 18
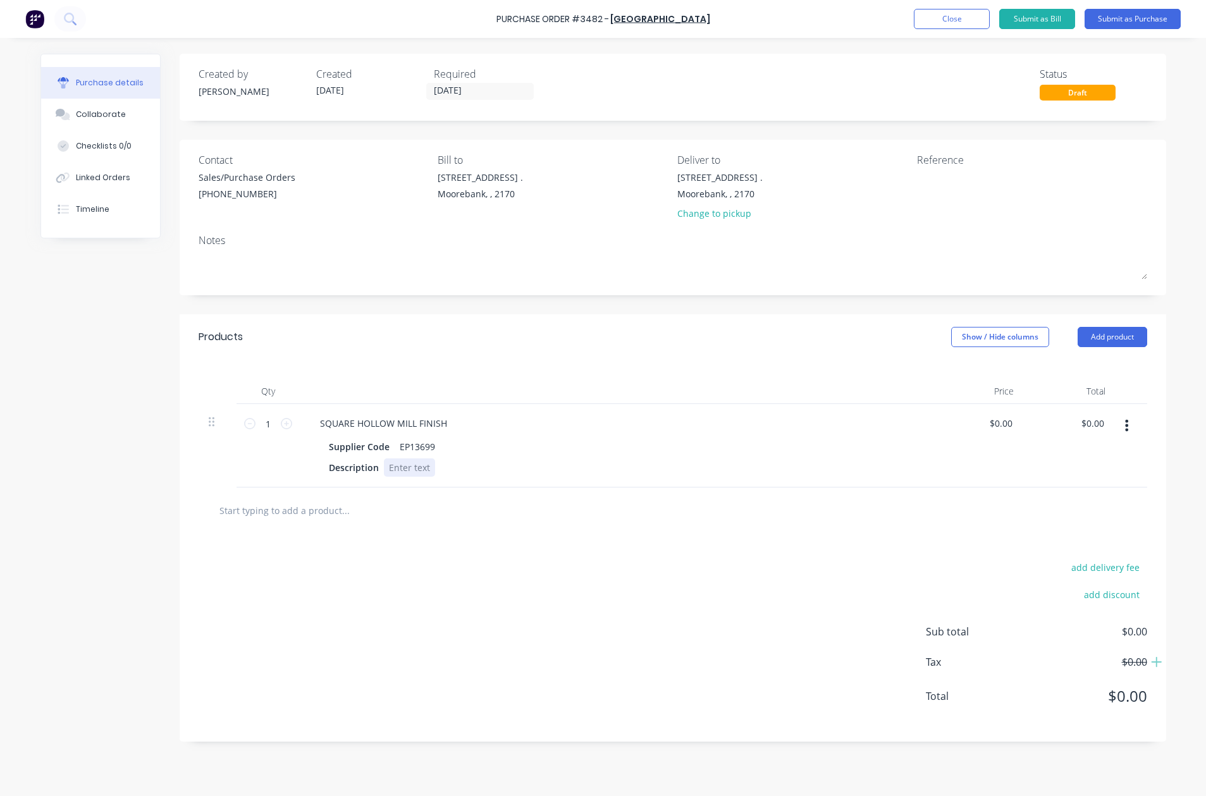
click at [402, 471] on div at bounding box center [409, 468] width 51 height 18
paste div
drag, startPoint x: 452, startPoint y: 426, endPoint x: 461, endPoint y: 426, distance: 8.9
click at [454, 426] on div "SQUARE HOLLOW MILL FINISH" at bounding box center [383, 423] width 147 height 18
click at [400, 427] on div "SQUARE HOLLOW MILL FINISH SQUARE HOLLOW 150X3(R1=3)(R2=1.6)" at bounding box center [466, 423] width 312 height 18
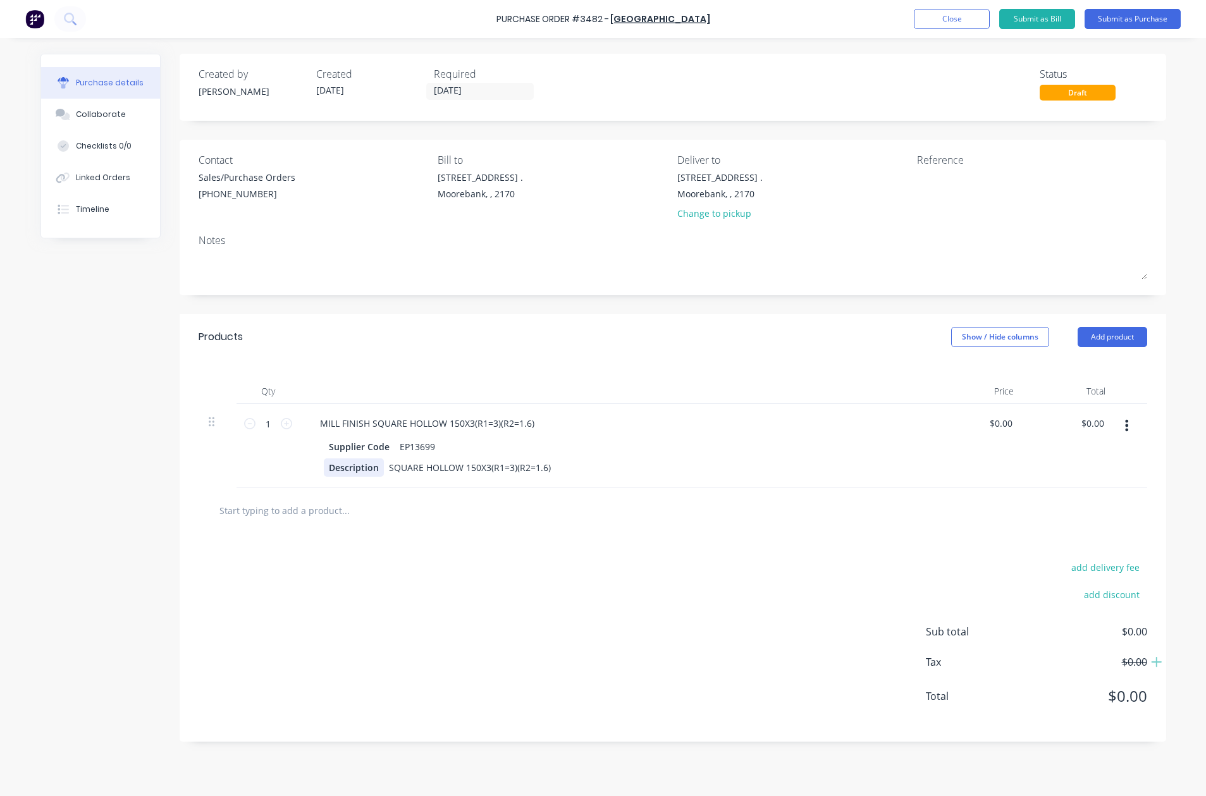
click at [380, 471] on div "Description" at bounding box center [354, 468] width 60 height 18
drag, startPoint x: 531, startPoint y: 471, endPoint x: 457, endPoint y: 479, distance: 74.5
click at [457, 479] on div "MILL FINISH SQUARE HOLLOW 150X3(R1=3)(R2=1.6) Supplier Code EP13699 Length SQUA…" at bounding box center [616, 446] width 633 height 84
click at [1129, 21] on button "Submit as Purchase" at bounding box center [1133, 19] width 96 height 20
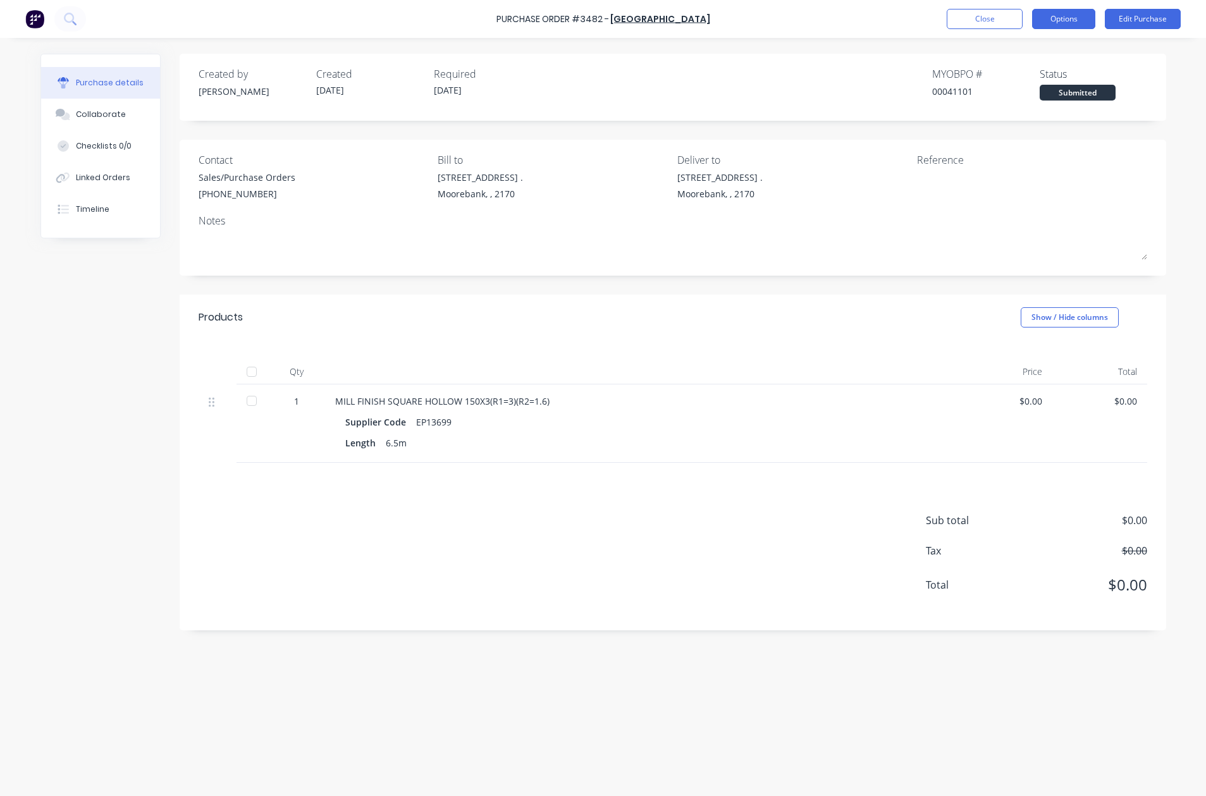
click at [1057, 20] on button "Options" at bounding box center [1063, 19] width 63 height 20
click at [1030, 51] on div "Print / Email" at bounding box center [1035, 51] width 97 height 18
click at [1026, 101] on div "Without pricing" at bounding box center [1035, 102] width 97 height 18
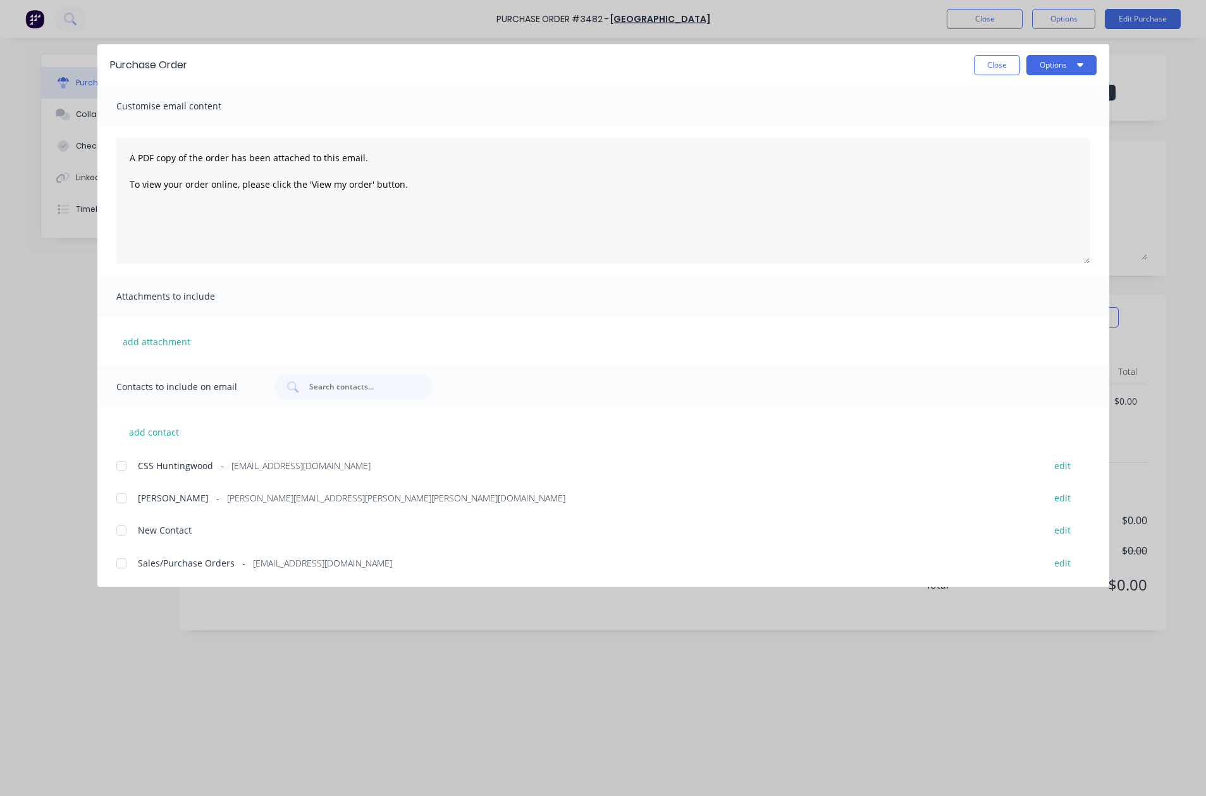
drag, startPoint x: 126, startPoint y: 561, endPoint x: 147, endPoint y: 559, distance: 21.7
click at [127, 561] on div at bounding box center [121, 563] width 25 height 25
click at [1055, 66] on button "Options" at bounding box center [1062, 65] width 70 height 20
click at [999, 145] on div "Email" at bounding box center [1036, 148] width 97 height 18
click at [996, 65] on button "Close" at bounding box center [997, 65] width 46 height 20
